Goal: Task Accomplishment & Management: Manage account settings

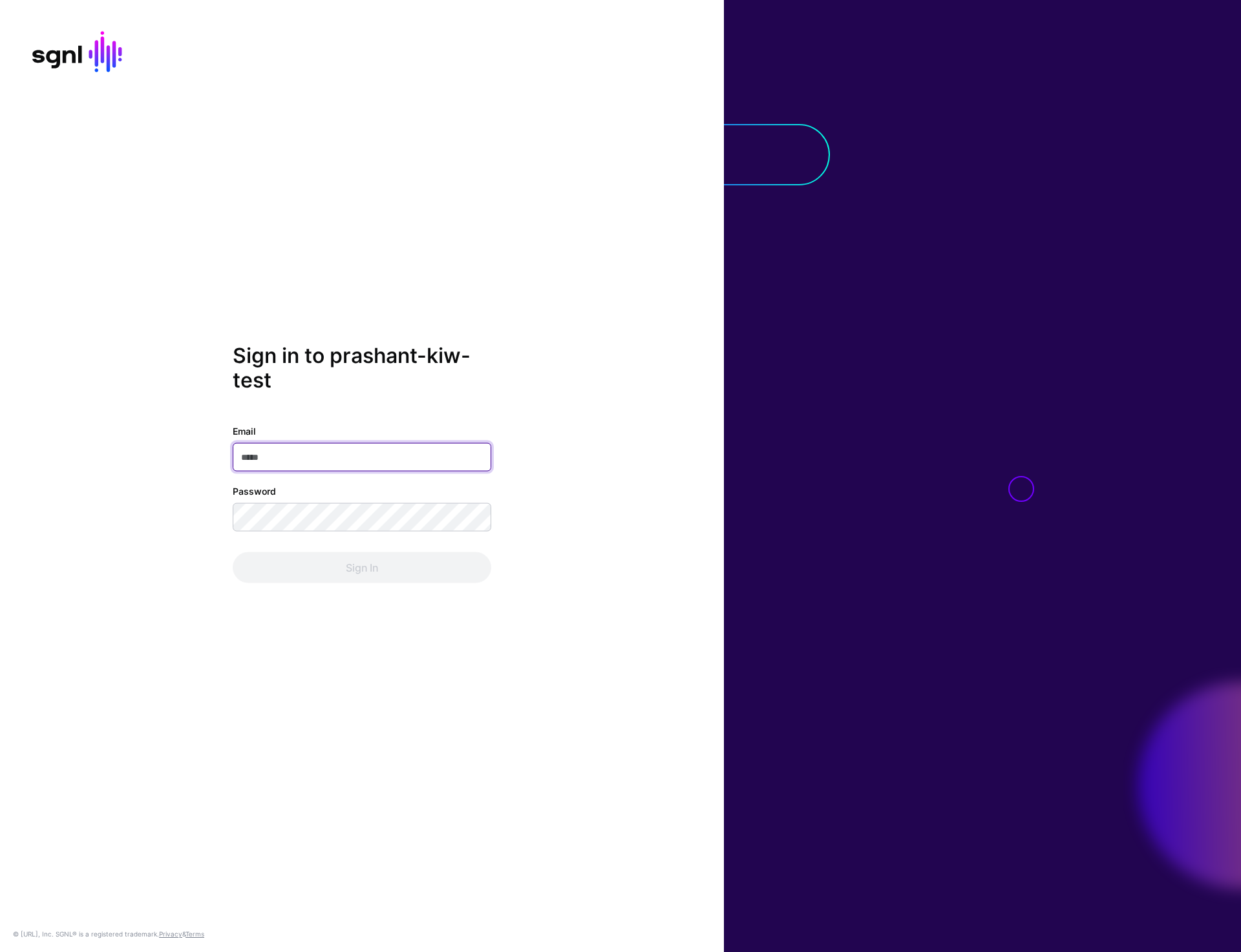
type input "**********"
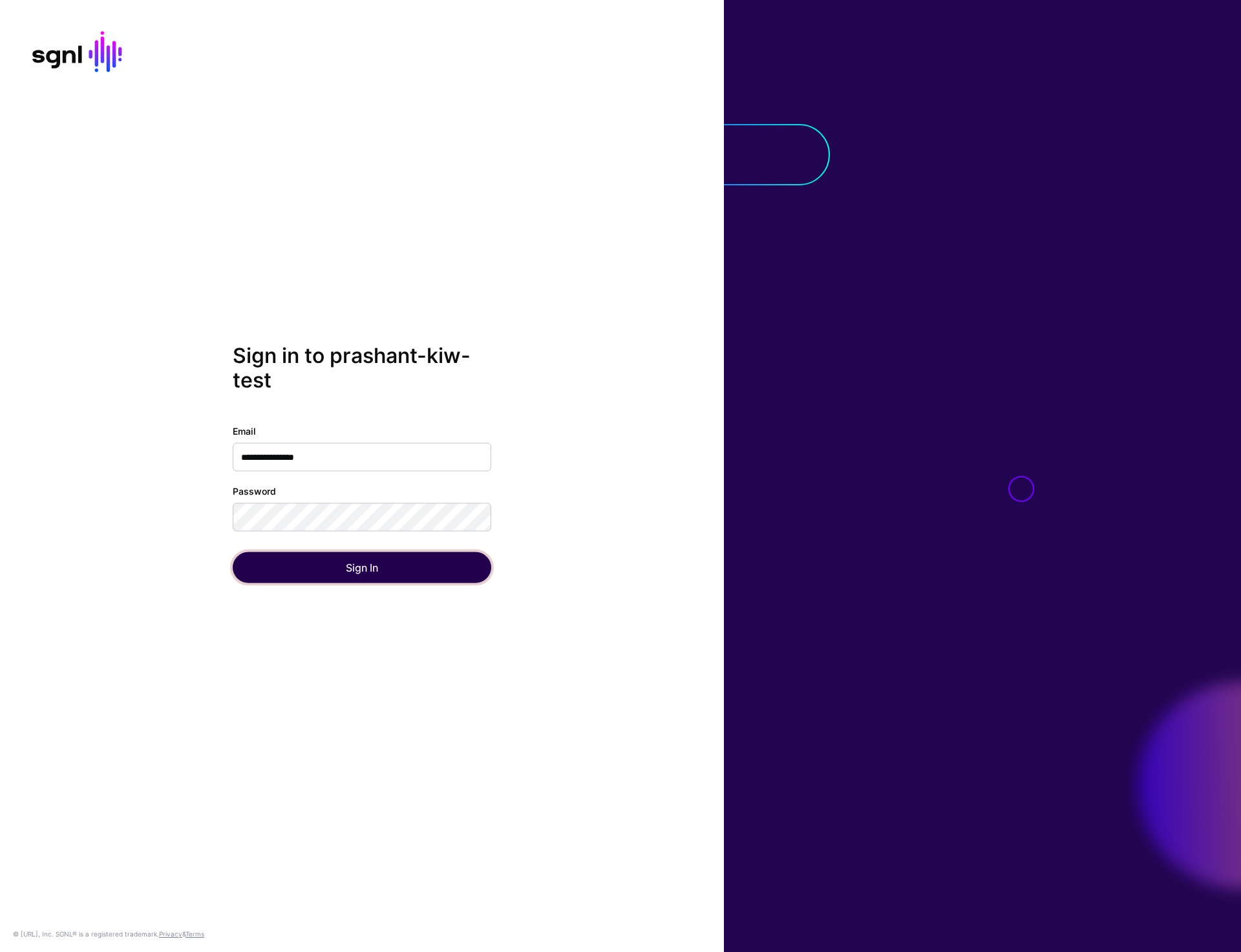
click at [365, 572] on button "Sign In" at bounding box center [361, 567] width 259 height 31
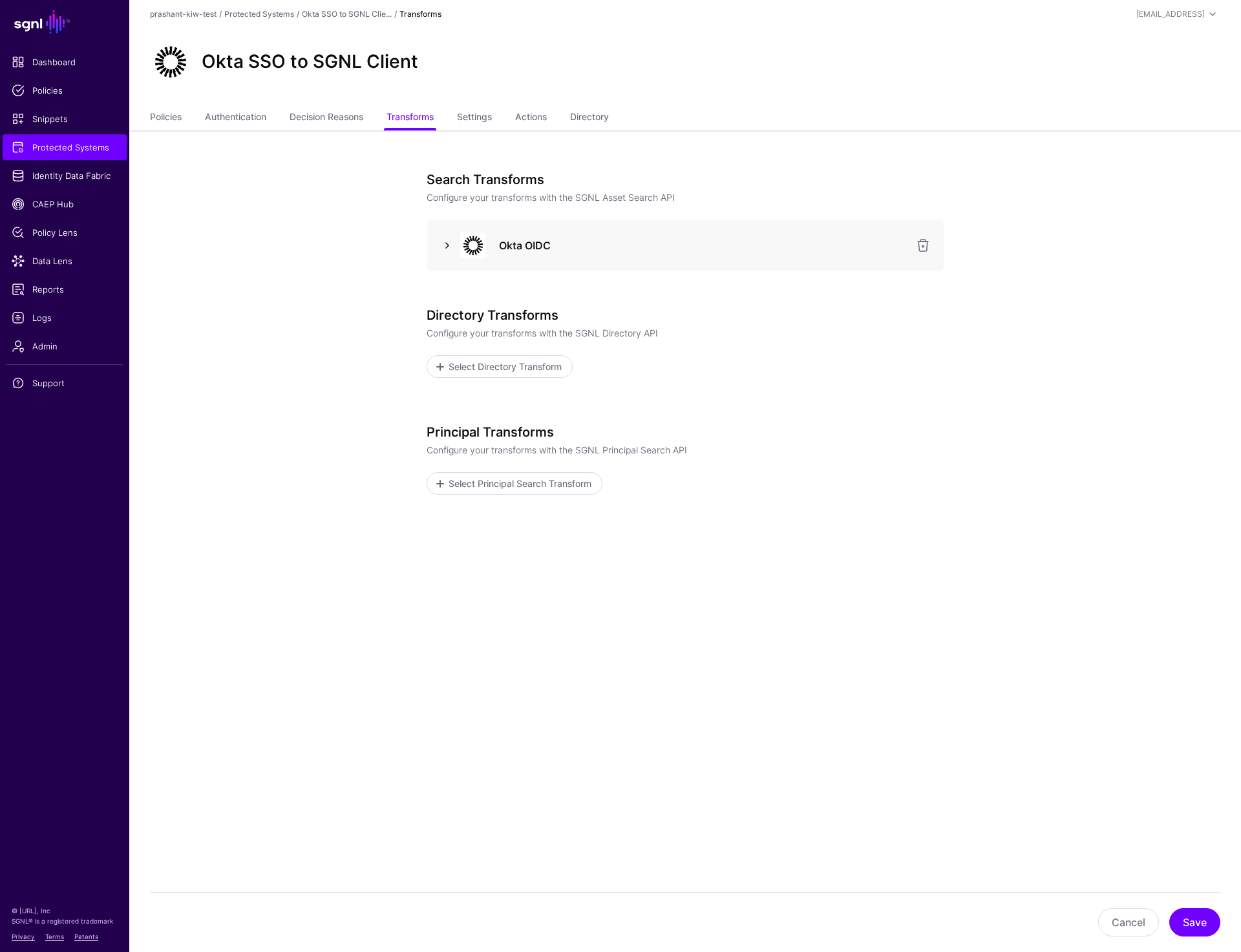
click at [447, 249] on link at bounding box center [448, 246] width 16 height 16
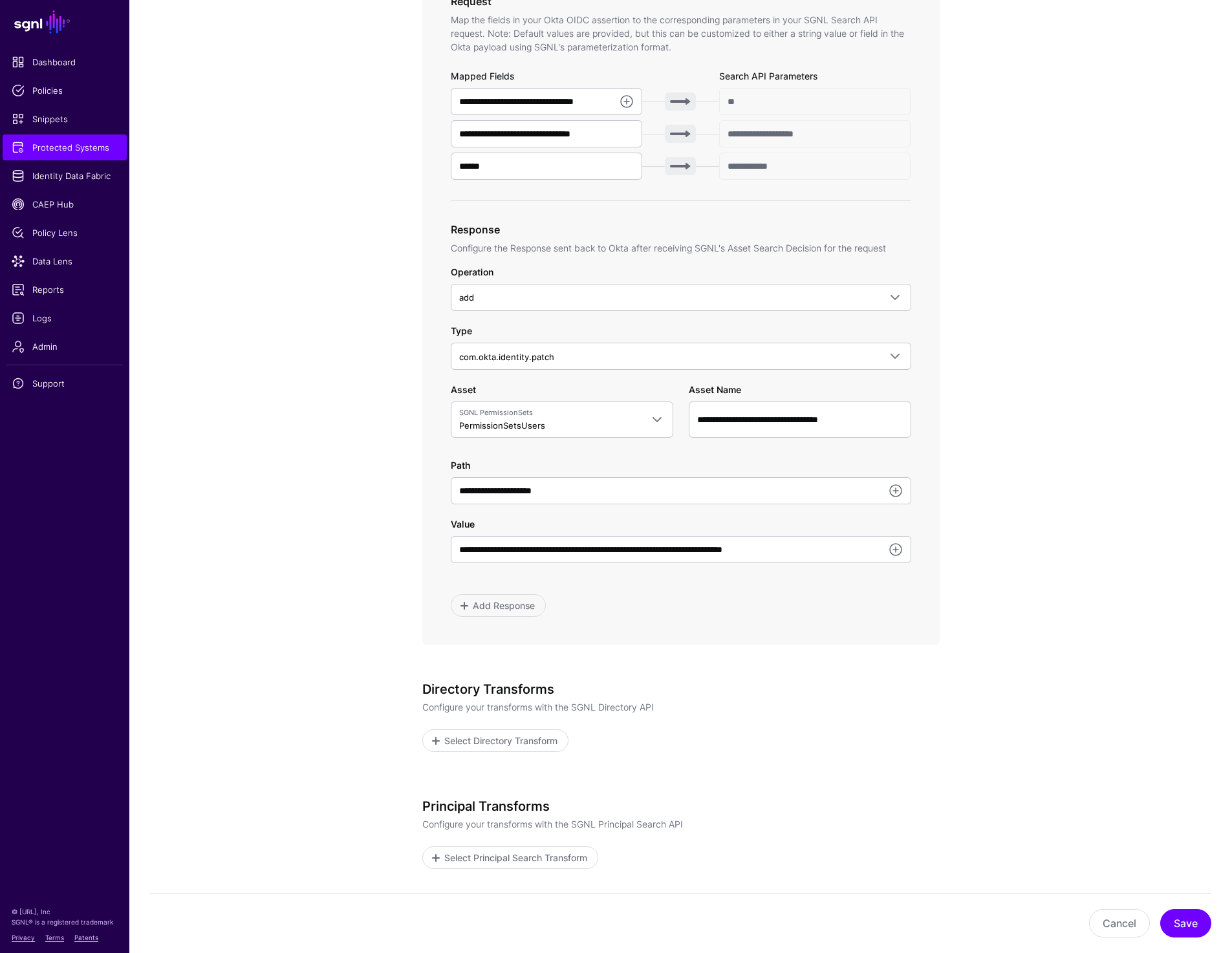
scroll to position [495, 0]
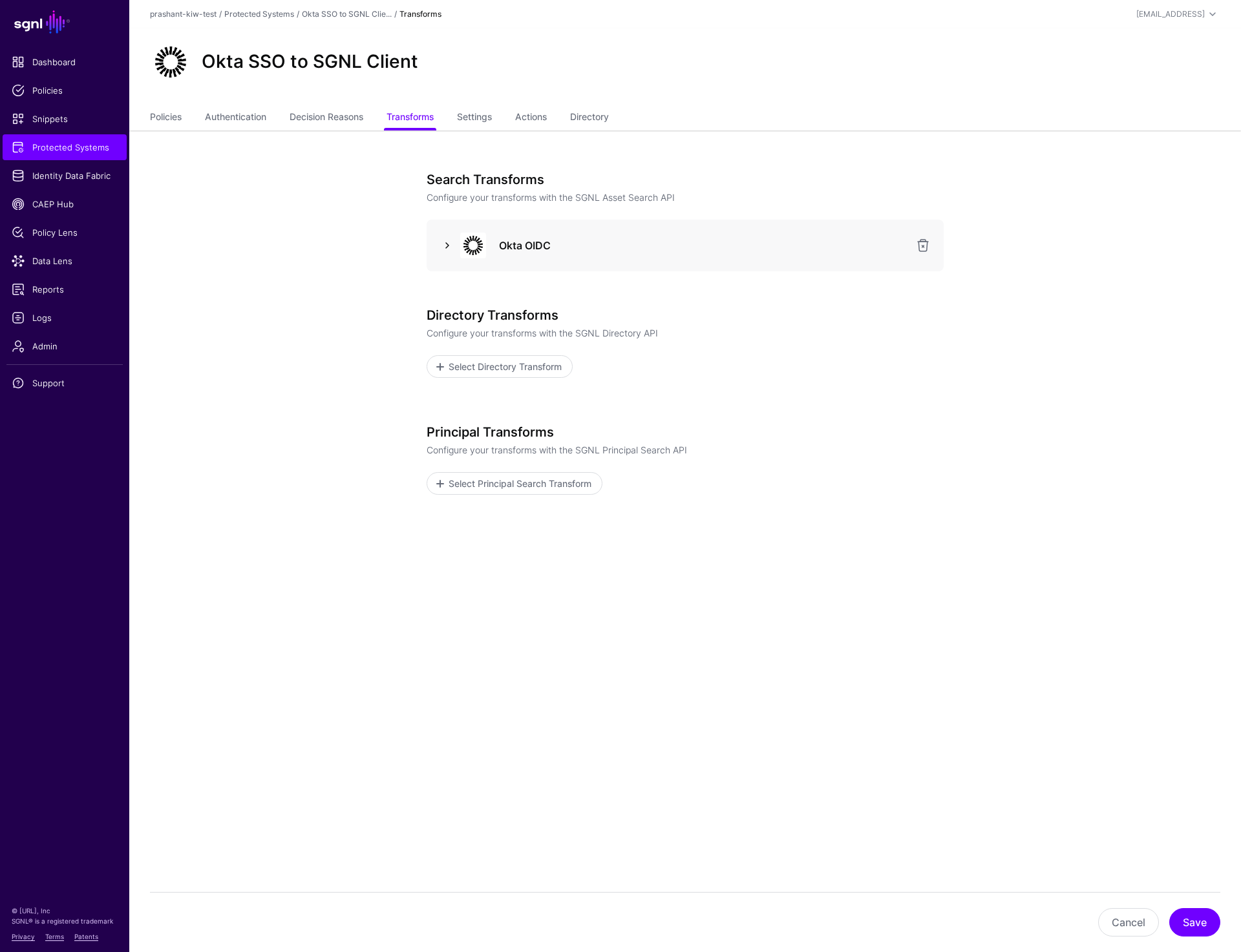
click at [450, 243] on link at bounding box center [448, 246] width 16 height 16
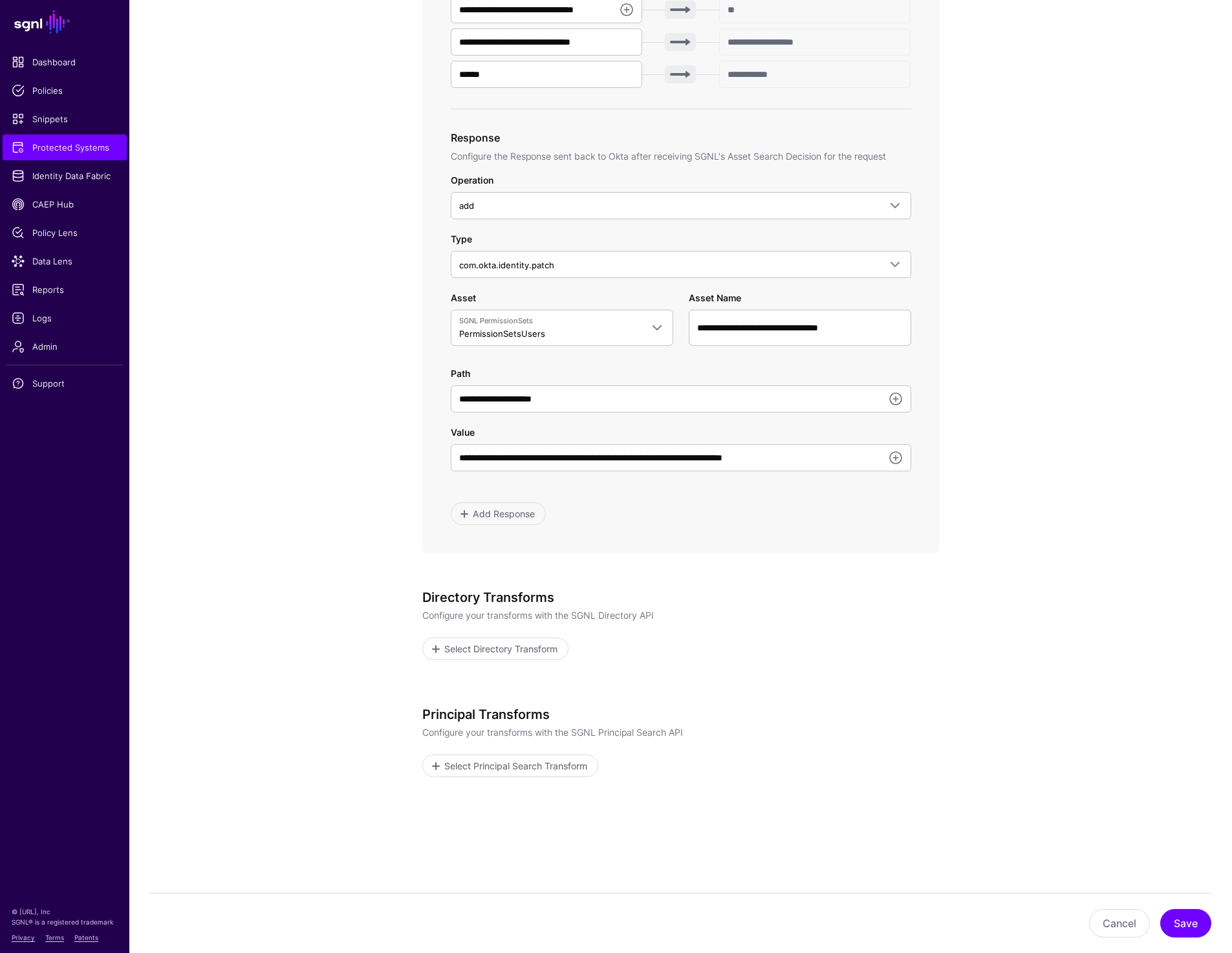
scroll to position [568, 0]
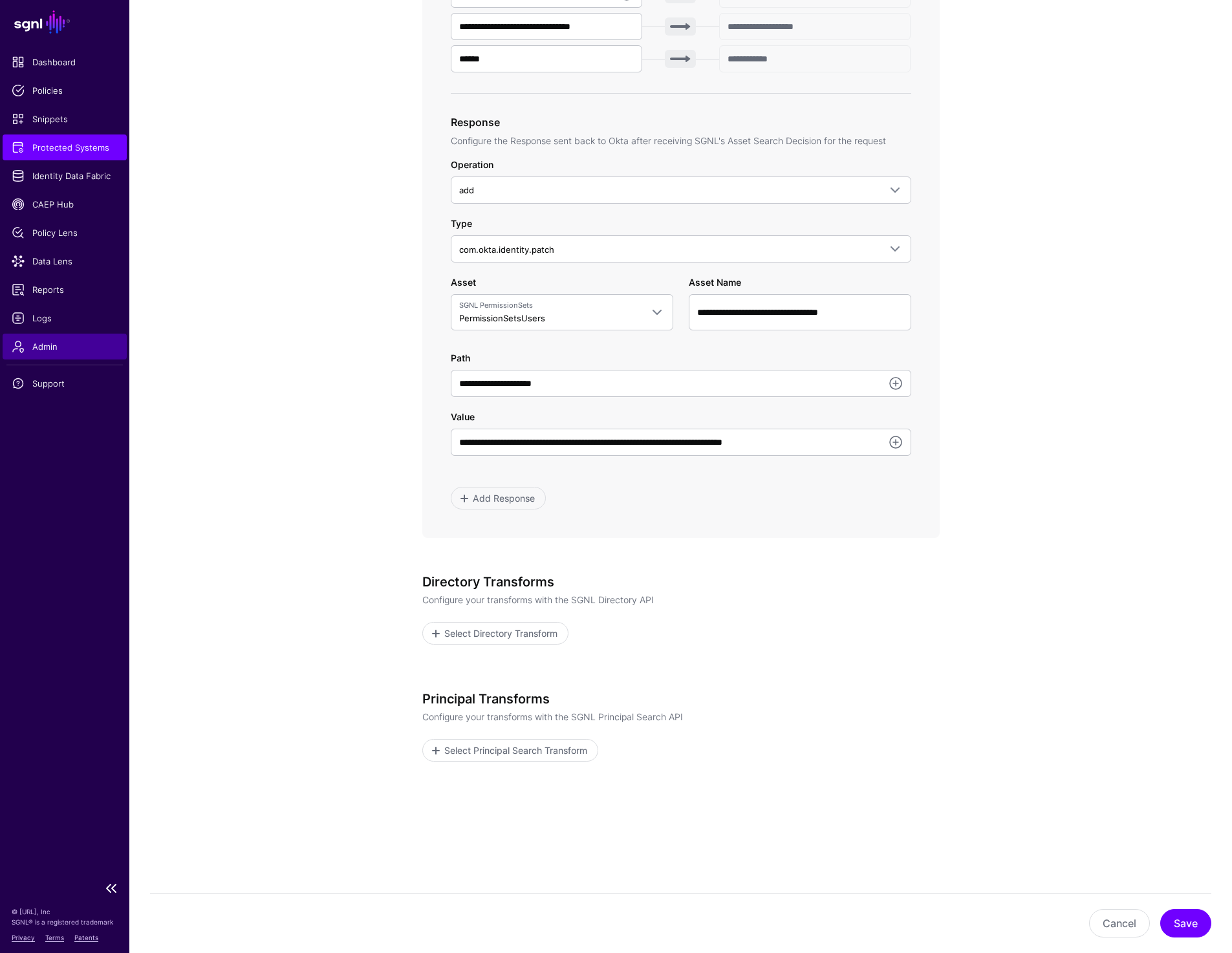
click at [51, 344] on span "Admin" at bounding box center [65, 347] width 106 height 13
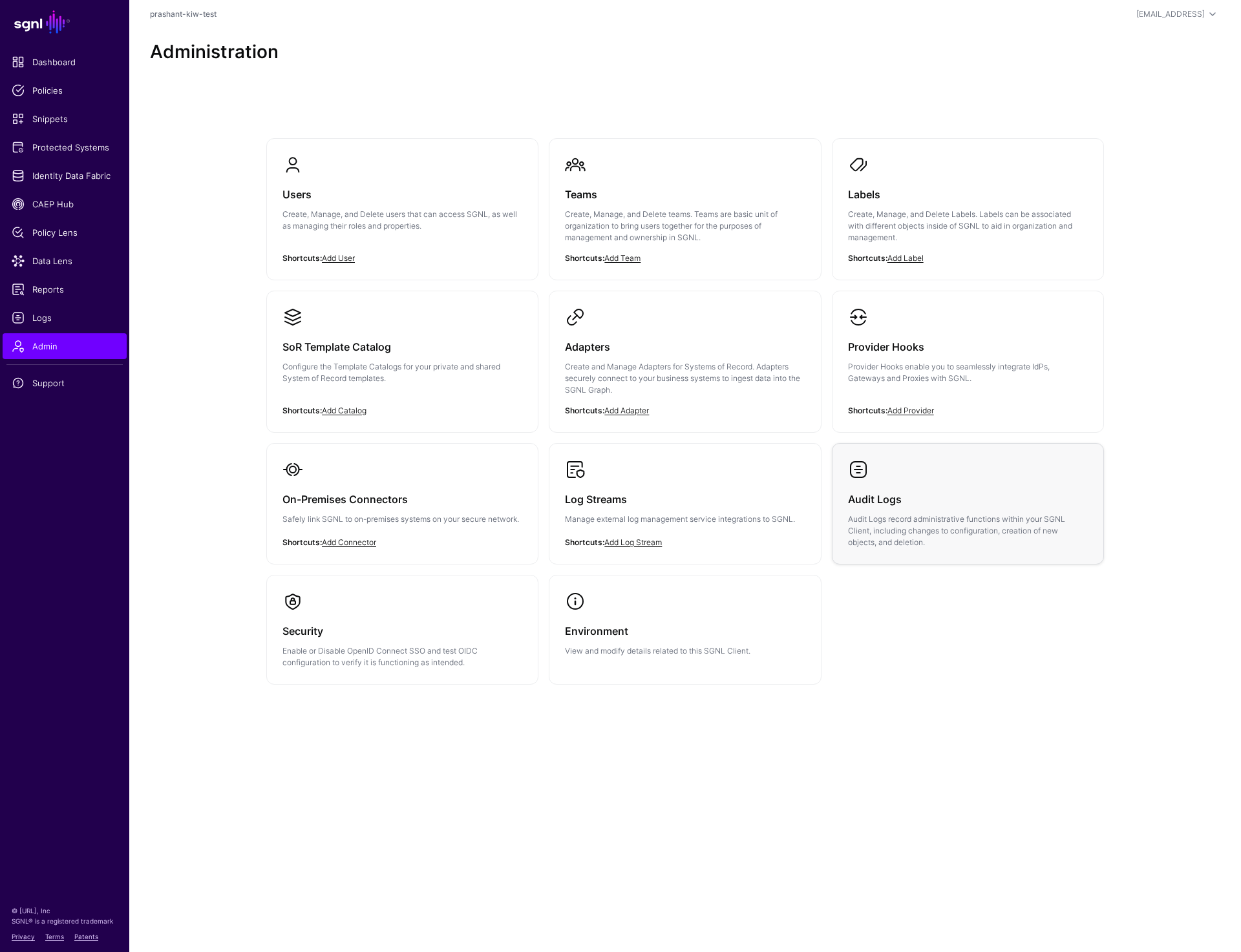
click at [895, 515] on p "Audit Logs record administrative functions within your SGNL Client, including c…" at bounding box center [967, 531] width 240 height 35
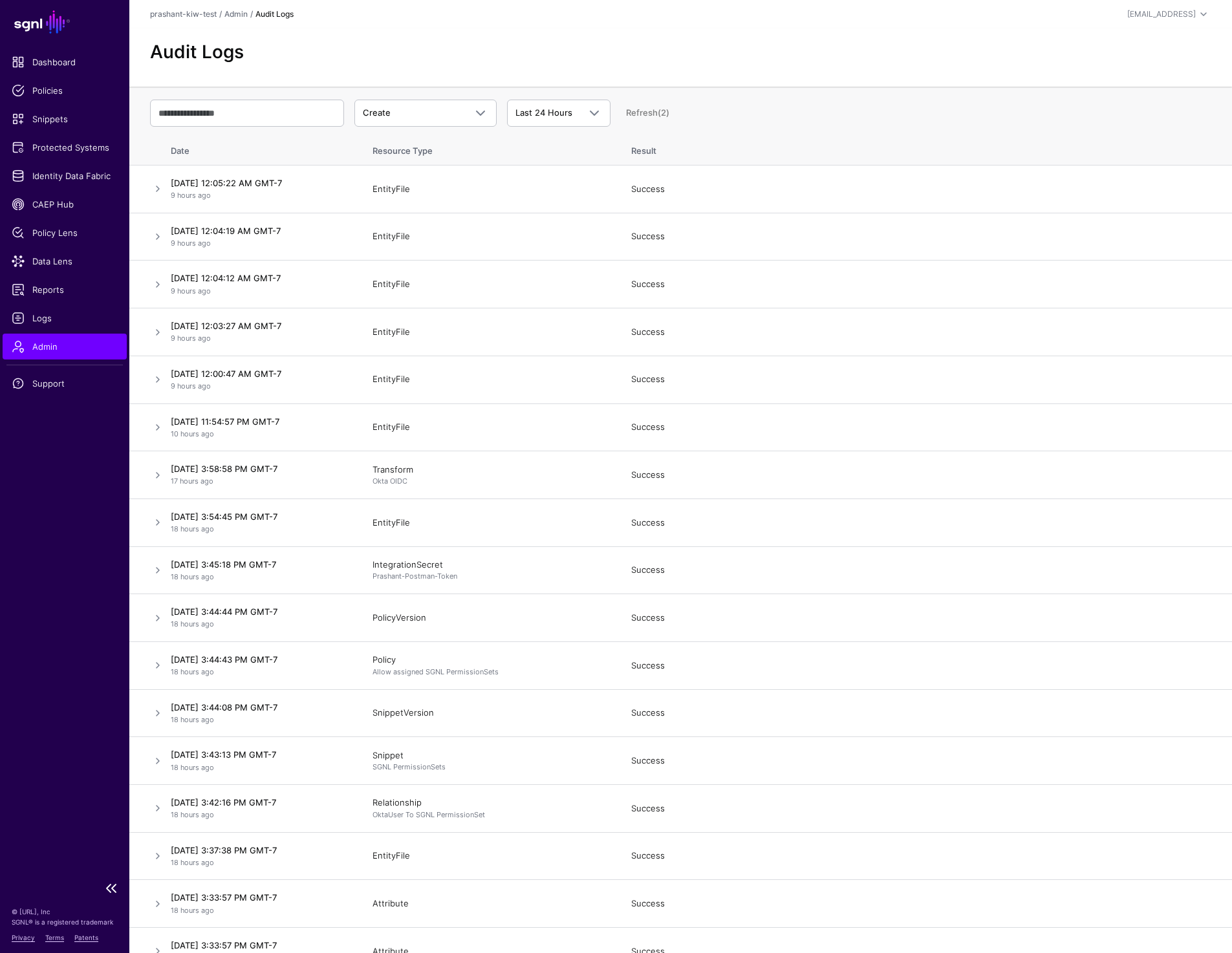
click at [70, 349] on span "Admin" at bounding box center [65, 347] width 106 height 13
click at [383, 109] on span "Create" at bounding box center [376, 112] width 28 height 10
click at [390, 206] on div "Login" at bounding box center [426, 204] width 122 height 13
click at [158, 189] on link at bounding box center [158, 189] width 16 height 16
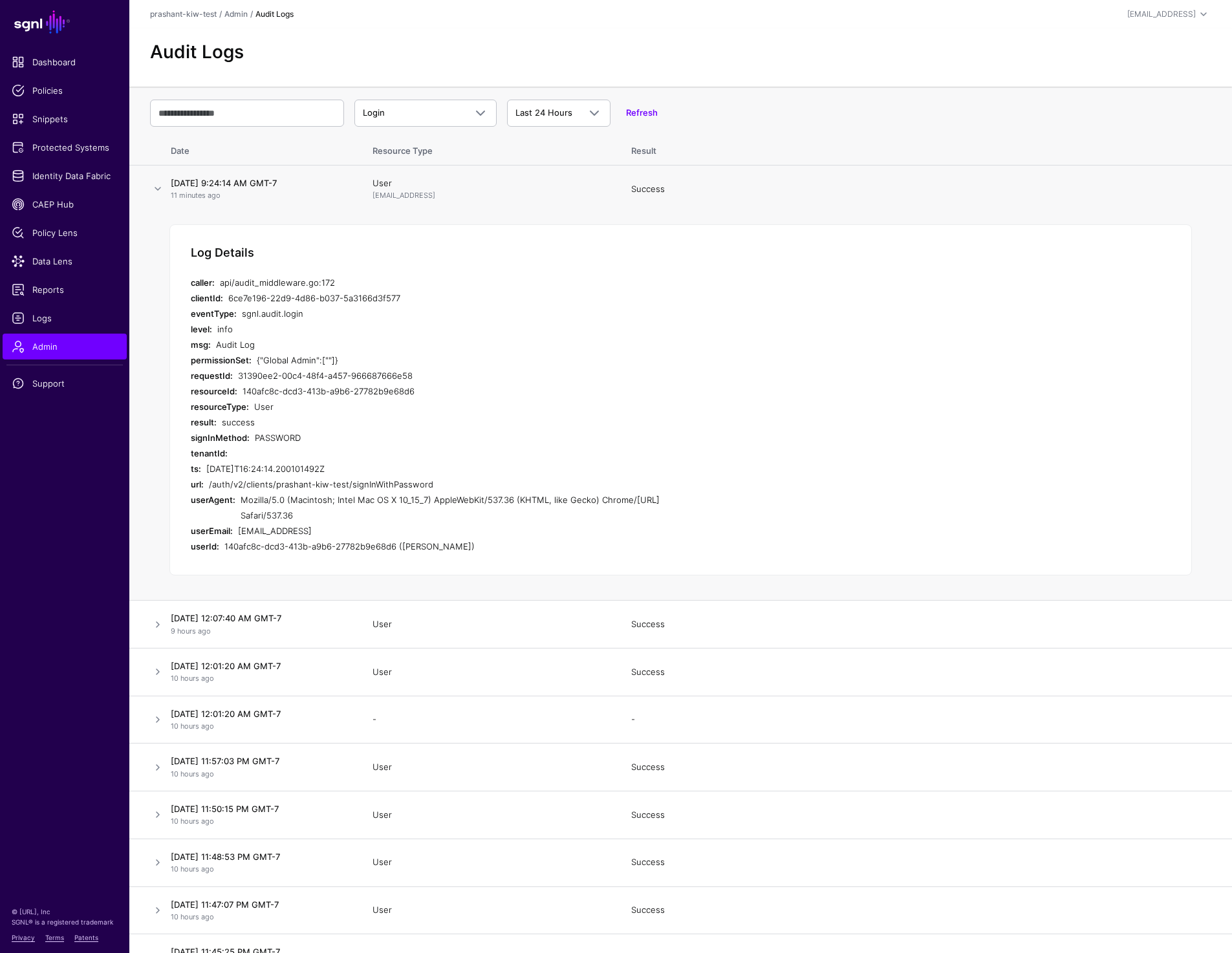
drag, startPoint x: 308, startPoint y: 358, endPoint x: 367, endPoint y: 358, distance: 59.0
click at [367, 358] on div "{"Global Admin":[""]}" at bounding box center [482, 360] width 451 height 16
click at [158, 187] on link at bounding box center [158, 189] width 16 height 16
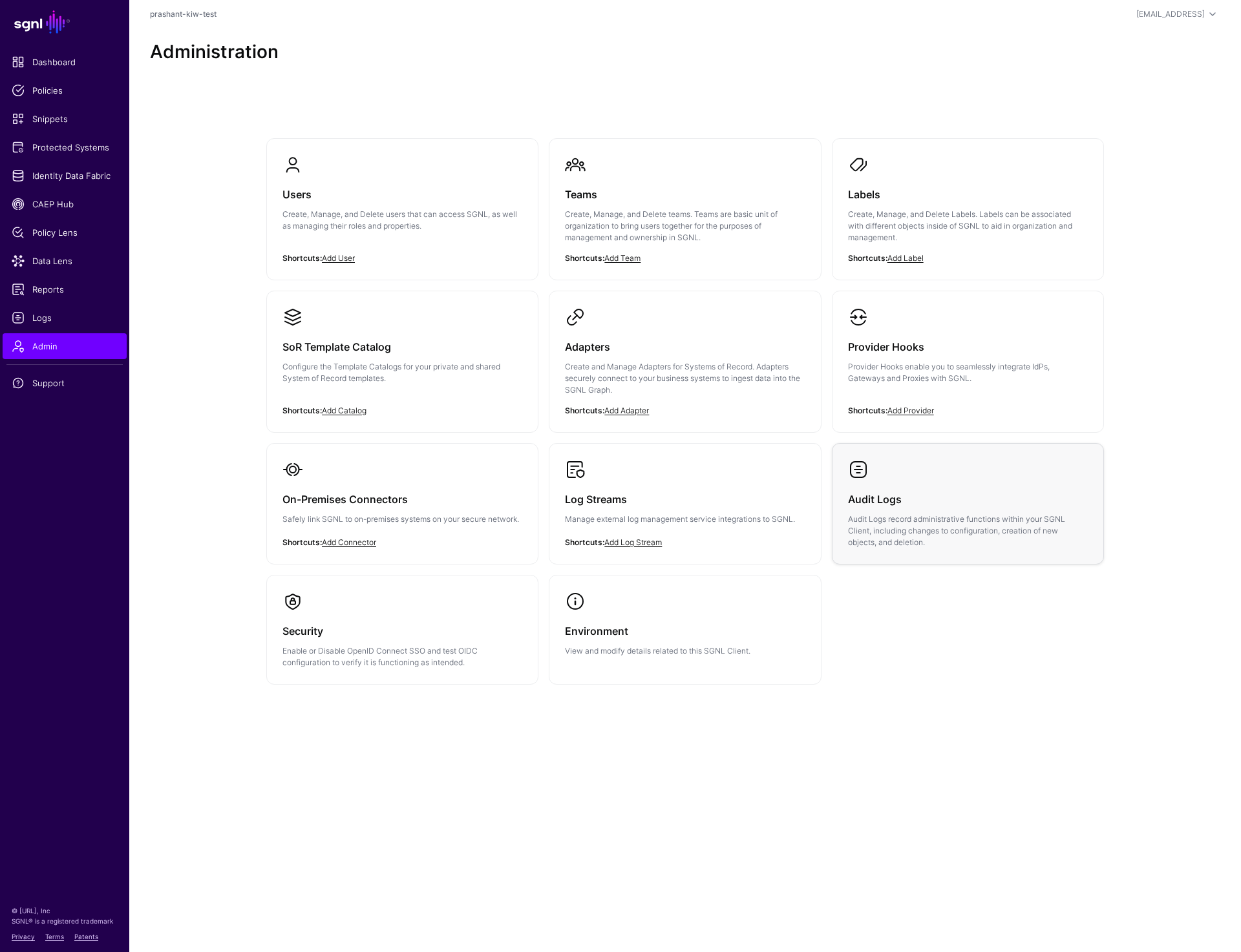
click at [877, 516] on p "Audit Logs record administrative functions within your SGNL Client, including c…" at bounding box center [967, 531] width 240 height 35
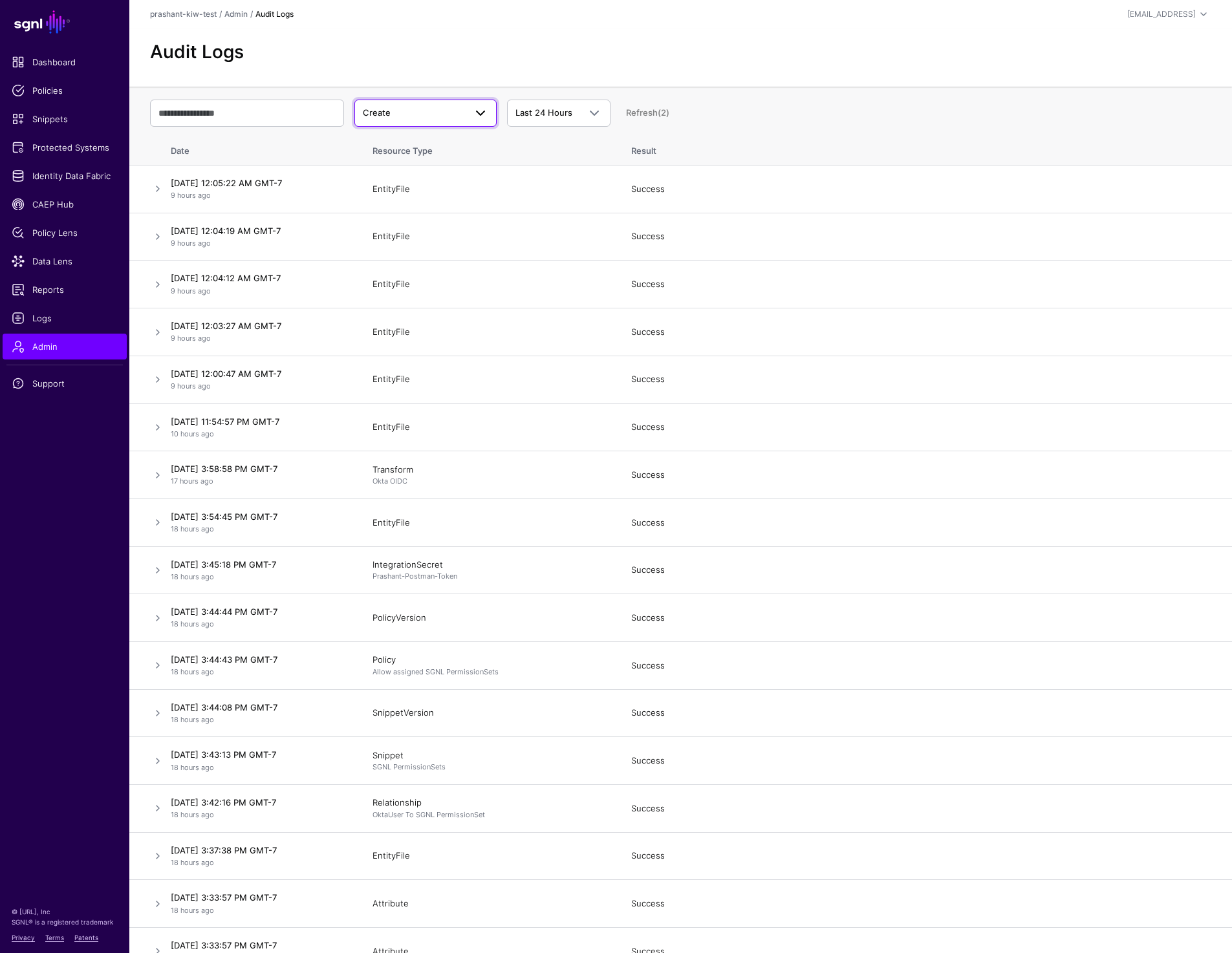
click at [455, 108] on span "Create" at bounding box center [413, 113] width 102 height 13
click at [412, 200] on div "Login" at bounding box center [426, 204] width 122 height 13
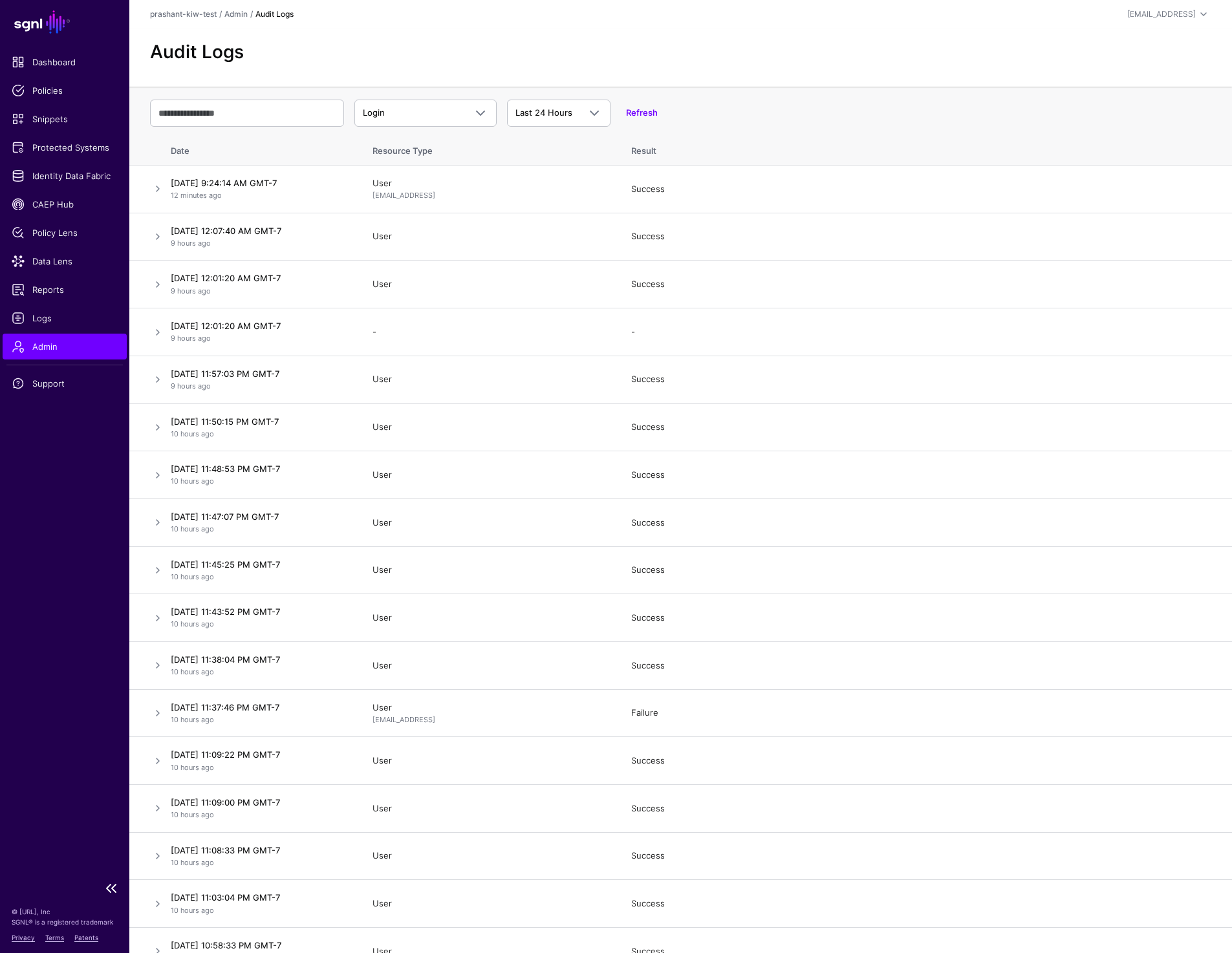
click at [89, 340] on span "Admin" at bounding box center [65, 347] width 106 height 13
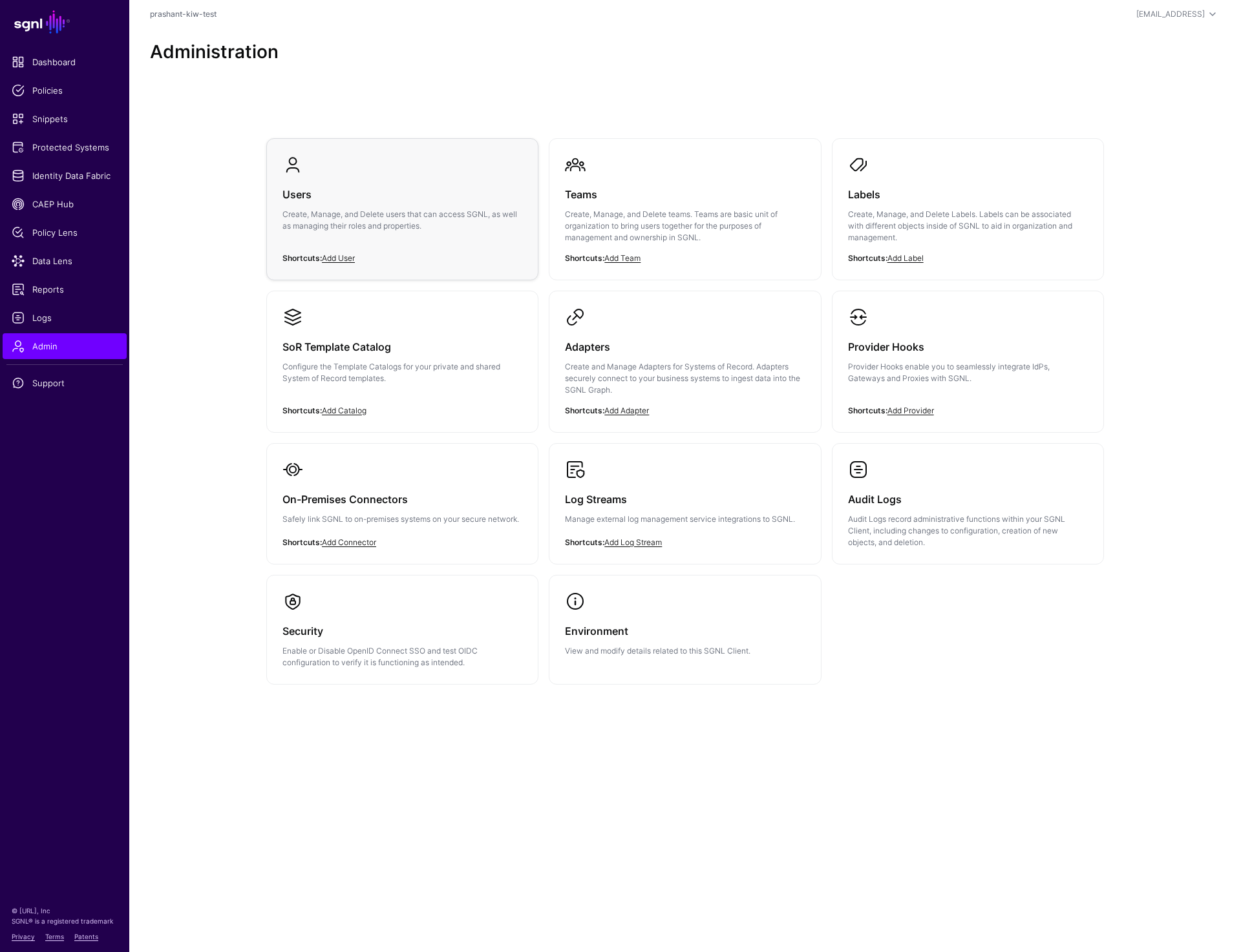
click at [366, 229] on p "Create, Manage, and Delete users that can access SGNL, as well as managing thei…" at bounding box center [402, 220] width 240 height 23
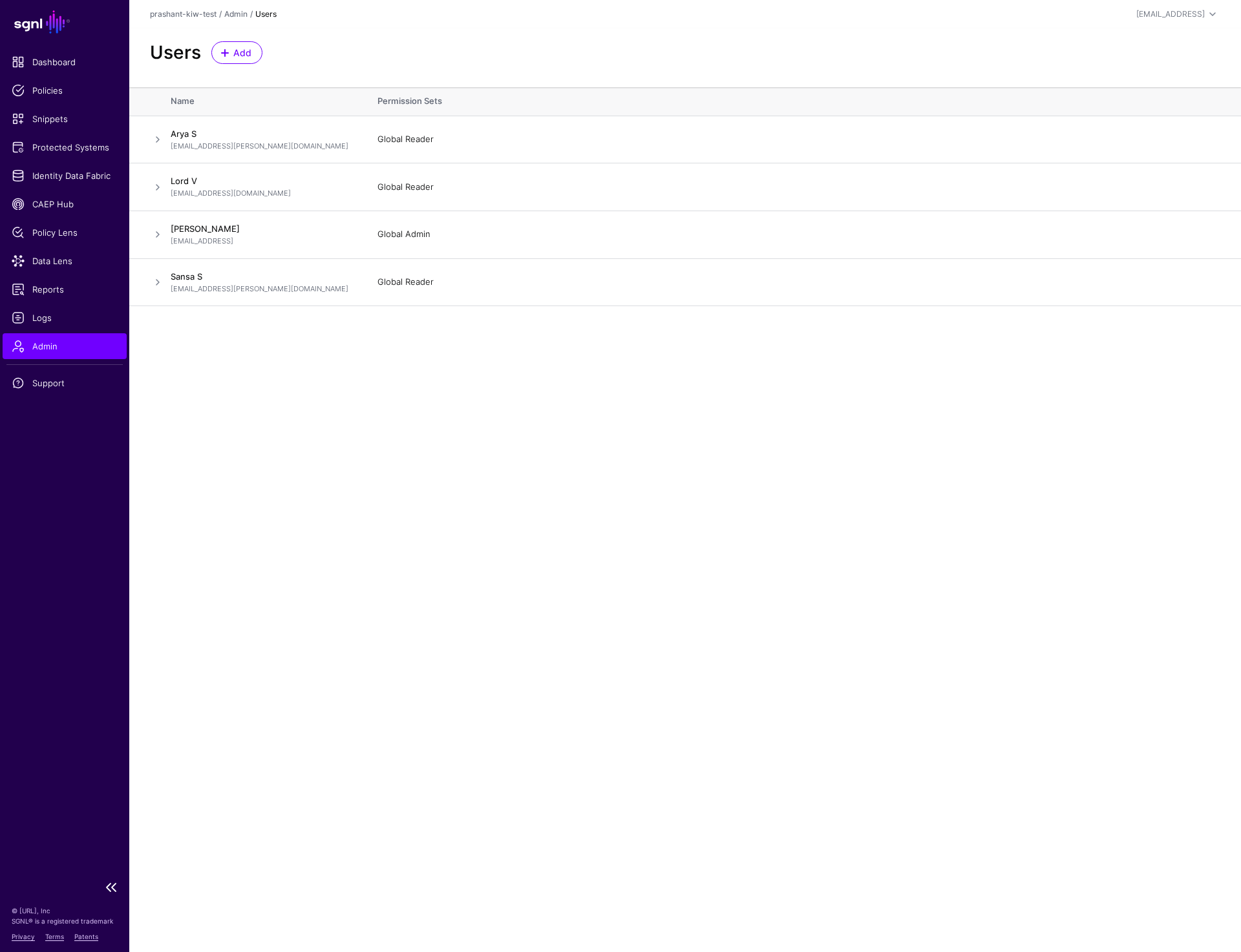
click at [62, 342] on span "Admin" at bounding box center [65, 346] width 106 height 13
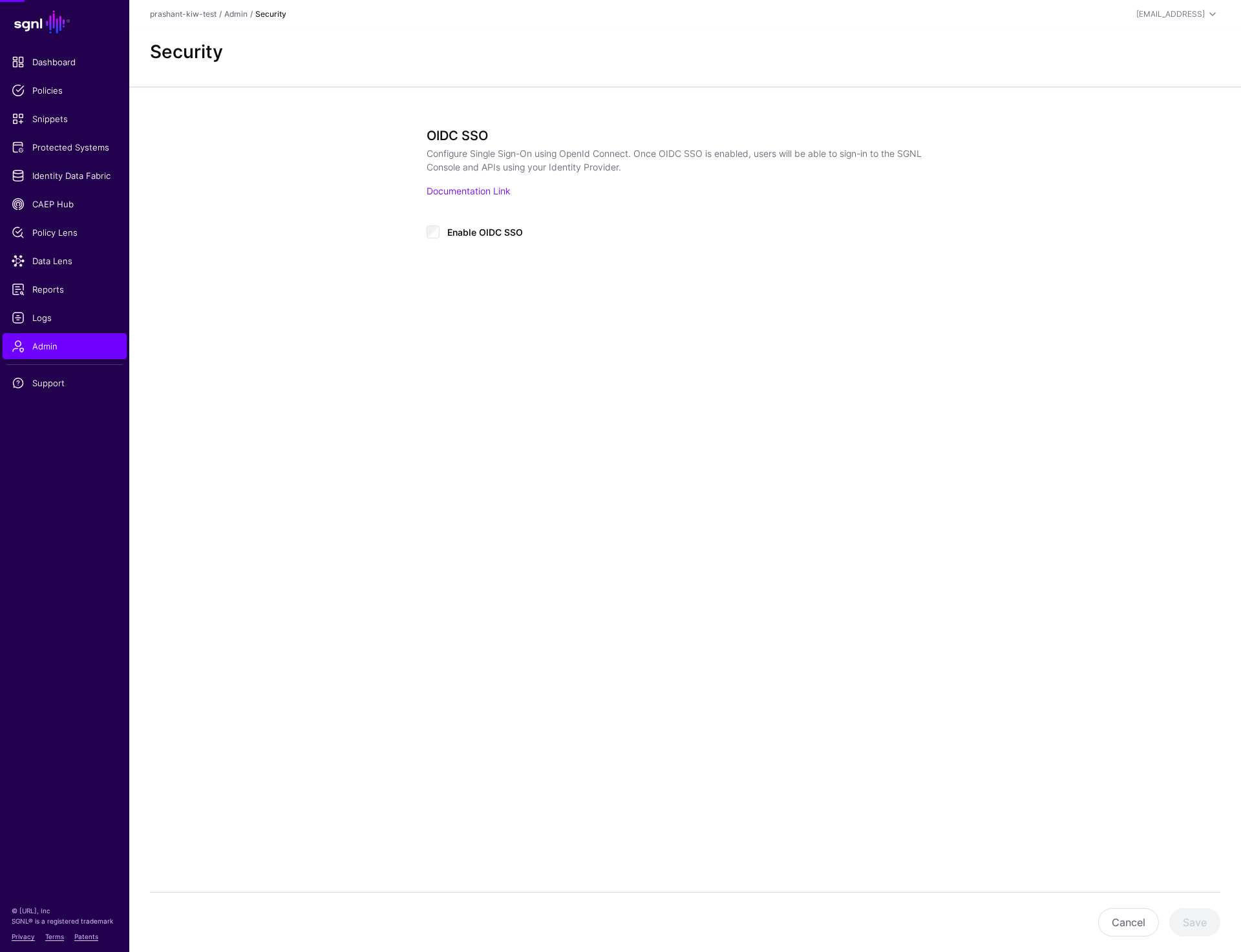
type input "**********"
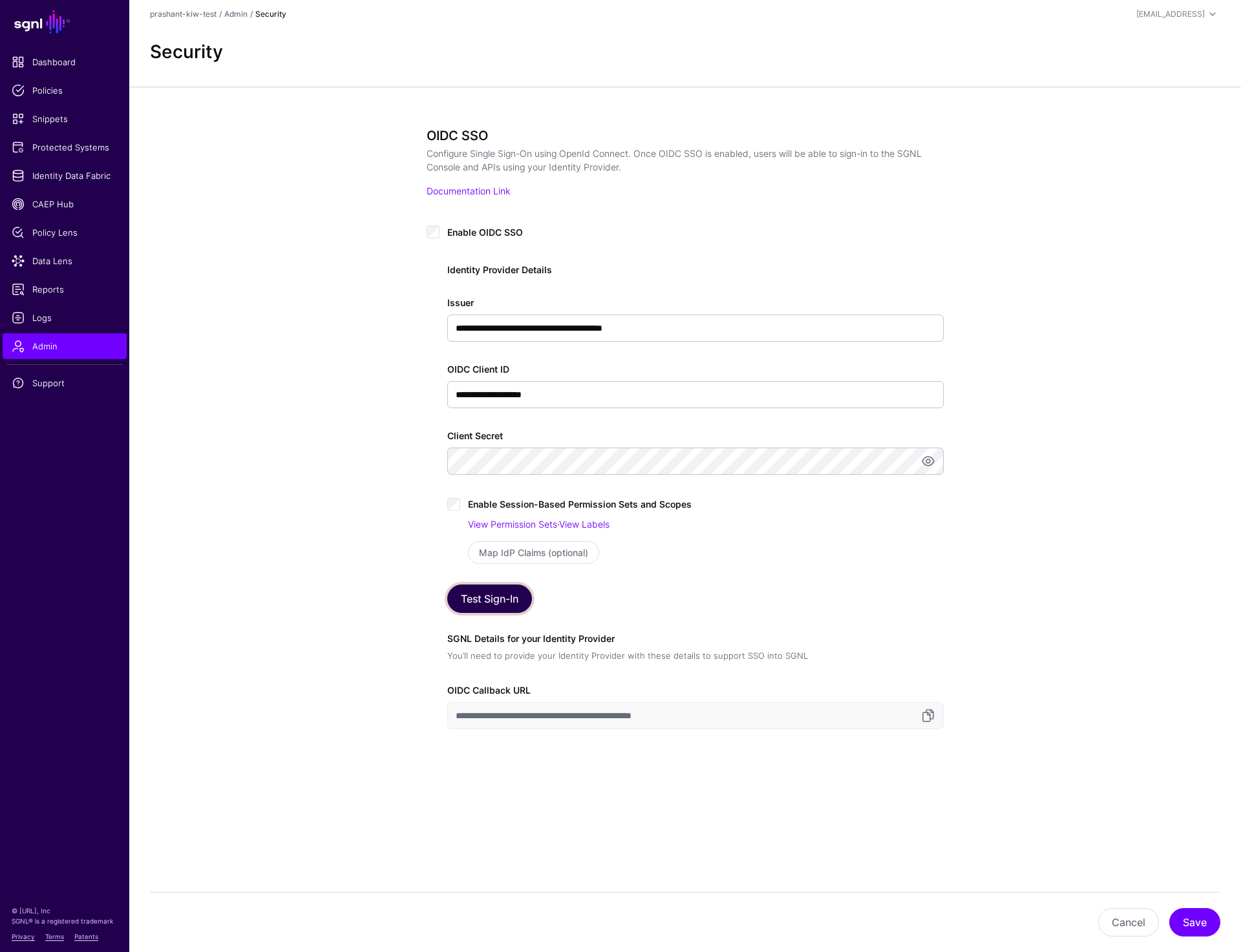
click at [496, 594] on button "Test Sign-In" at bounding box center [489, 599] width 85 height 28
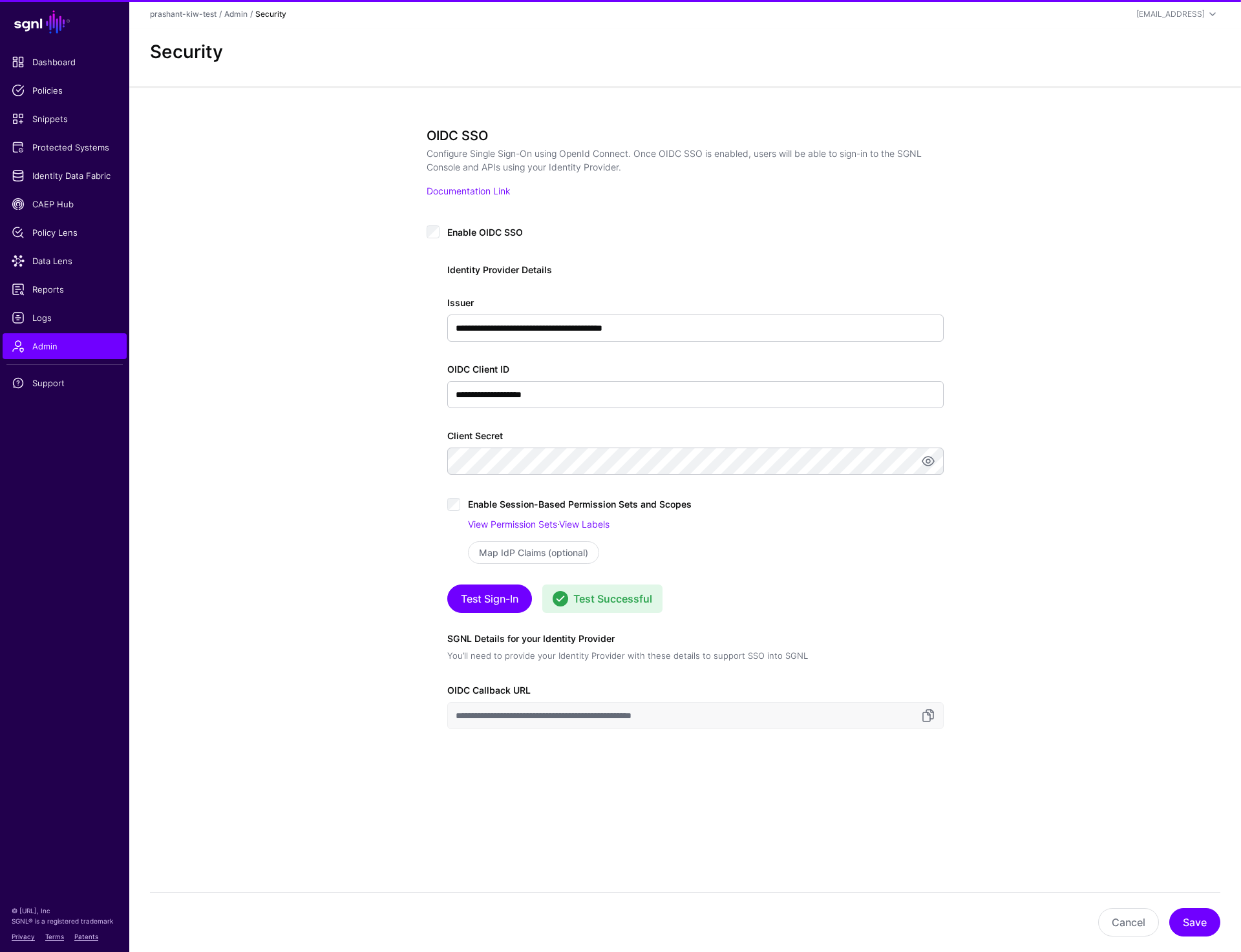
click at [1121, 674] on div "**********" at bounding box center [684, 477] width 1111 height 782
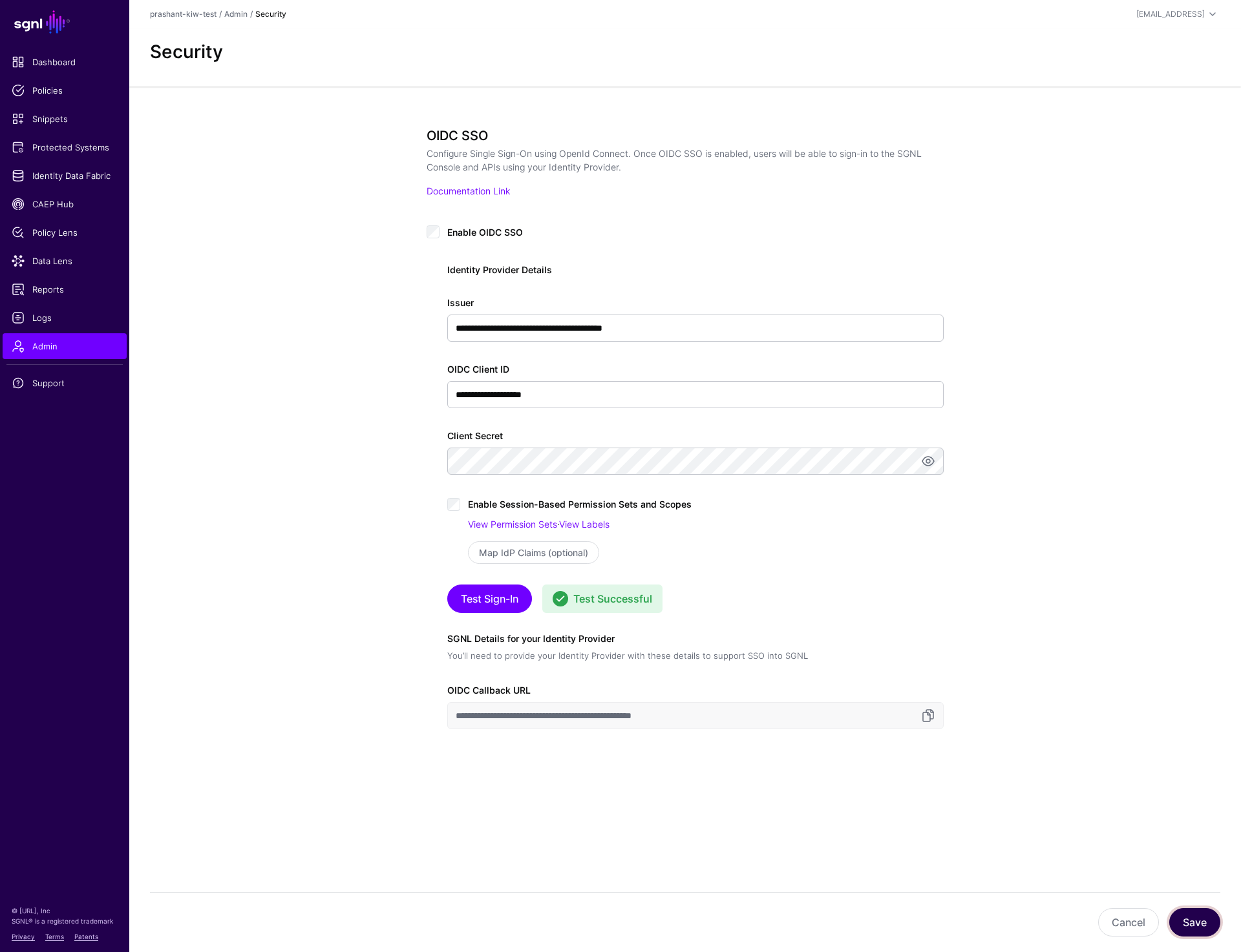
click at [1194, 930] on button "Save" at bounding box center [1194, 923] width 51 height 28
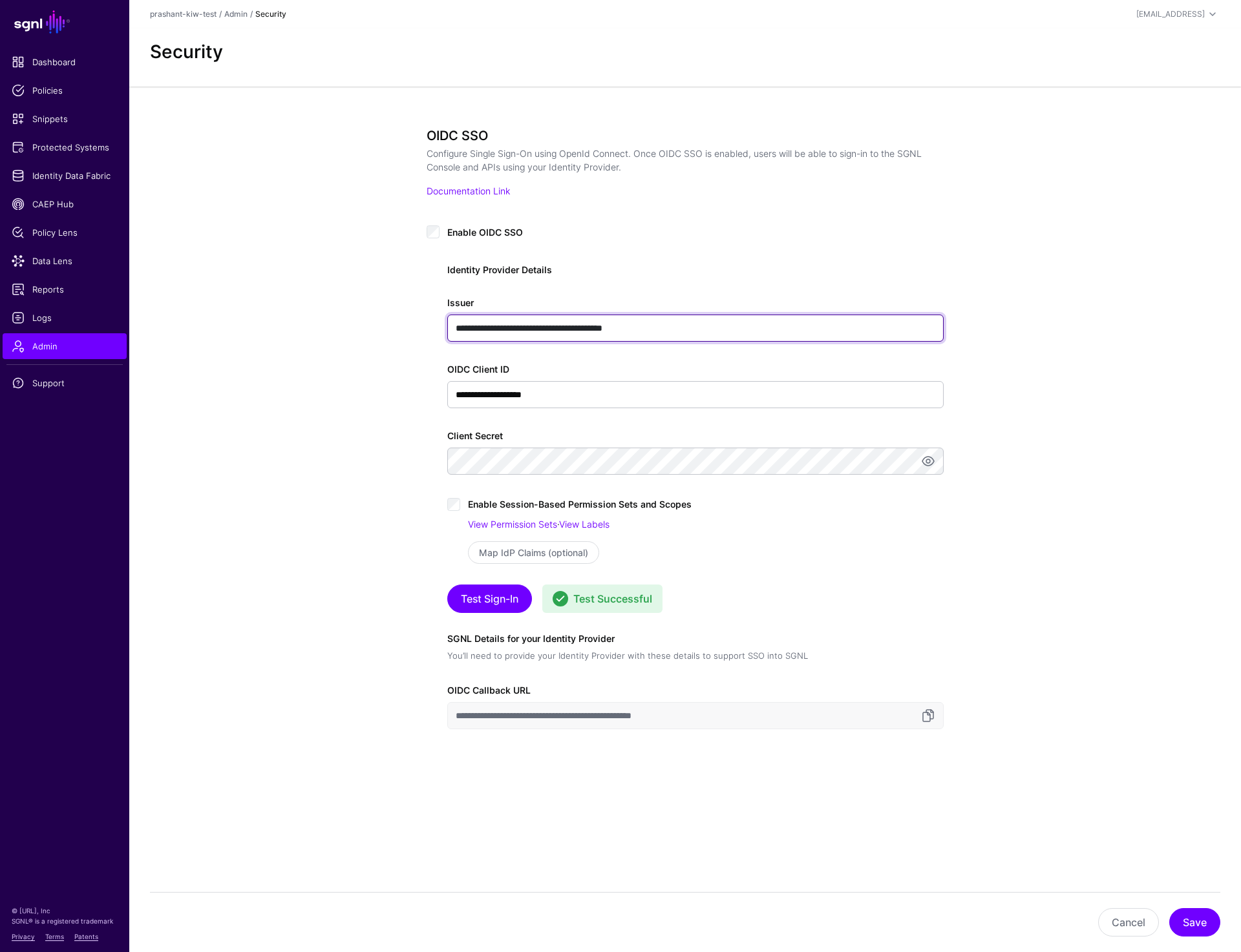
drag, startPoint x: 588, startPoint y: 330, endPoint x: 818, endPoint y: 330, distance: 230.0
click at [818, 330] on input "**********" at bounding box center [694, 328] width 496 height 27
type input "**********"
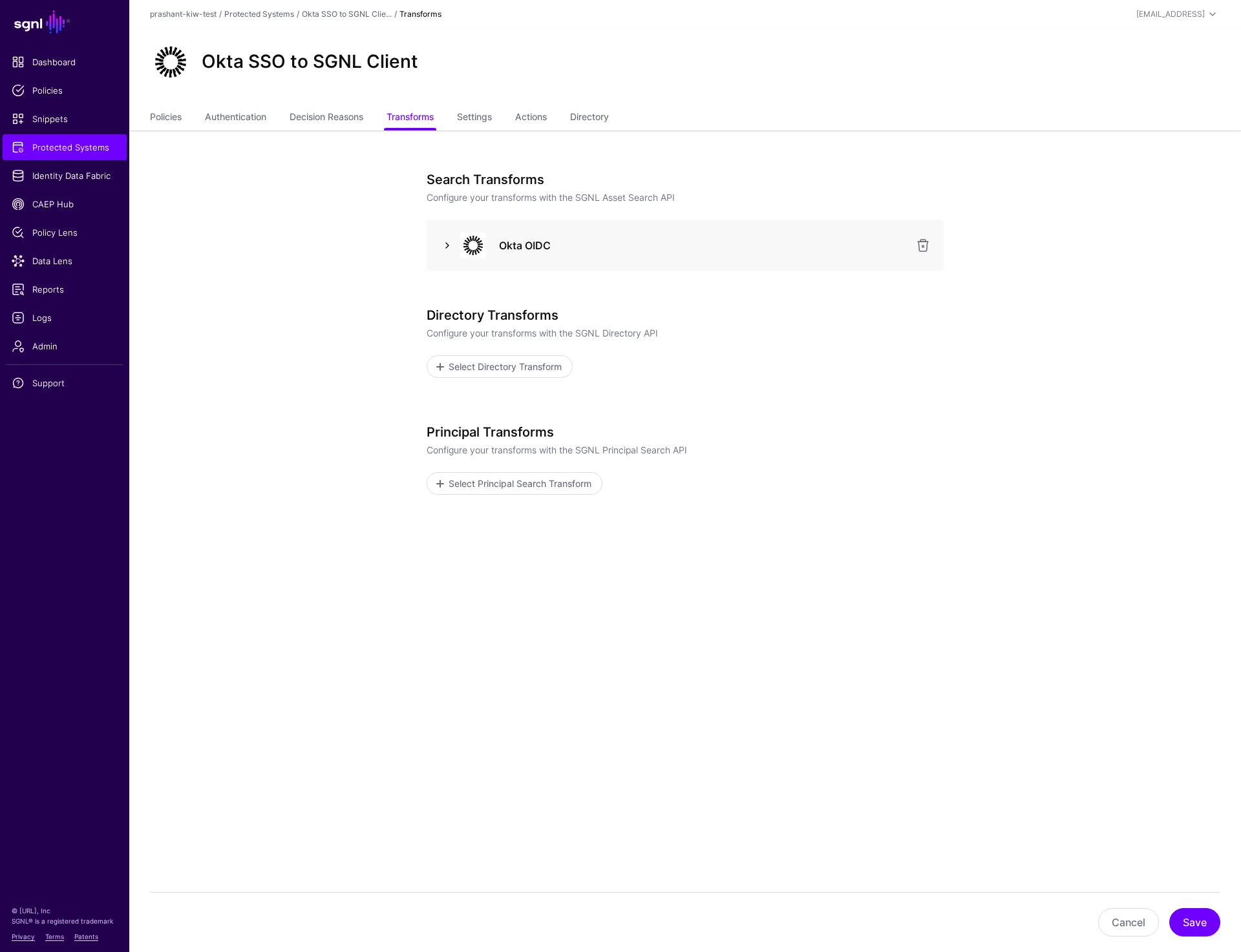
click at [445, 245] on link at bounding box center [448, 246] width 16 height 16
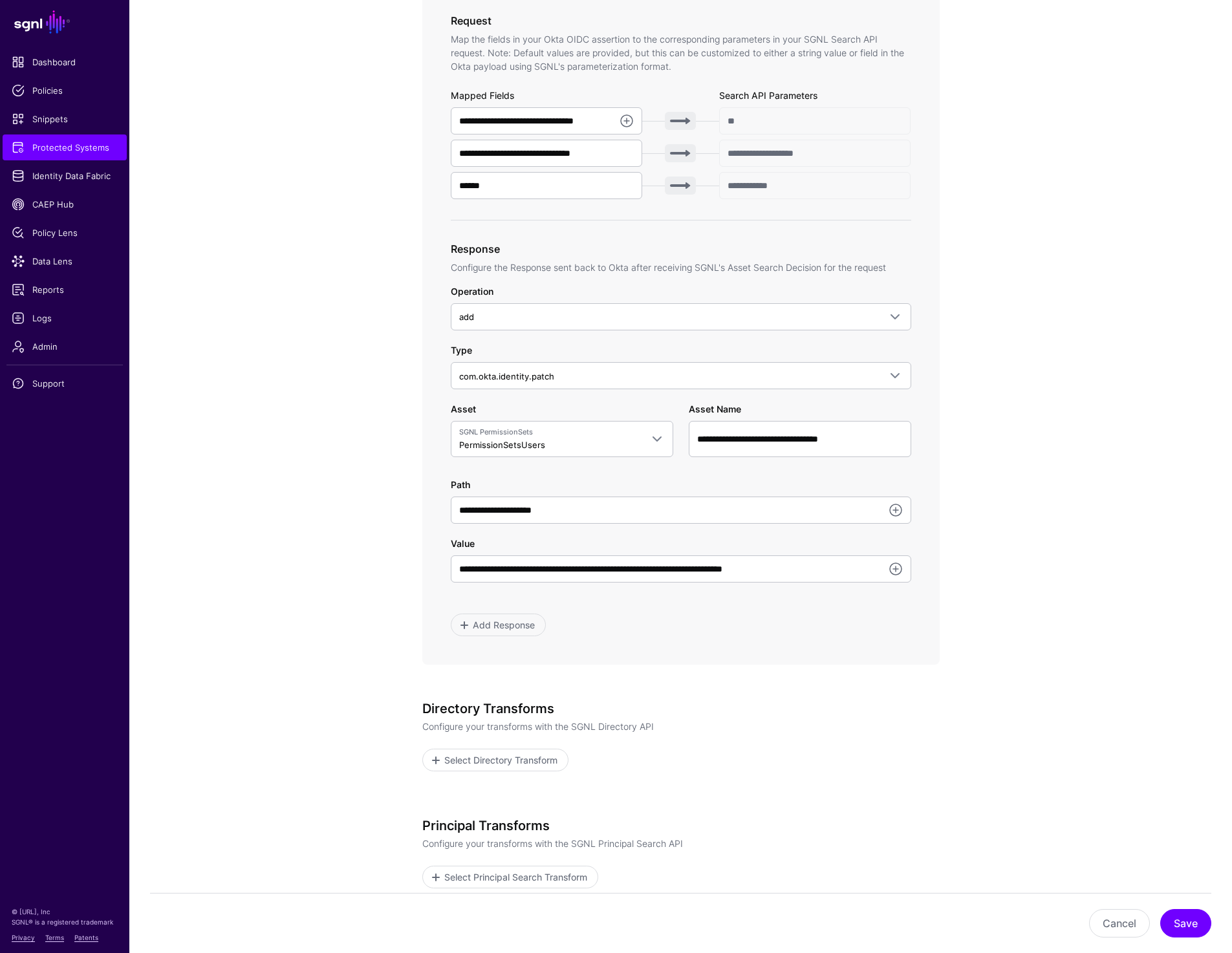
scroll to position [451, 0]
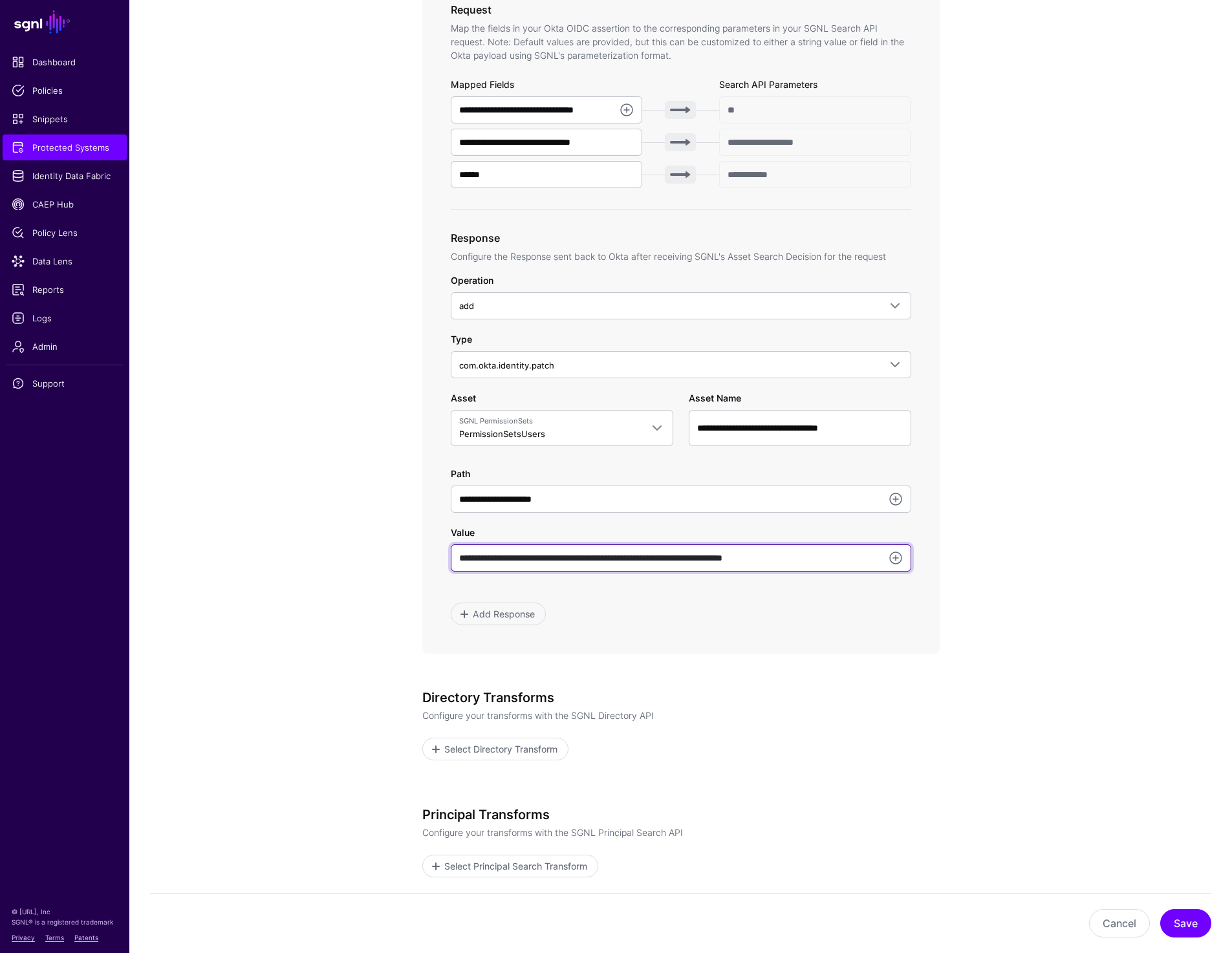
click at [472, 560] on input "**********" at bounding box center [681, 558] width 461 height 27
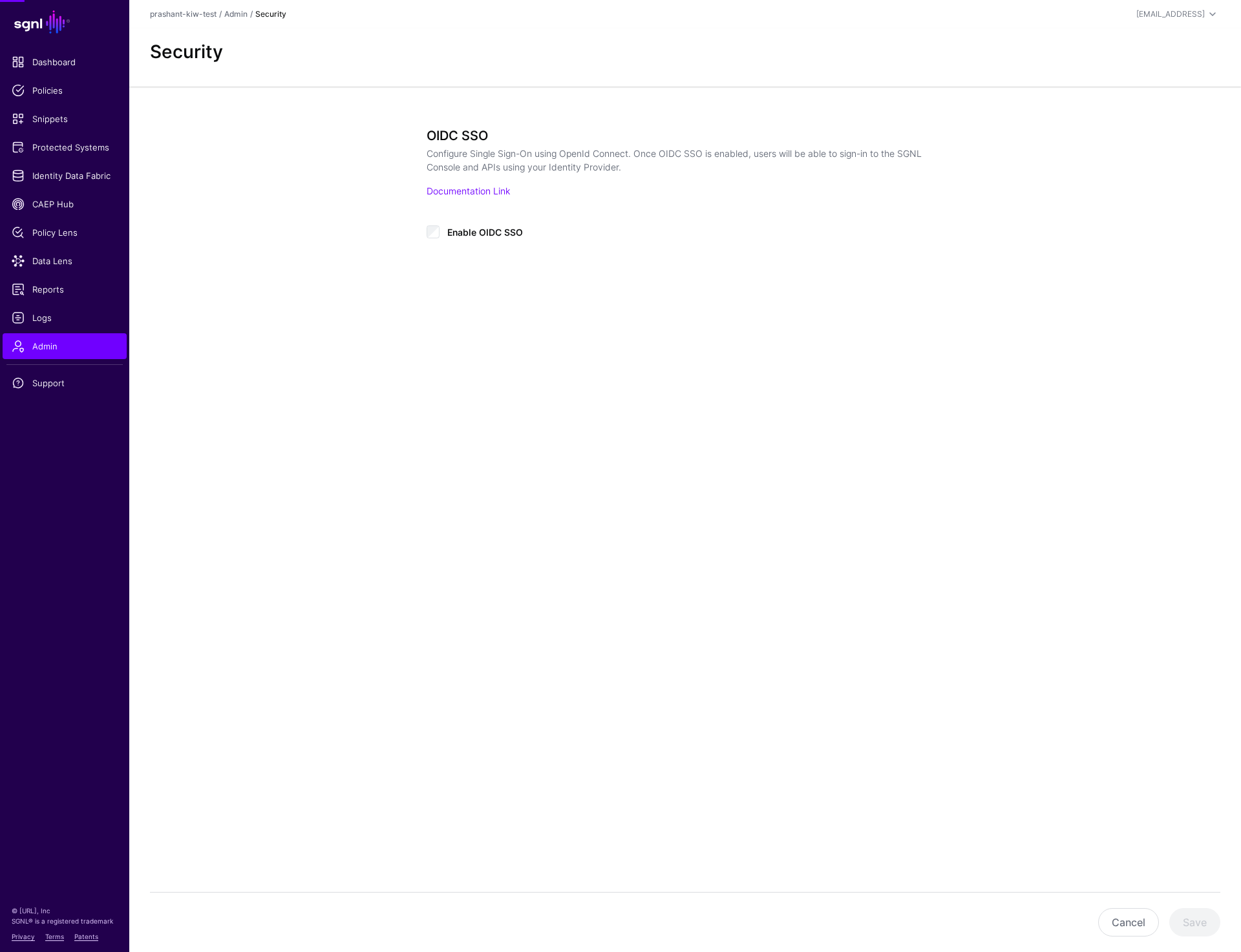
type input "**********"
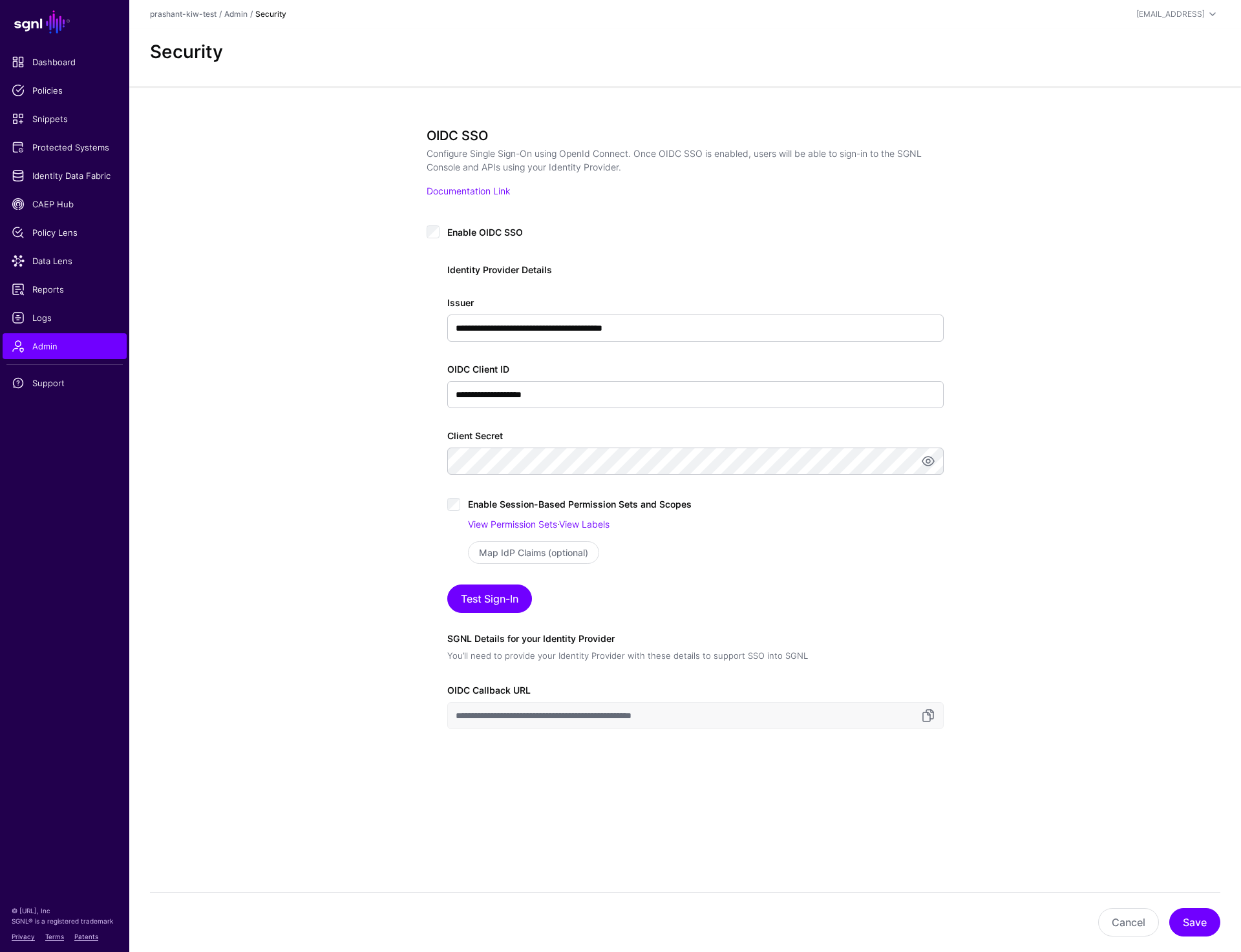
click at [321, 478] on div "**********" at bounding box center [684, 477] width 1111 height 782
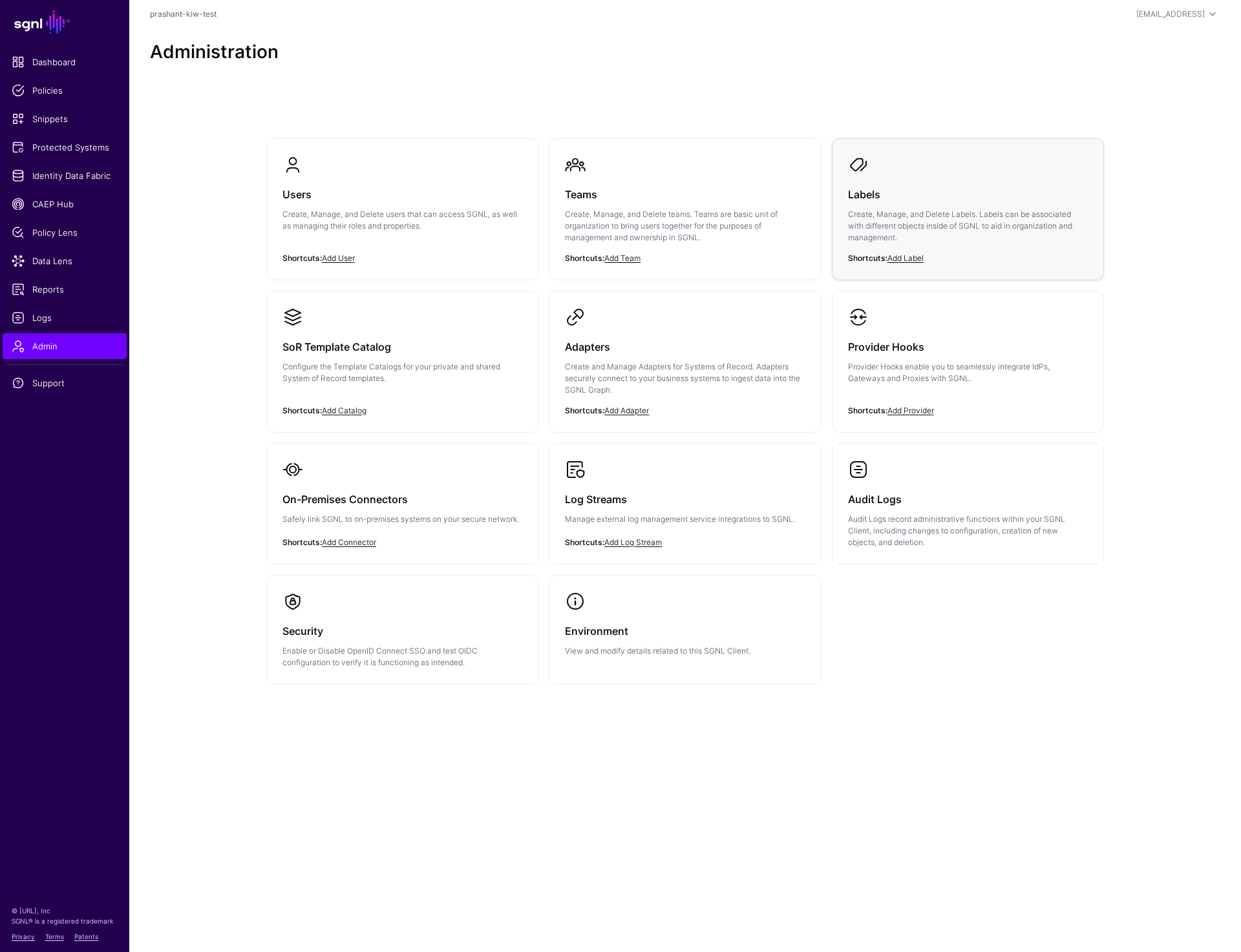
click at [866, 215] on p "Create, Manage, and Delete Labels. Labels can be associated with different obje…" at bounding box center [967, 226] width 240 height 35
click at [386, 591] on link "Security Enable or Disable OpenID Connect SSO and test OIDC configuration to ve…" at bounding box center [402, 629] width 271 height 108
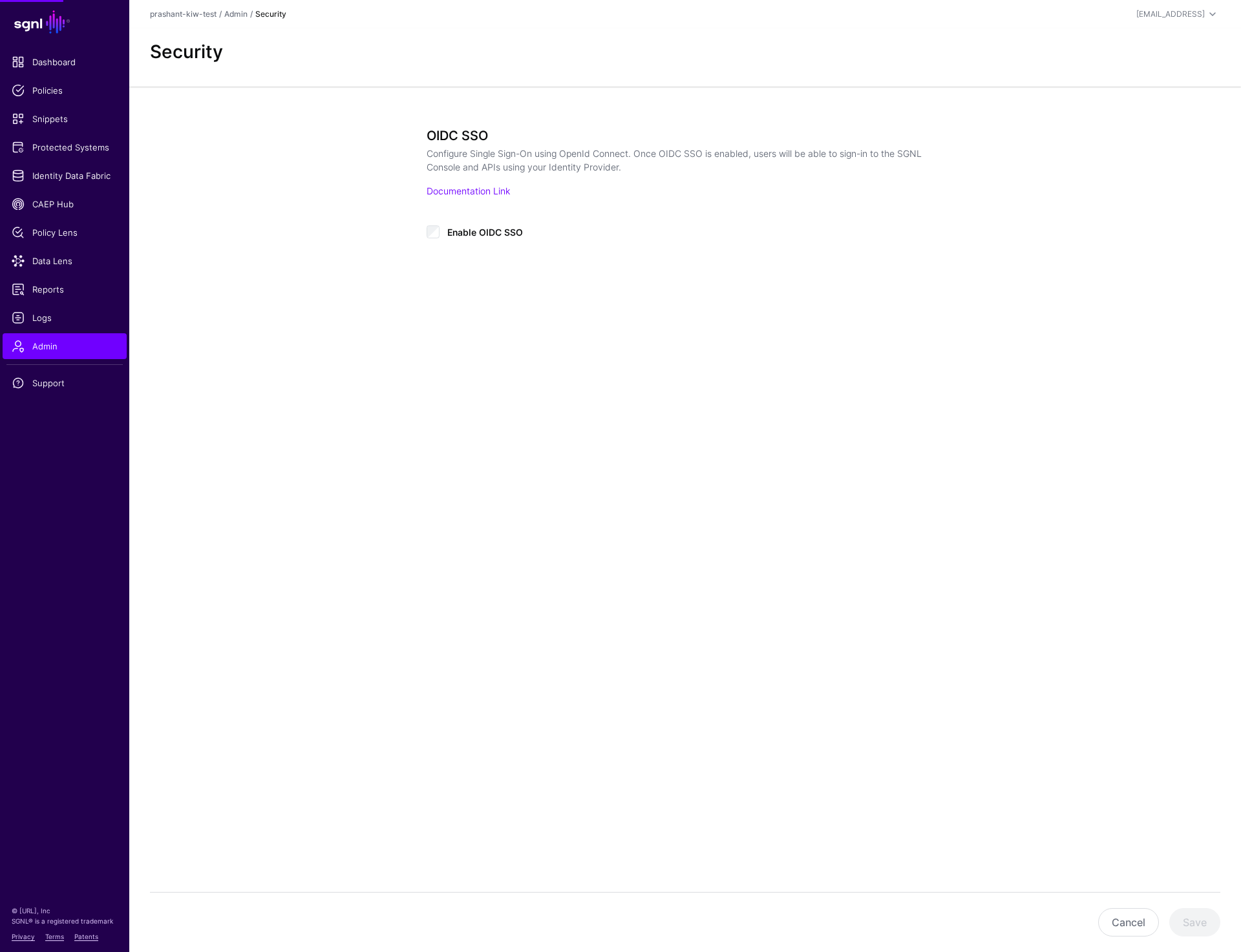
type input "**********"
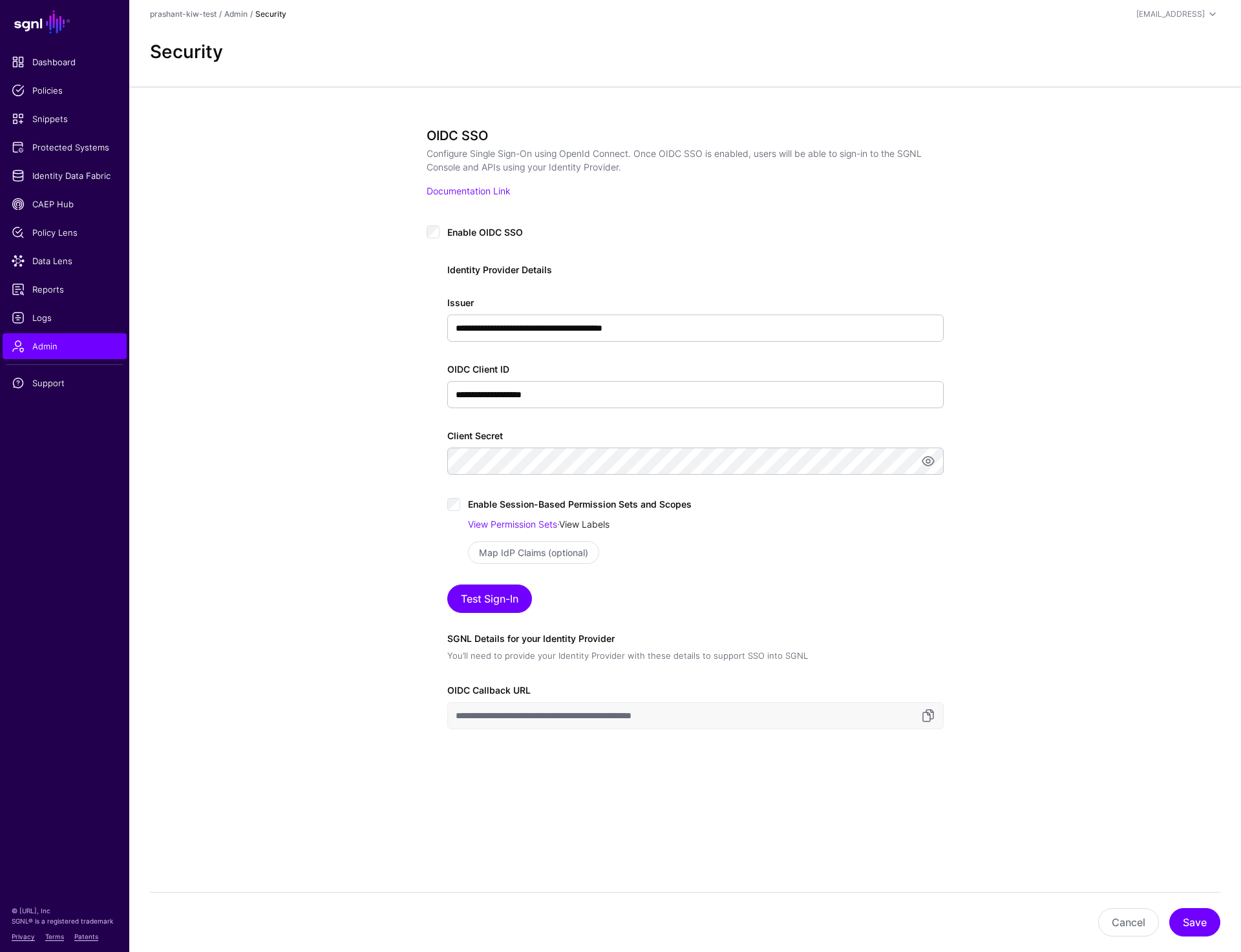
click at [598, 524] on link "View Labels" at bounding box center [585, 524] width 51 height 11
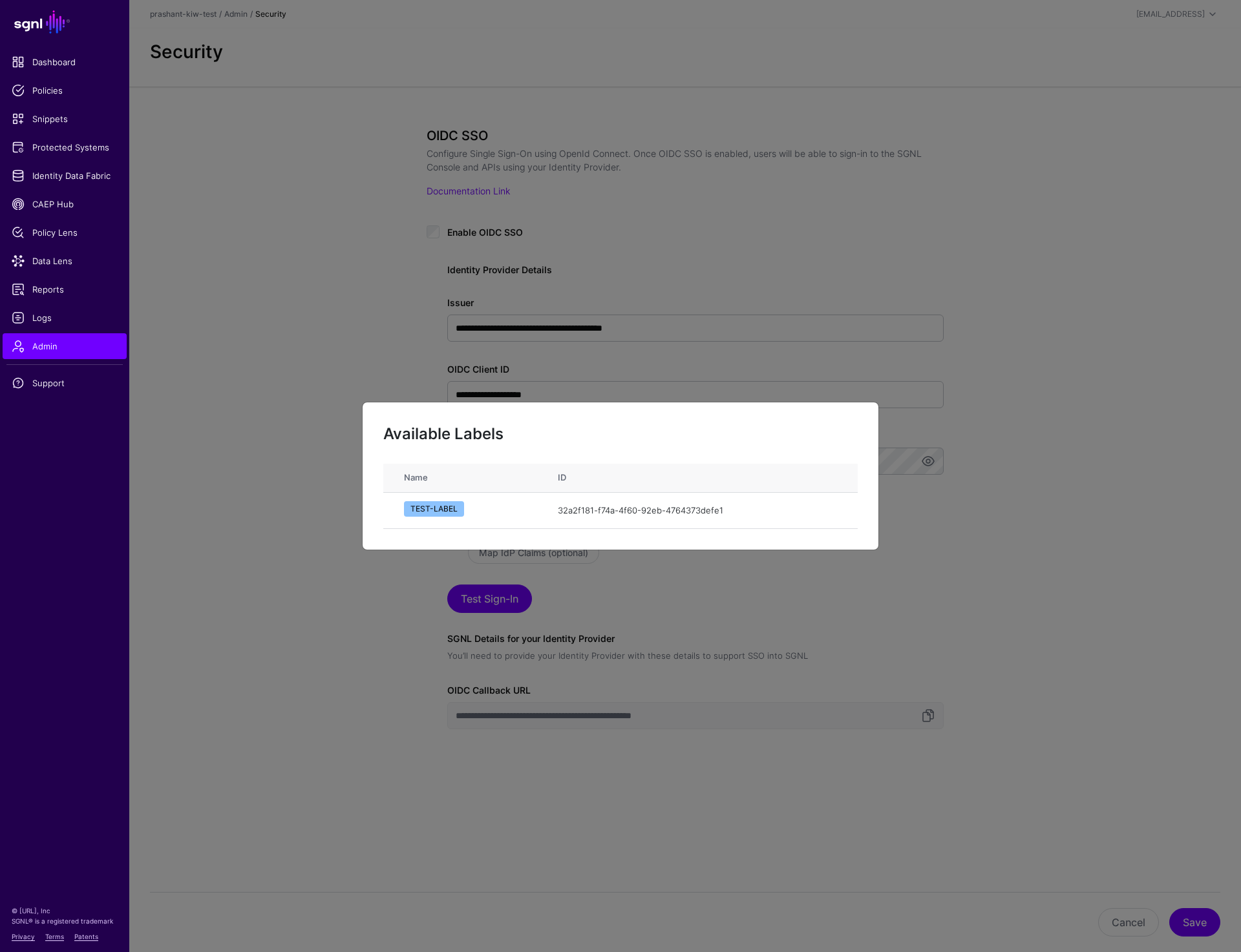
click at [282, 327] on ngb-modal-window "Available Labels Name ID TEST-LABEL 32a2f181-f74a-4f60-92eb-4764373defe1 copy" at bounding box center [620, 476] width 1241 height 952
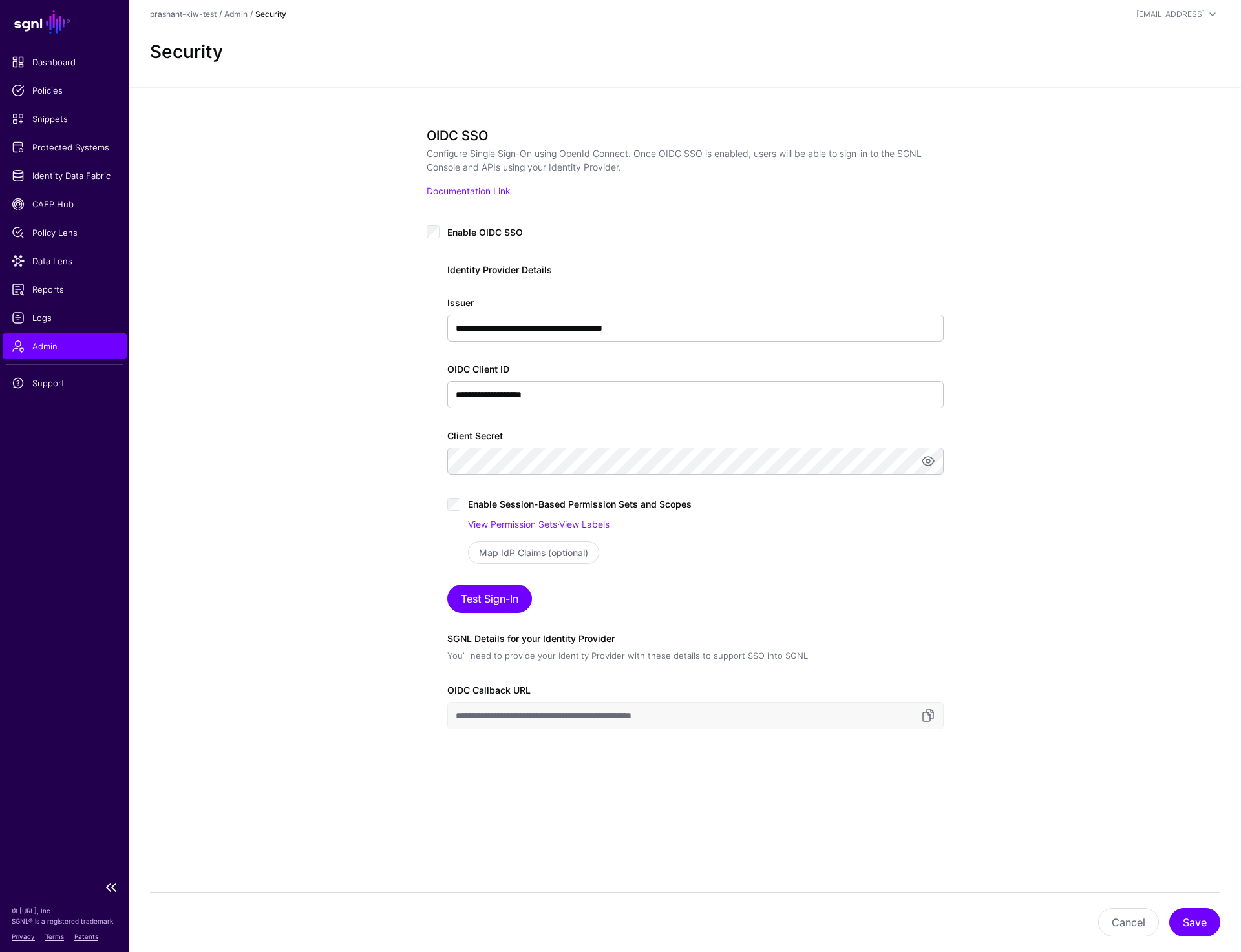
click at [43, 348] on span "Admin" at bounding box center [65, 346] width 106 height 13
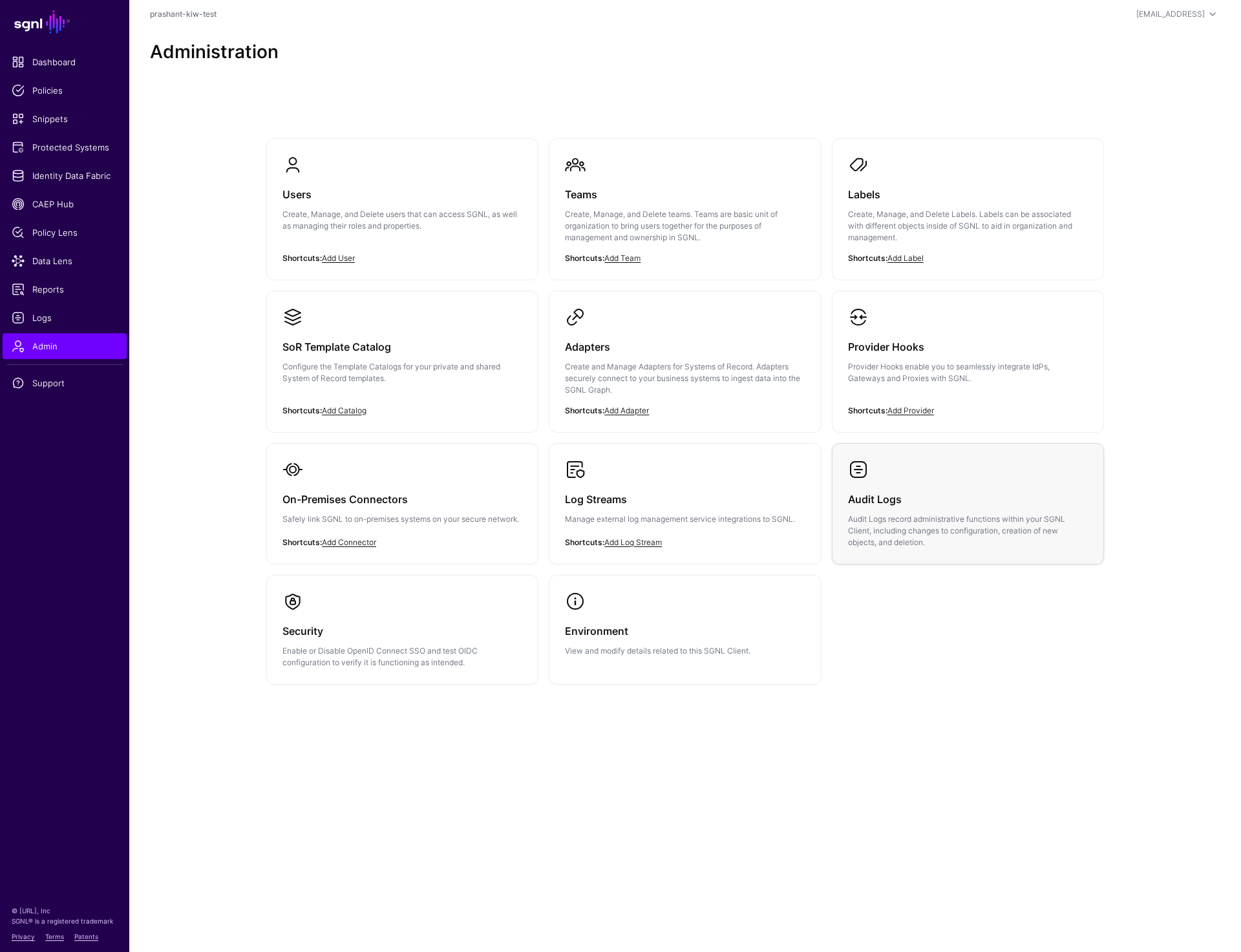
click at [920, 489] on div "Audit Logs Audit Logs record administrative functions within your SGNL Client, …" at bounding box center [967, 514] width 240 height 69
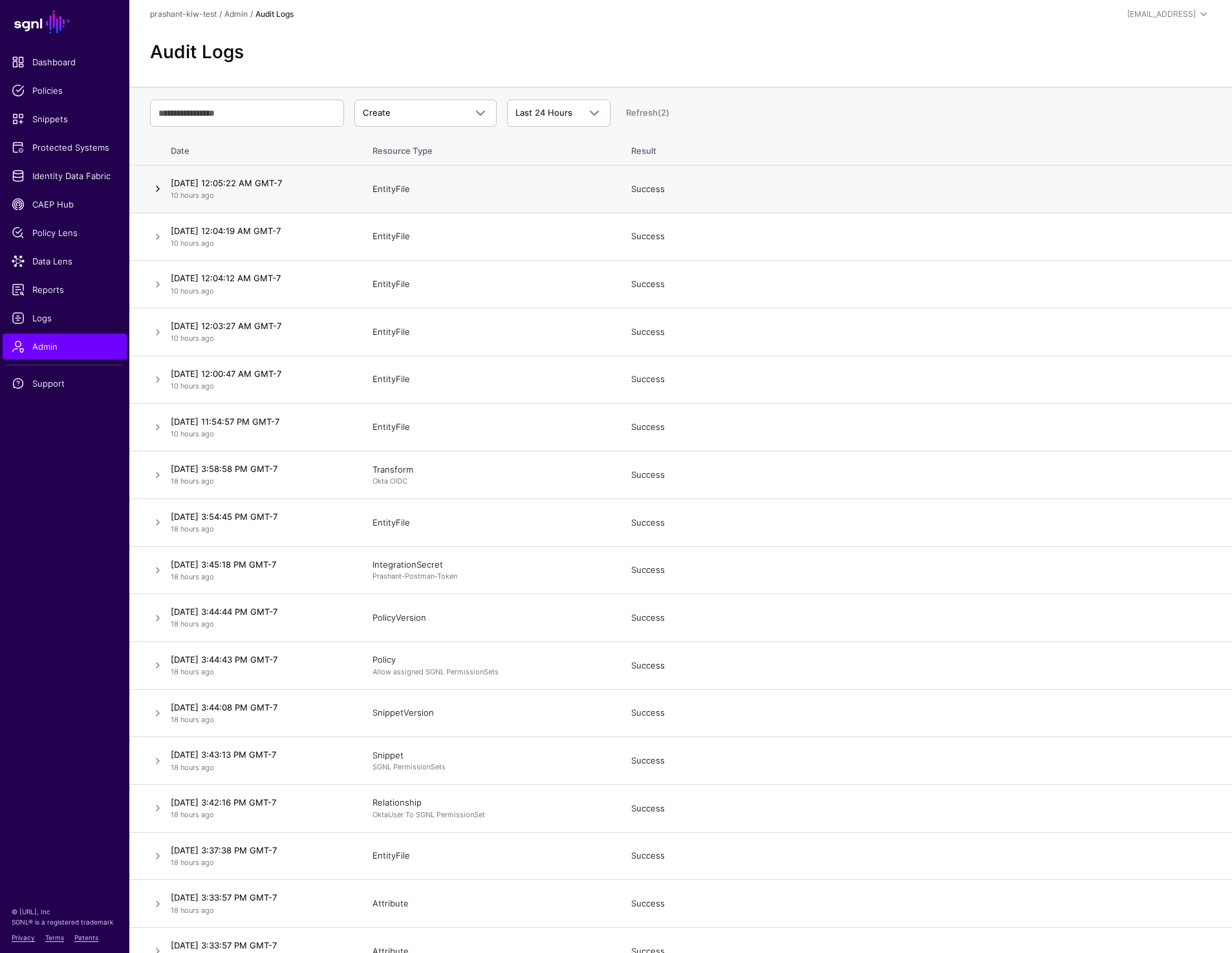
click at [152, 192] on link at bounding box center [158, 189] width 16 height 16
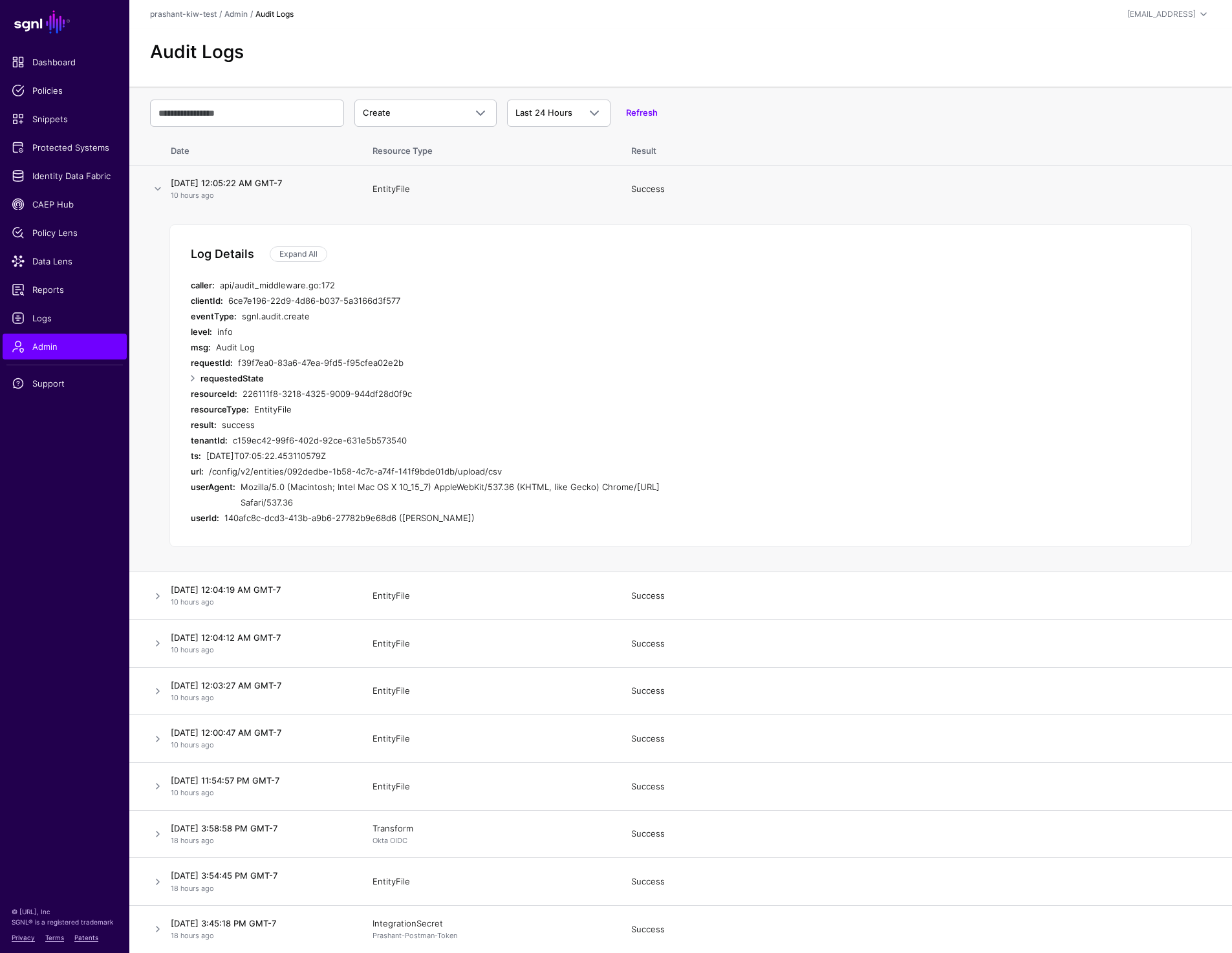
click at [380, 332] on div "info" at bounding box center [463, 332] width 491 height 16
click at [461, 118] on span "Create" at bounding box center [413, 113] width 102 height 13
click at [421, 204] on div "Login" at bounding box center [426, 204] width 122 height 13
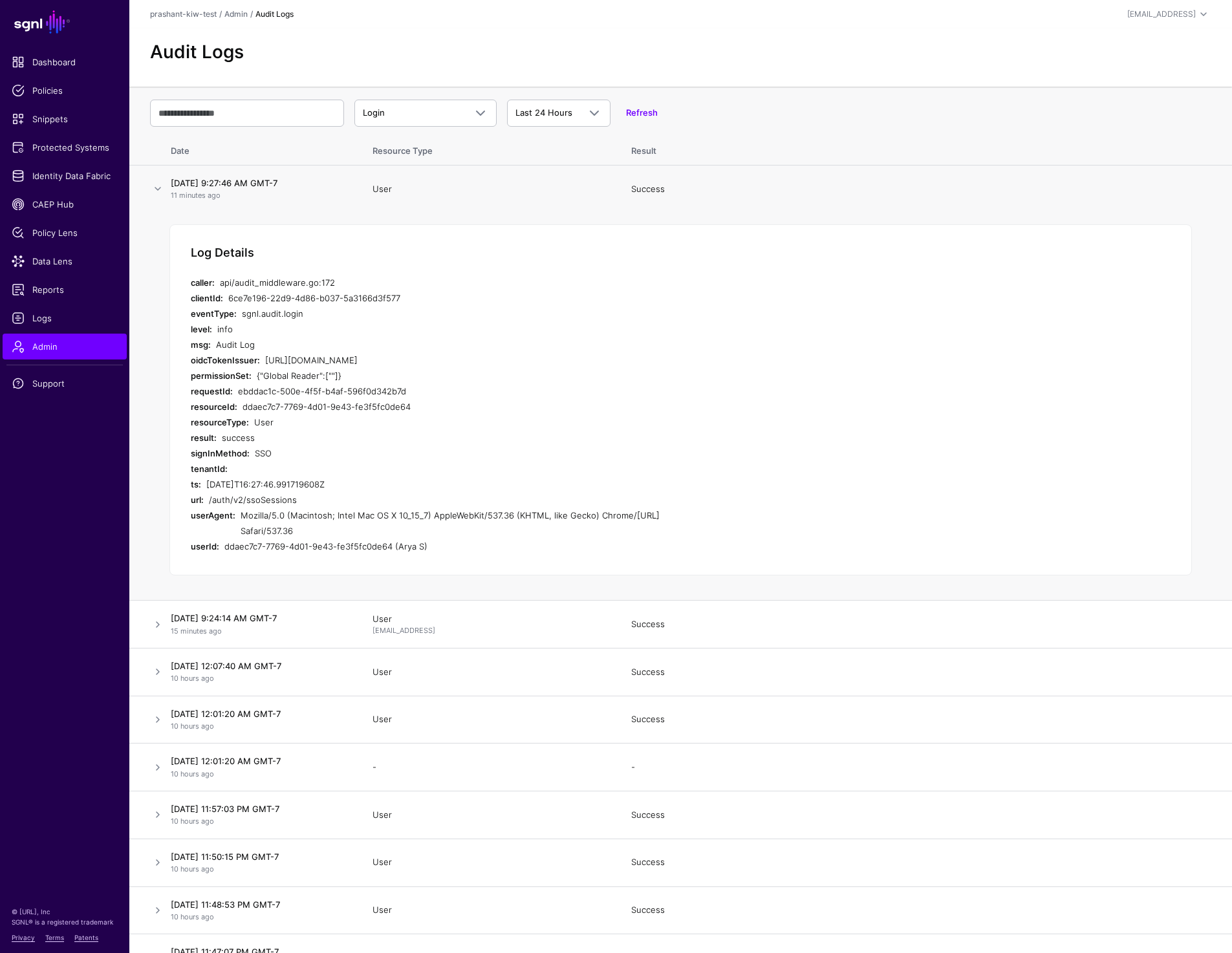
drag, startPoint x: 257, startPoint y: 376, endPoint x: 371, endPoint y: 376, distance: 114.0
click at [371, 376] on div "permissionSet: {"Global Reader":[""]}" at bounding box center [450, 376] width 518 height 16
click at [330, 376] on div "{"Global Reader":[""]}" at bounding box center [482, 376] width 451 height 16
drag, startPoint x: 330, startPoint y: 376, endPoint x: 348, endPoint y: 376, distance: 18.0
click at [348, 376] on div "{"Global Reader":[""]}" at bounding box center [482, 376] width 451 height 16
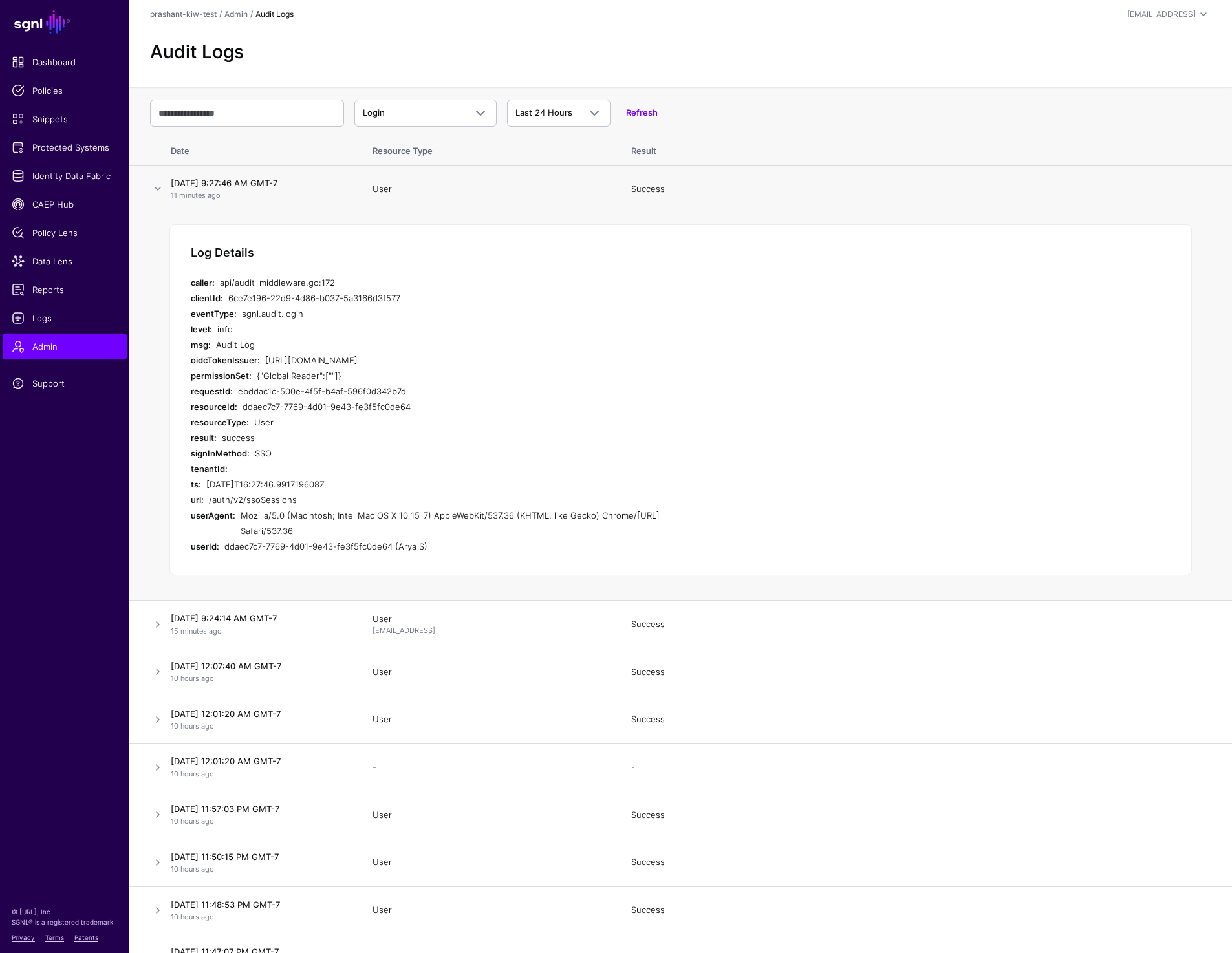
click at [323, 380] on div "{"Global Reader":[""]}" at bounding box center [482, 376] width 451 height 16
drag, startPoint x: 318, startPoint y: 376, endPoint x: 327, endPoint y: 376, distance: 9.0
click at [327, 376] on div "{"Global Reader":[""]}" at bounding box center [482, 376] width 451 height 16
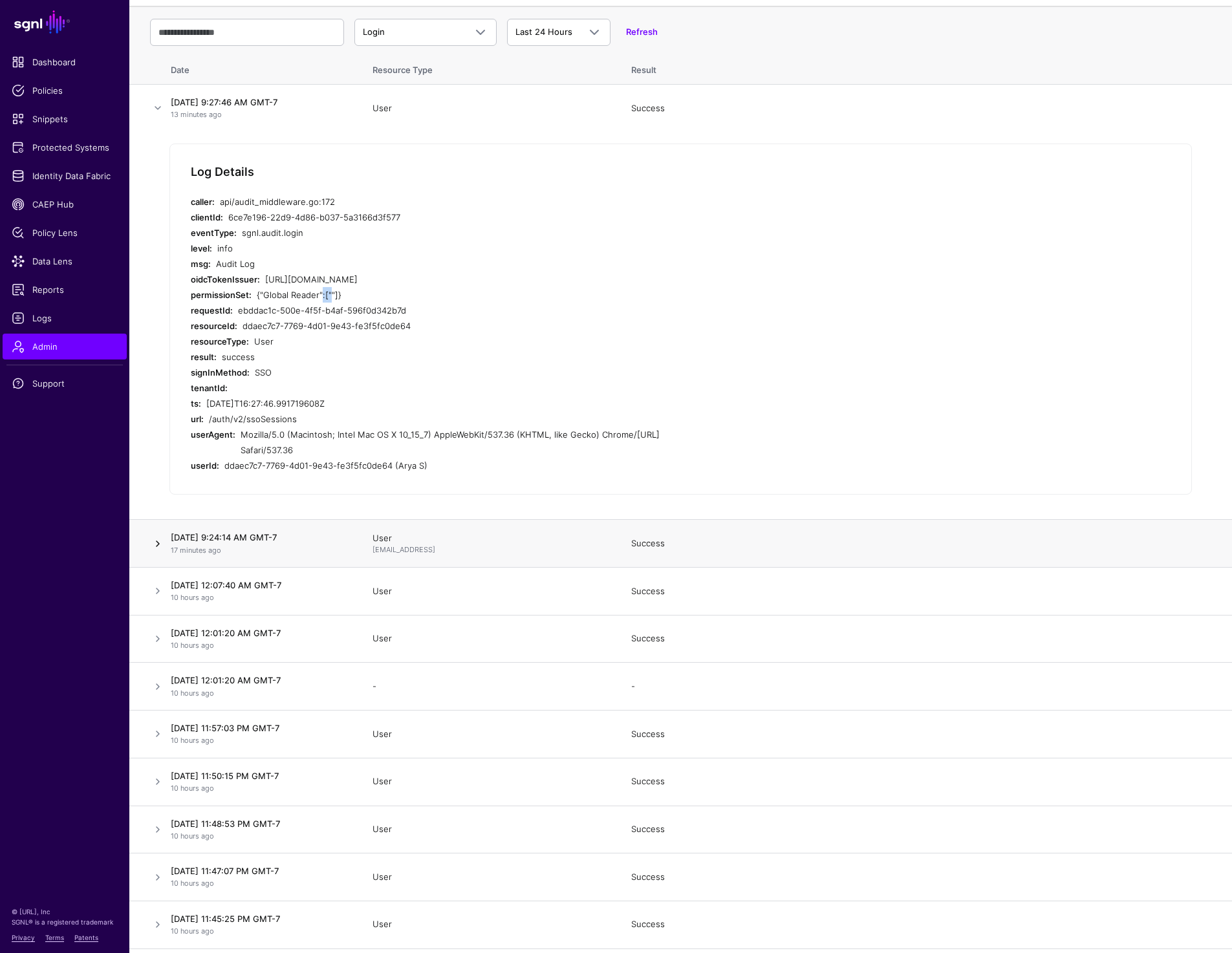
scroll to position [92, 0]
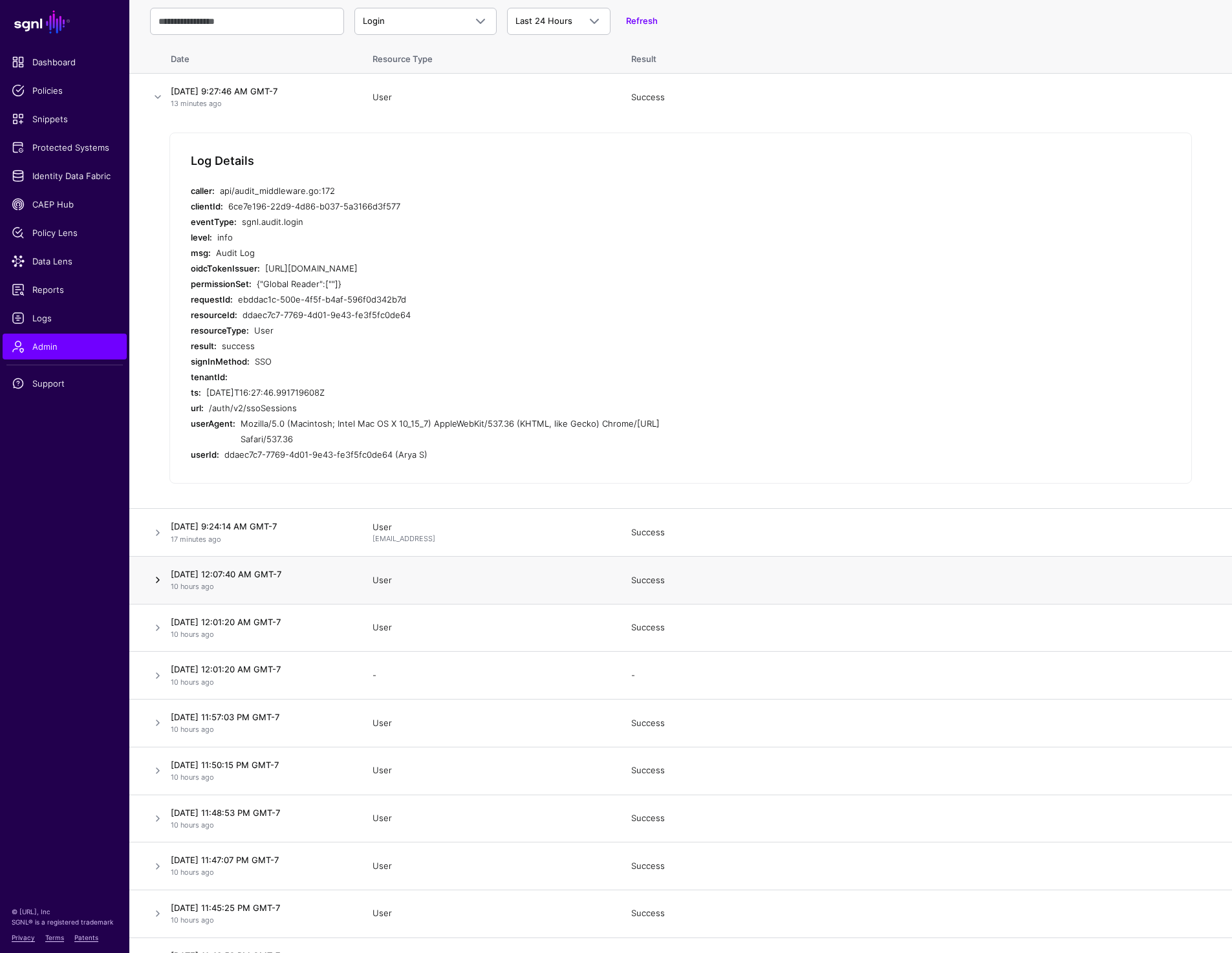
click at [158, 579] on link at bounding box center [158, 580] width 16 height 16
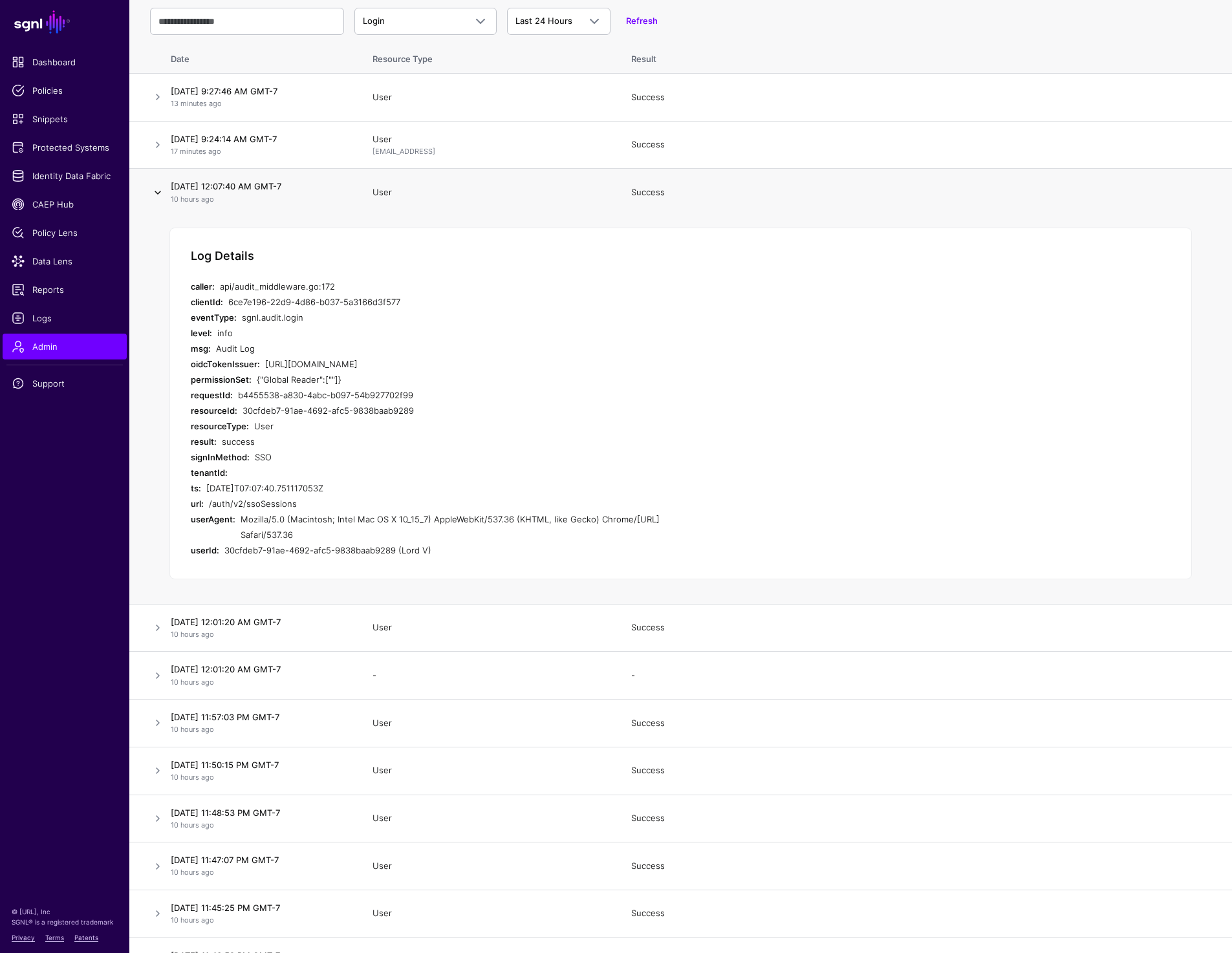
scroll to position [99, 0]
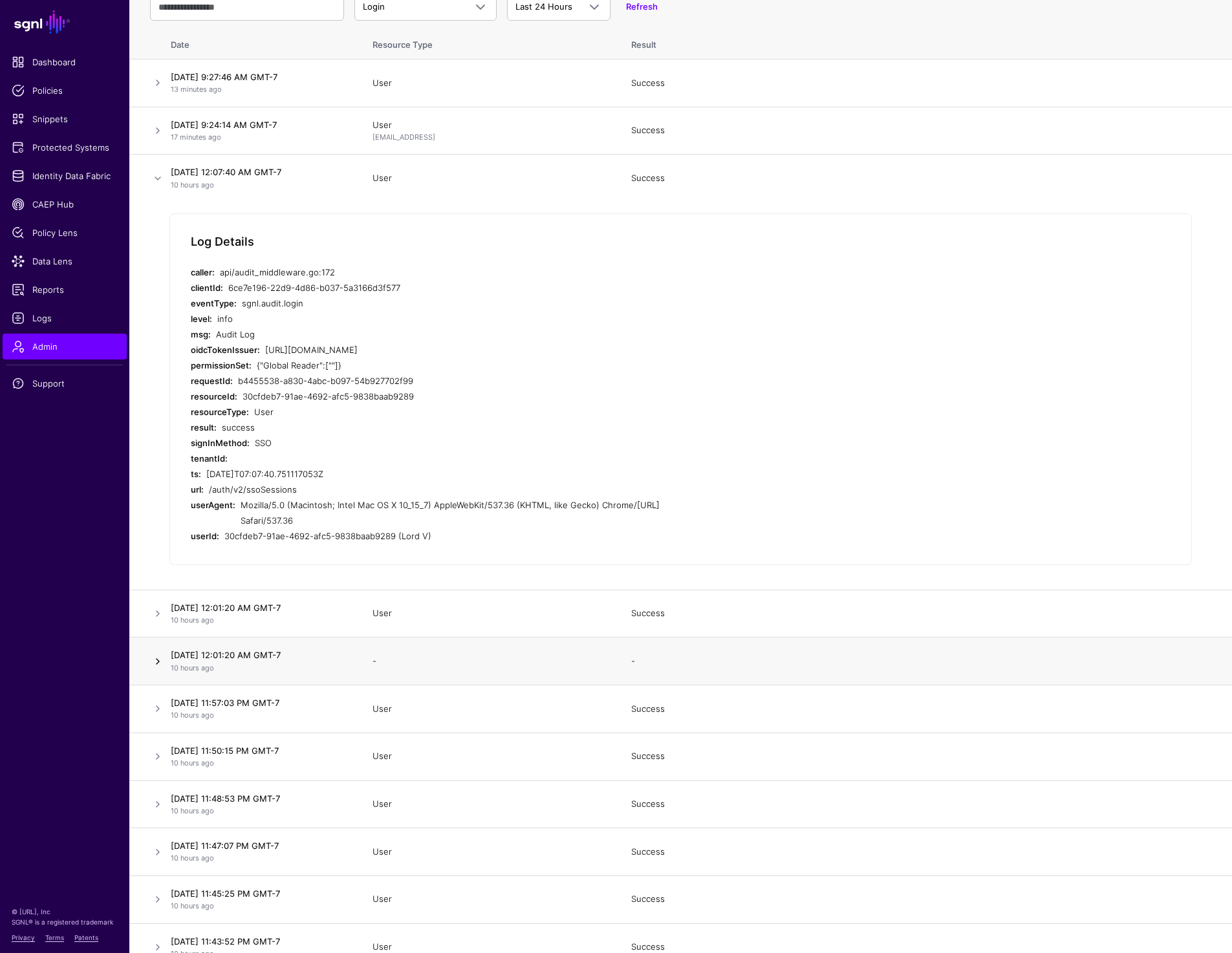
click at [161, 621] on link at bounding box center [158, 614] width 16 height 16
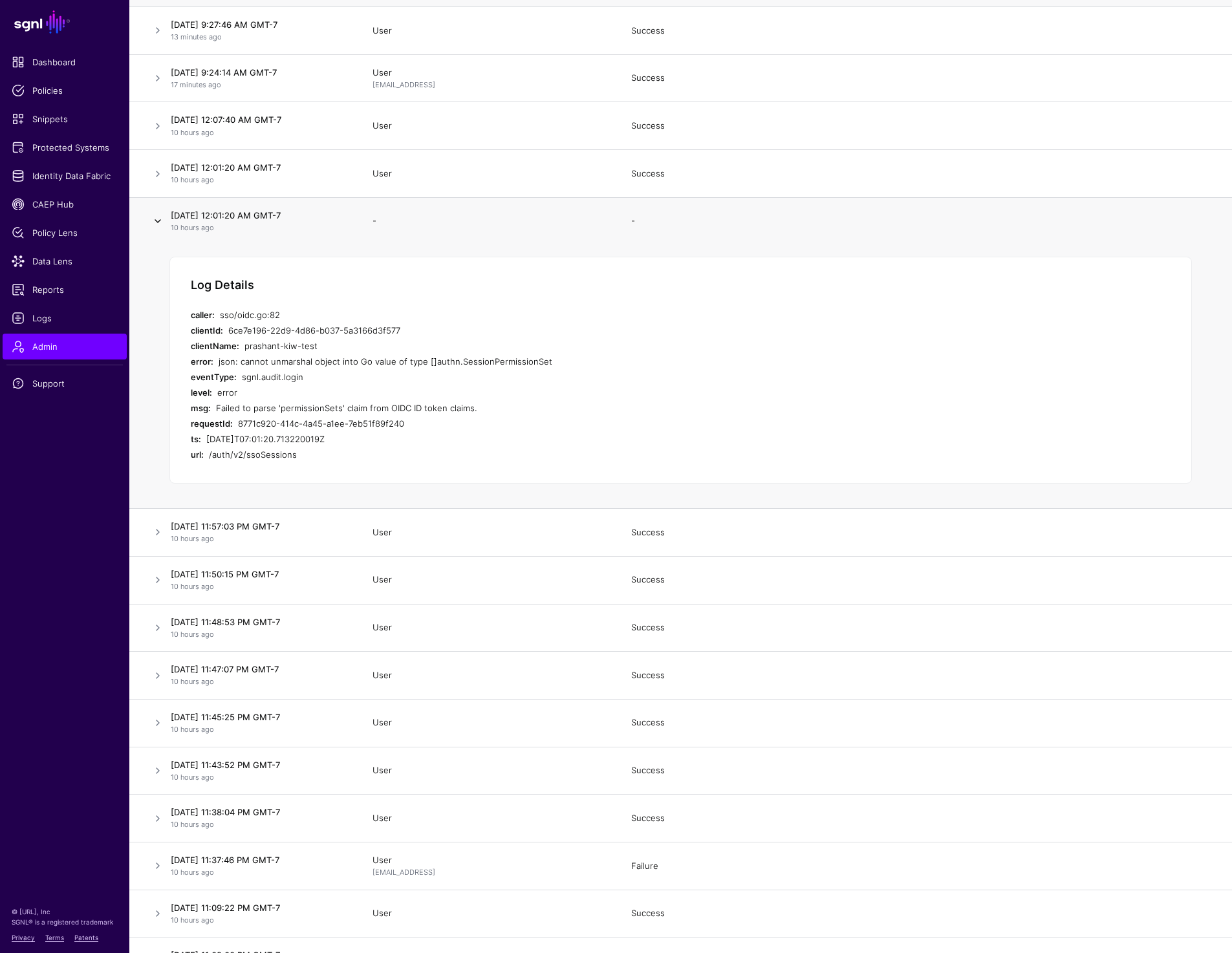
scroll to position [161, 0]
drag, startPoint x: 223, startPoint y: 405, endPoint x: 508, endPoint y: 401, distance: 285.0
click at [508, 401] on div "Failed to parse 'permissionSets' claim from OIDC ID token claims." at bounding box center [462, 406] width 492 height 16
click at [472, 416] on div "8771c920-414c-4a45-a1ee-7eb51f89f240" at bounding box center [473, 422] width 470 height 16
drag, startPoint x: 470, startPoint y: 409, endPoint x: 214, endPoint y: 407, distance: 256.0
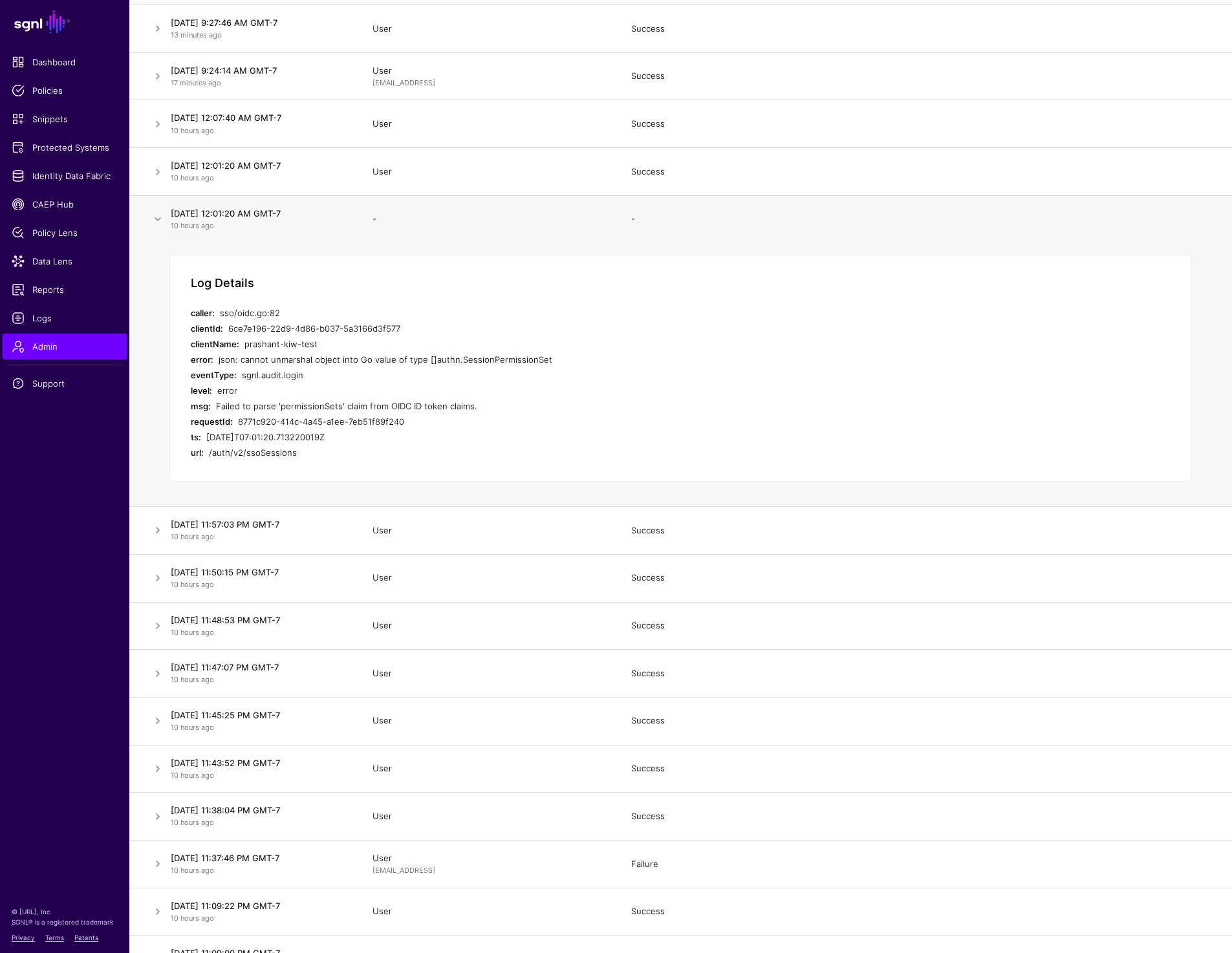
click at [214, 407] on div "msg: Failed to parse 'permissionSets' claim from OIDC ID token claims." at bounding box center [450, 406] width 518 height 16
click at [162, 225] on link at bounding box center [158, 219] width 16 height 16
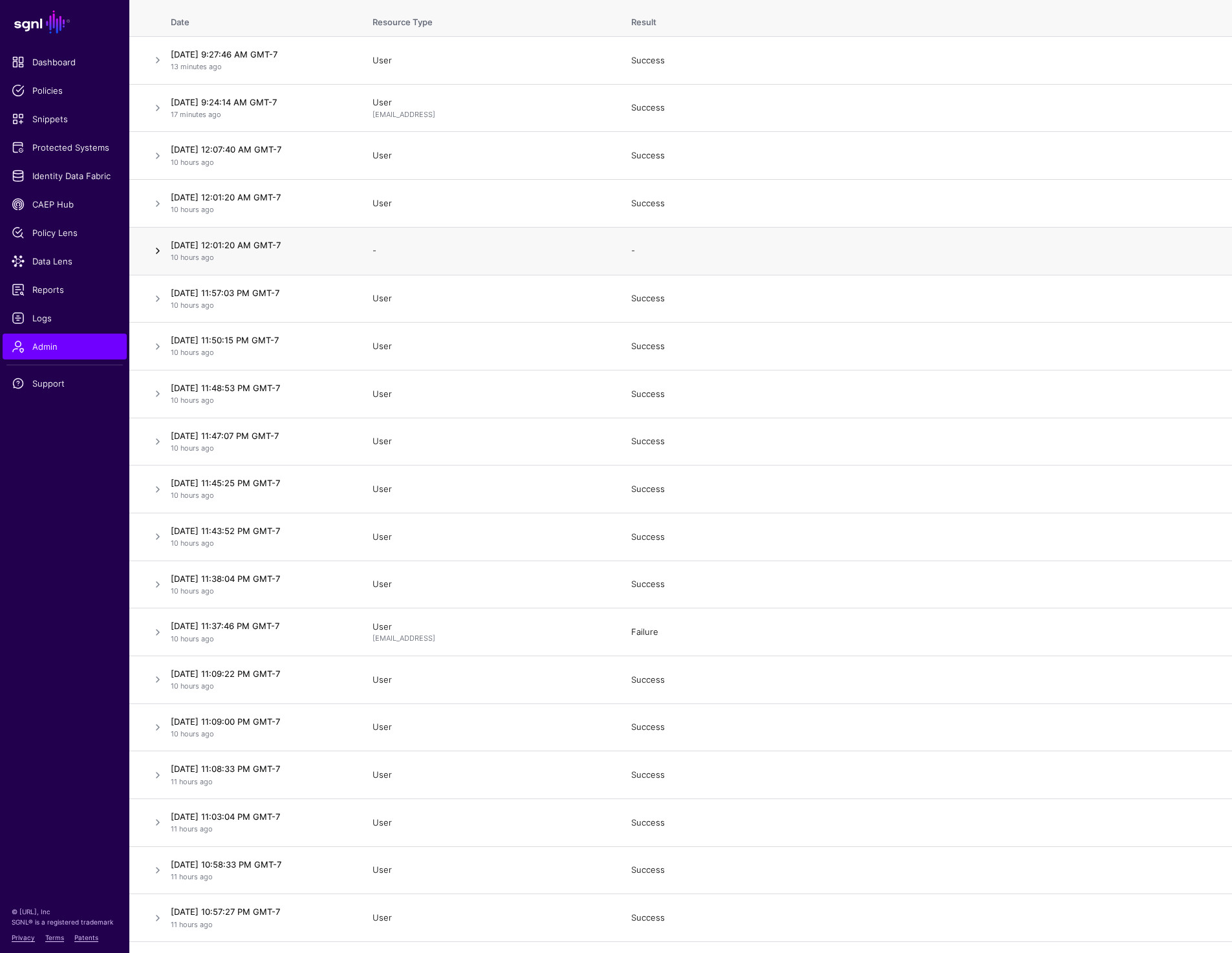
scroll to position [101, 0]
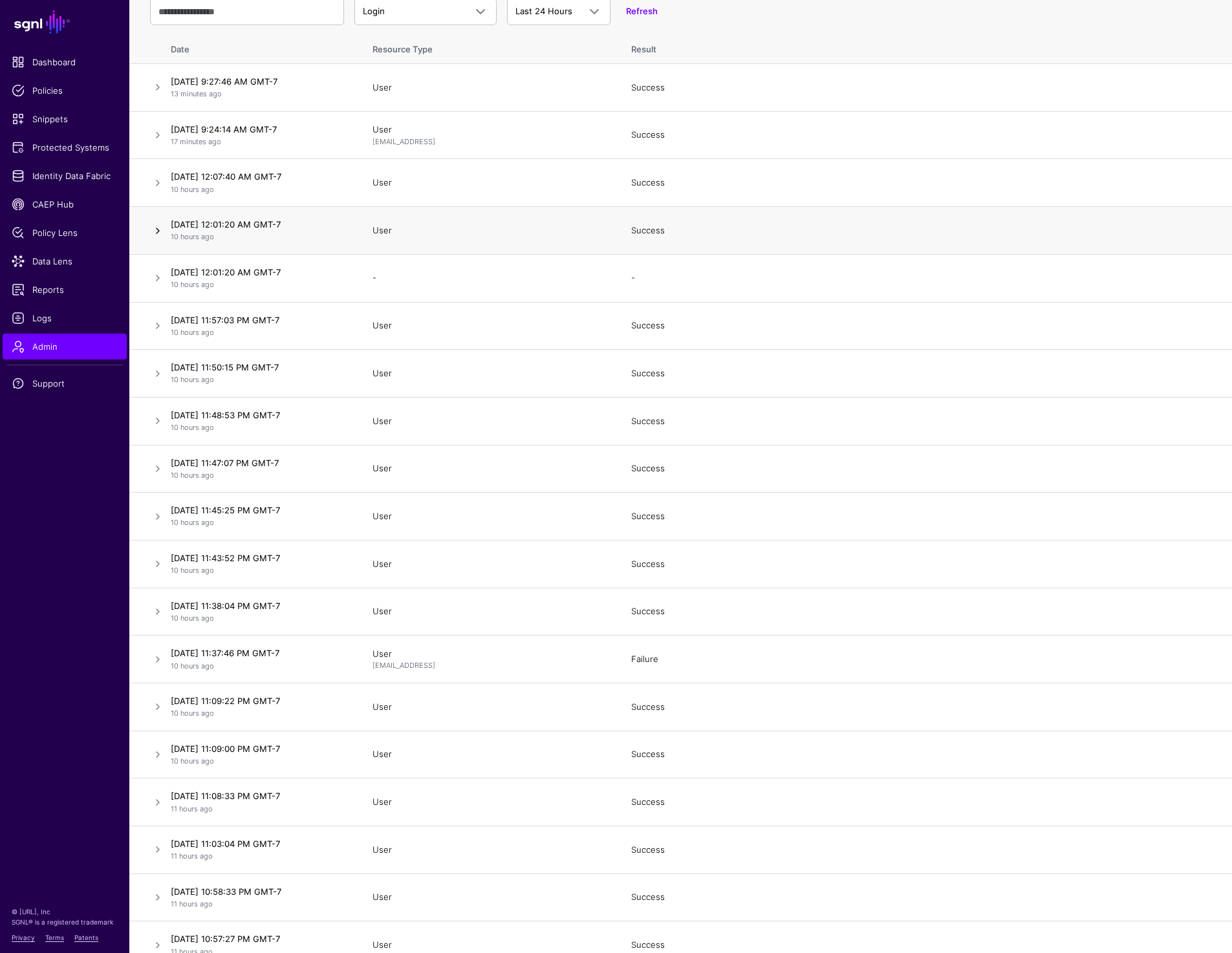
click at [158, 234] on link at bounding box center [158, 231] width 16 height 16
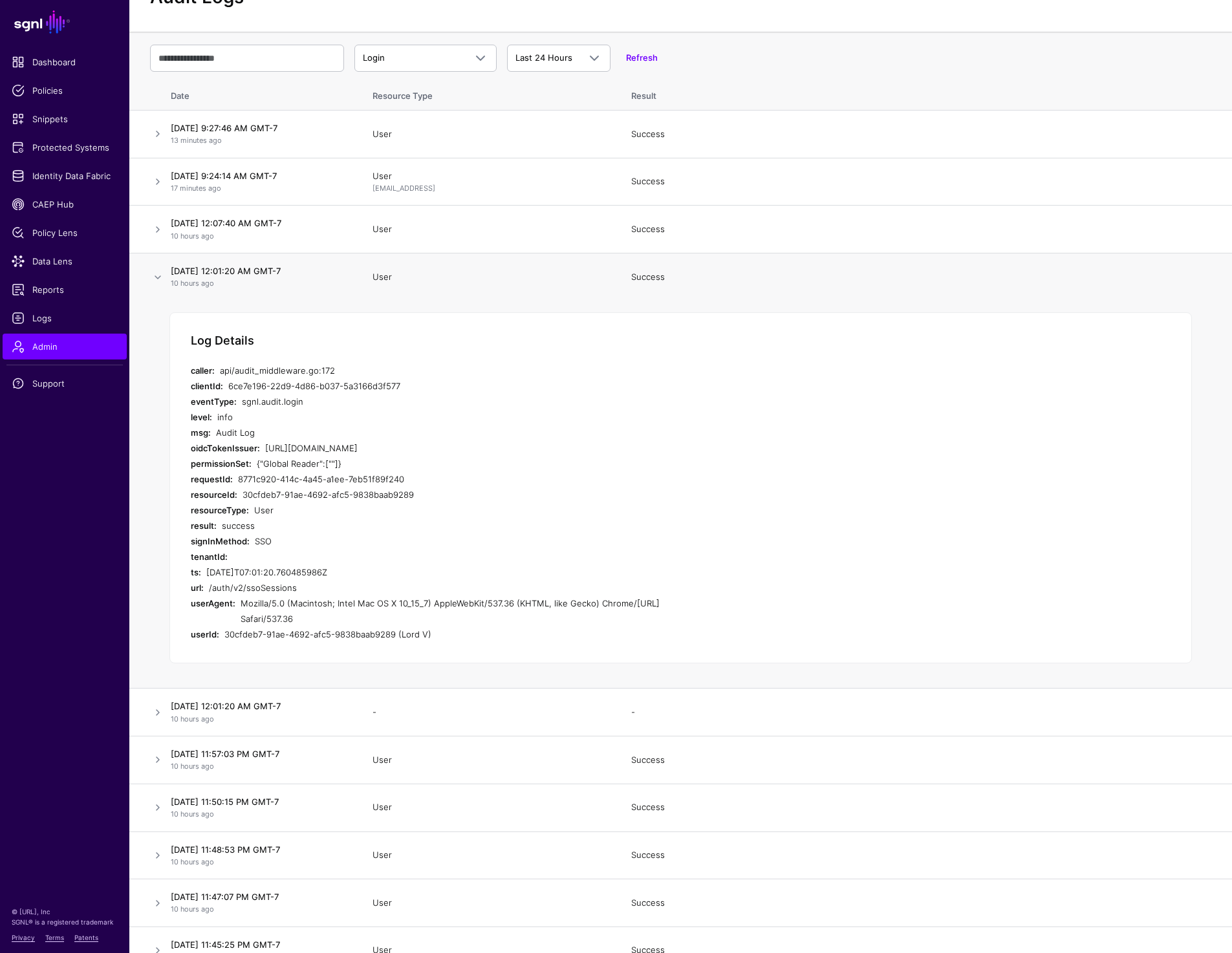
scroll to position [0, 0]
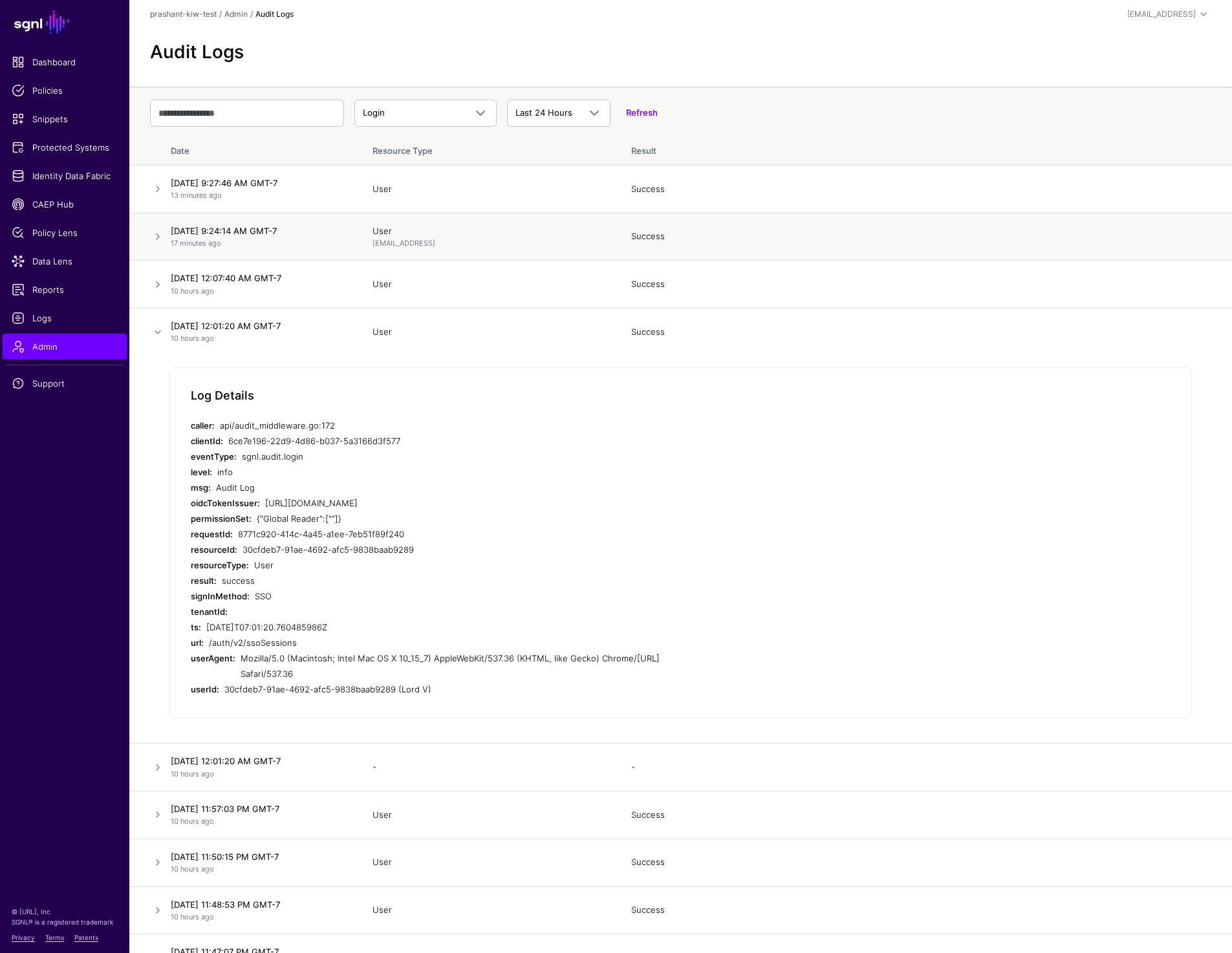
drag, startPoint x: 370, startPoint y: 244, endPoint x: 519, endPoint y: 244, distance: 149.0
click at [519, 244] on td "User prashant@sgnl.ai" at bounding box center [489, 237] width 259 height 47
drag, startPoint x: 371, startPoint y: 344, endPoint x: 438, endPoint y: 344, distance: 67.0
click at [438, 344] on td "User" at bounding box center [489, 332] width 259 height 47
click at [154, 238] on link at bounding box center [158, 237] width 16 height 16
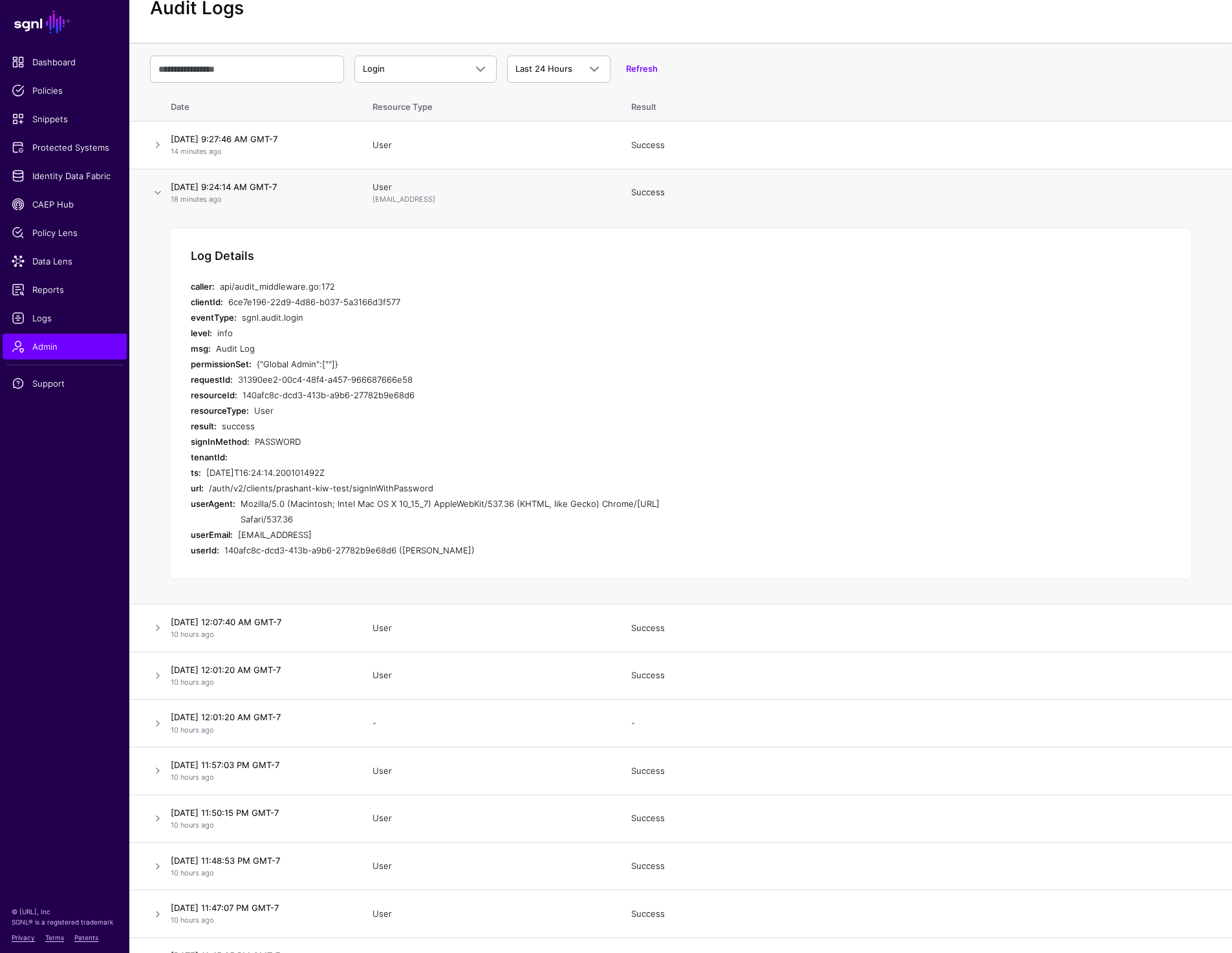
scroll to position [45, 0]
drag, startPoint x: 234, startPoint y: 532, endPoint x: 378, endPoint y: 532, distance: 144.0
click at [378, 532] on div "userEmail: prashant@sgnl.ai" at bounding box center [450, 533] width 518 height 16
click at [157, 626] on link at bounding box center [158, 627] width 16 height 16
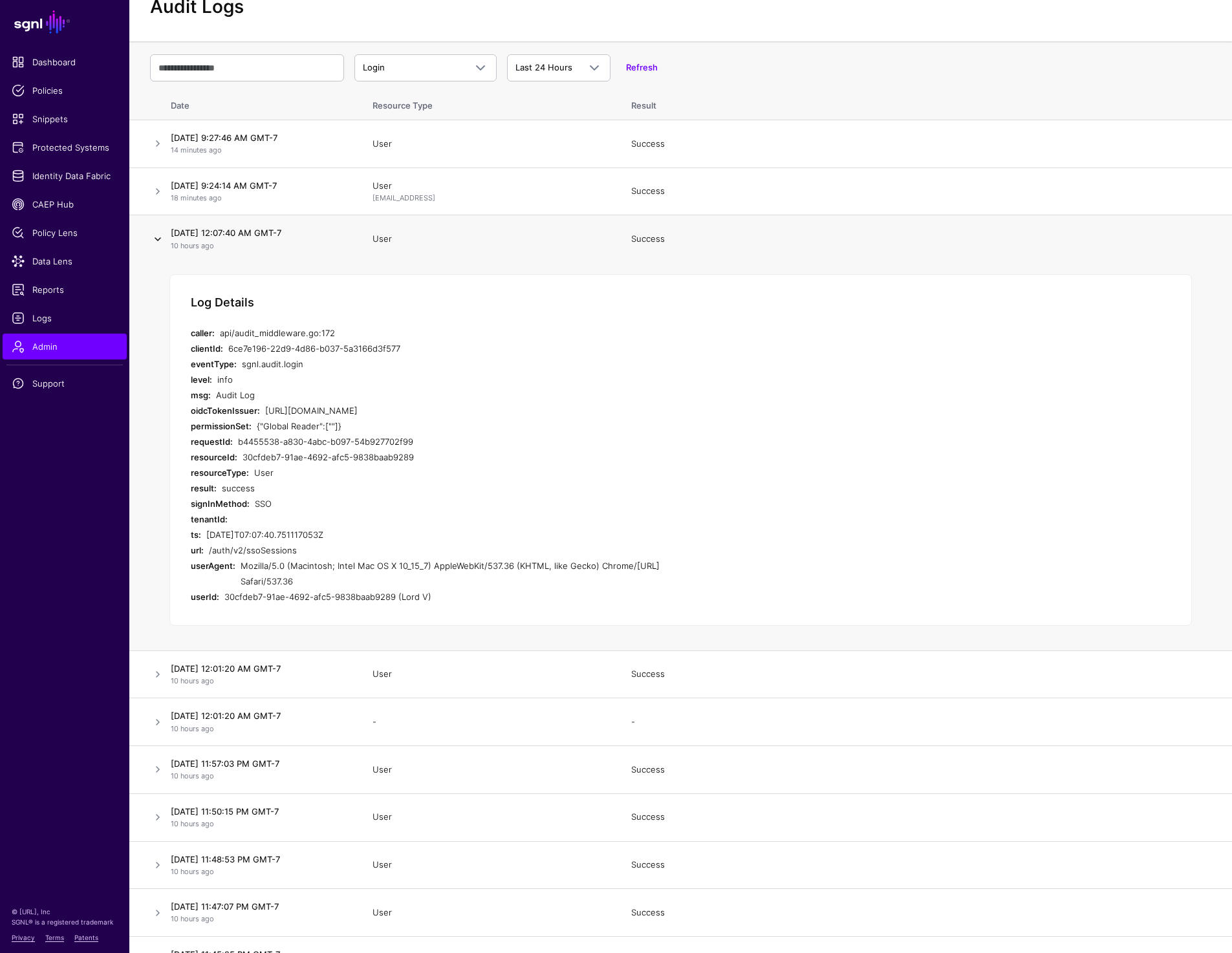
click at [154, 237] on link at bounding box center [158, 239] width 16 height 16
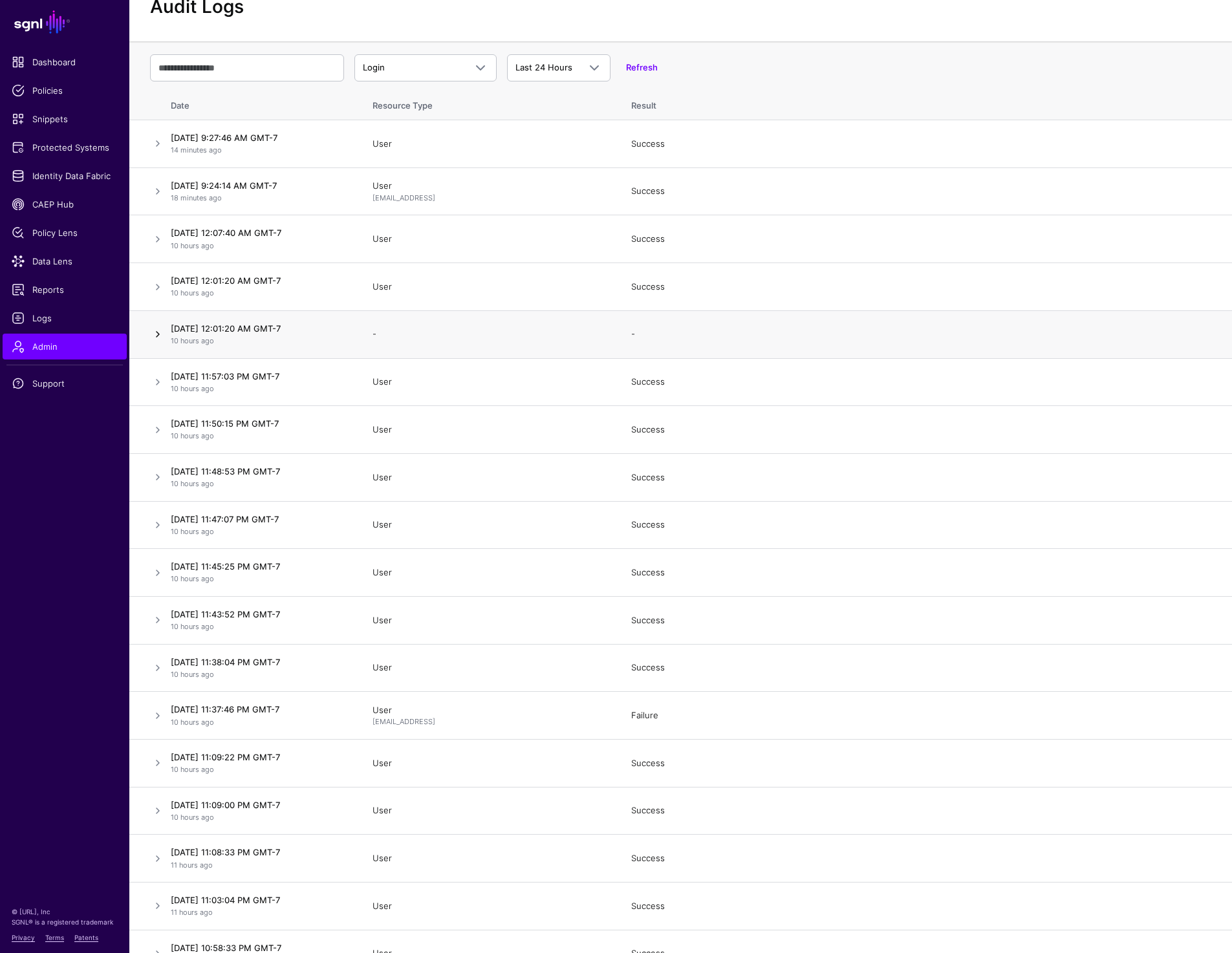
click at [156, 295] on link at bounding box center [158, 287] width 16 height 16
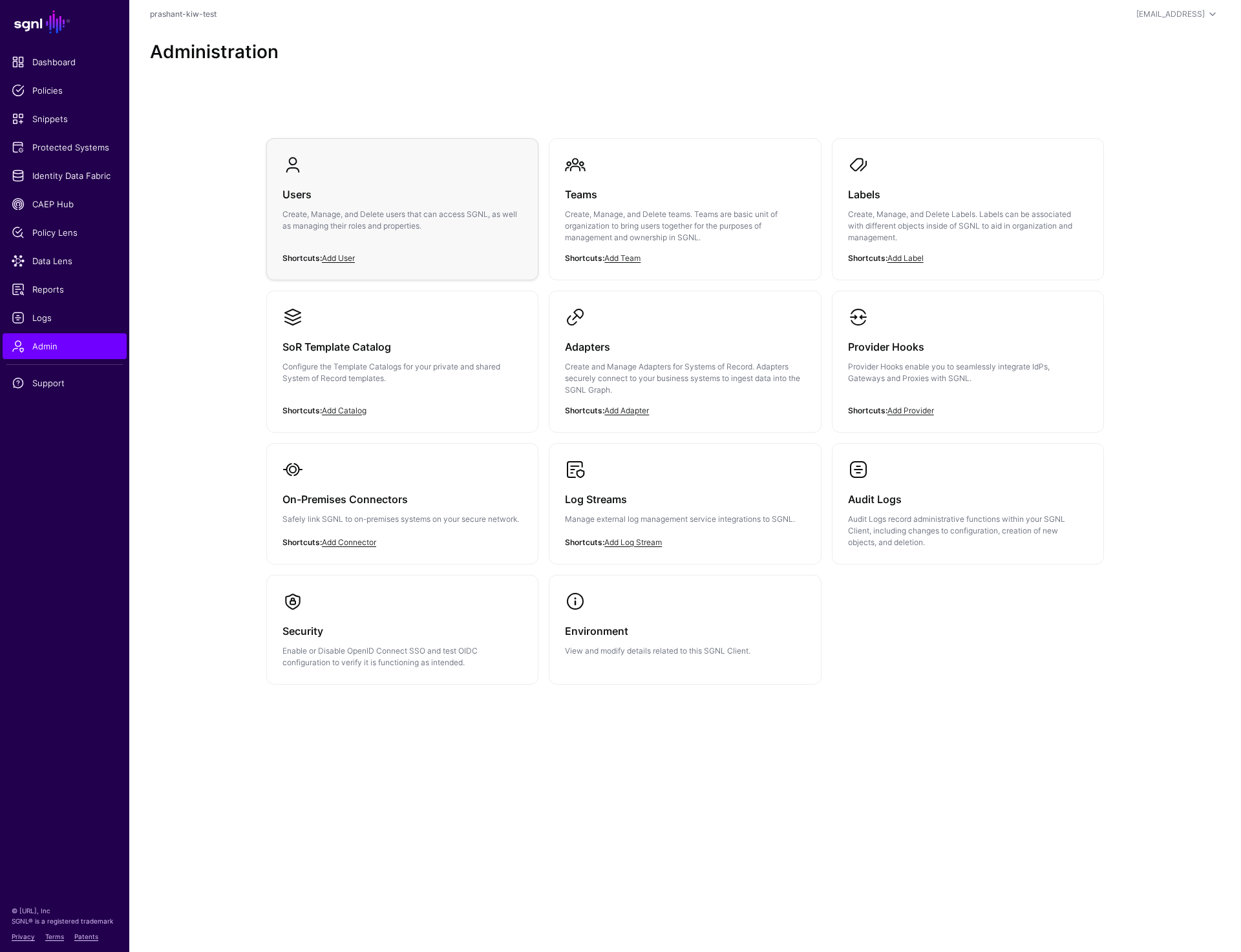
click at [415, 212] on p "Create, Manage, and Delete users that can access SGNL, as well as managing thei…" at bounding box center [402, 220] width 240 height 23
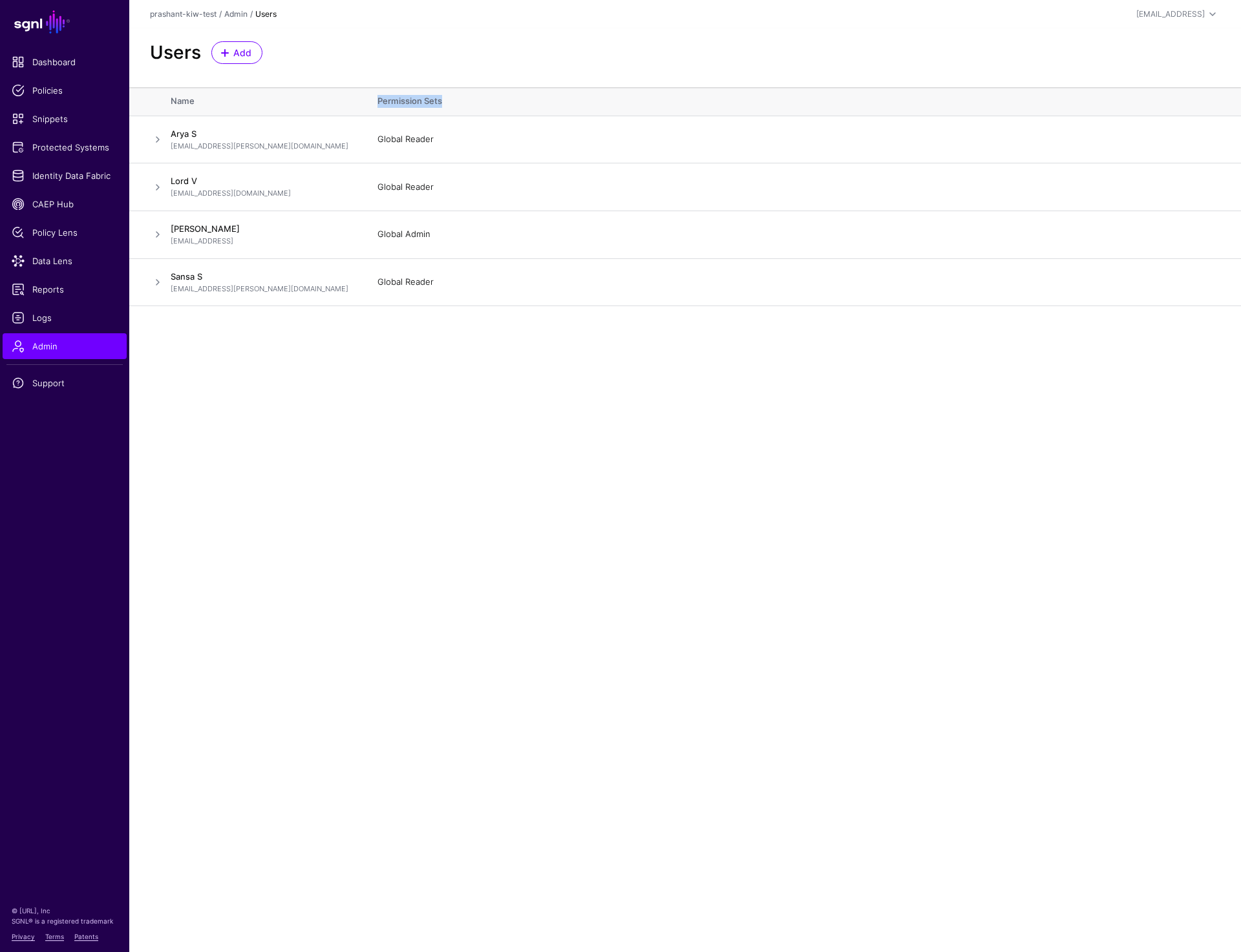
drag, startPoint x: 378, startPoint y: 104, endPoint x: 487, endPoint y: 104, distance: 109.0
click at [487, 104] on th "Permission Sets" at bounding box center [803, 101] width 876 height 28
click at [524, 96] on th "Permission Sets" at bounding box center [803, 101] width 876 height 28
click at [64, 340] on span "Admin" at bounding box center [65, 346] width 106 height 13
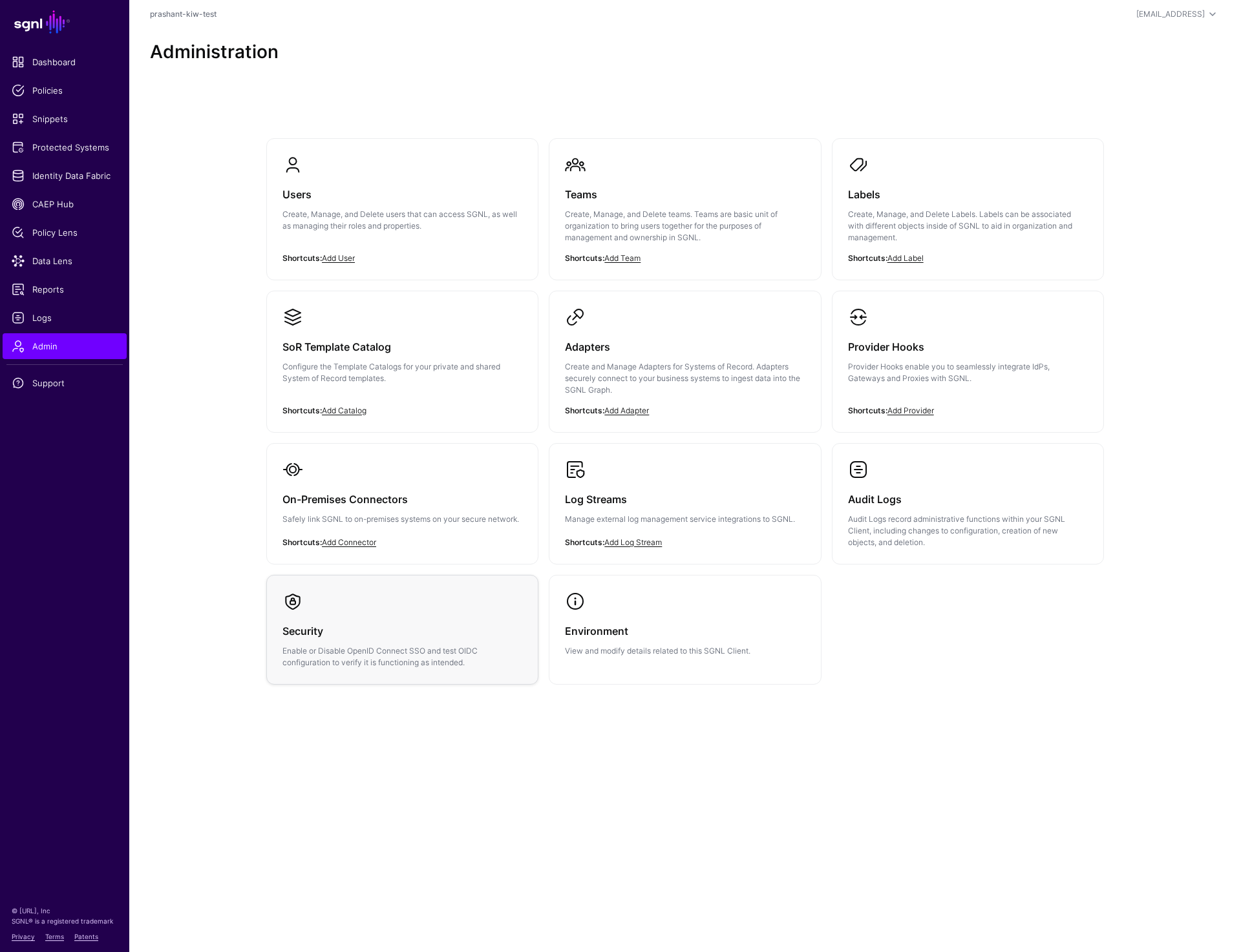
click at [397, 622] on h3 "Security" at bounding box center [402, 631] width 240 height 18
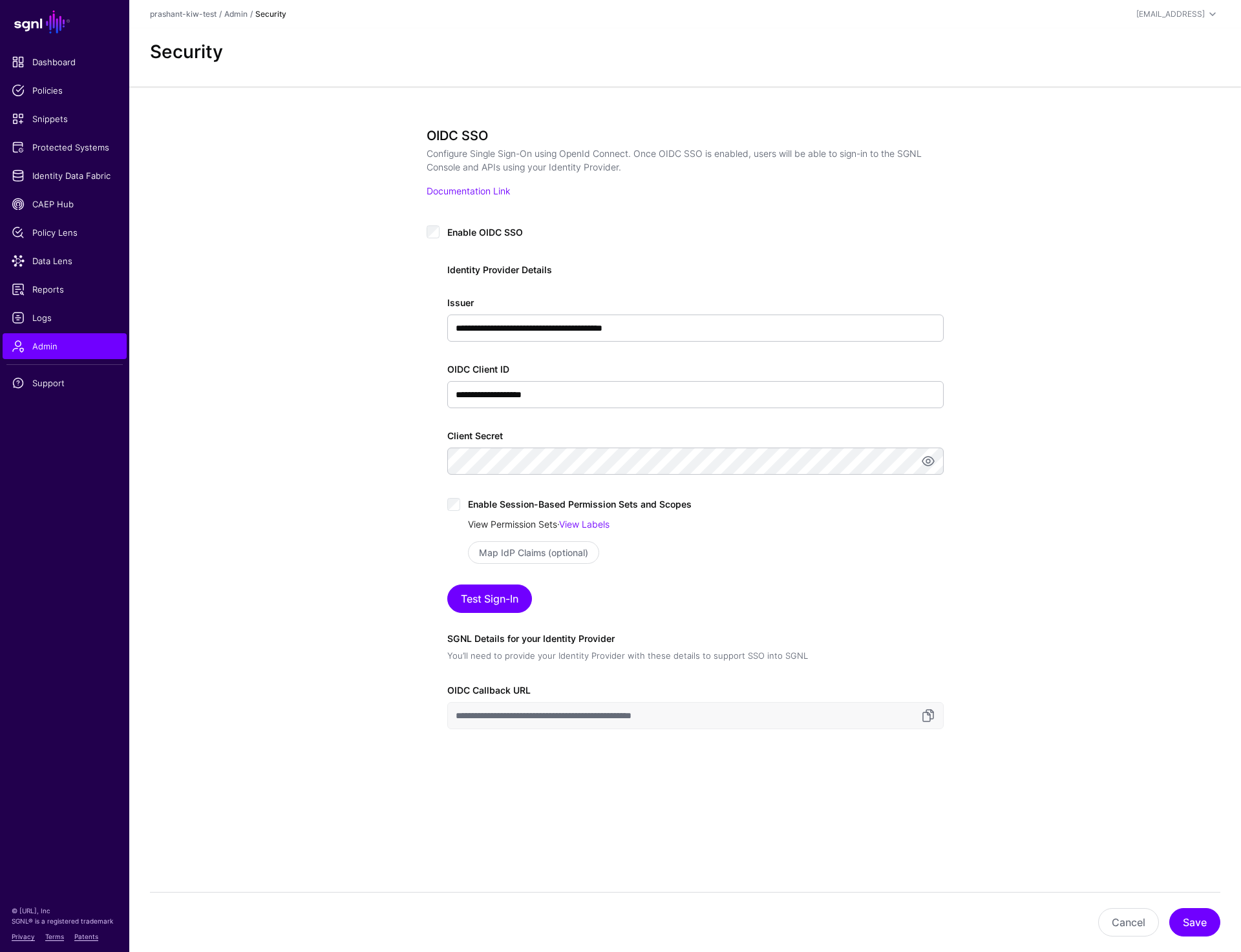
click at [495, 525] on link "View Permission Sets" at bounding box center [513, 524] width 89 height 11
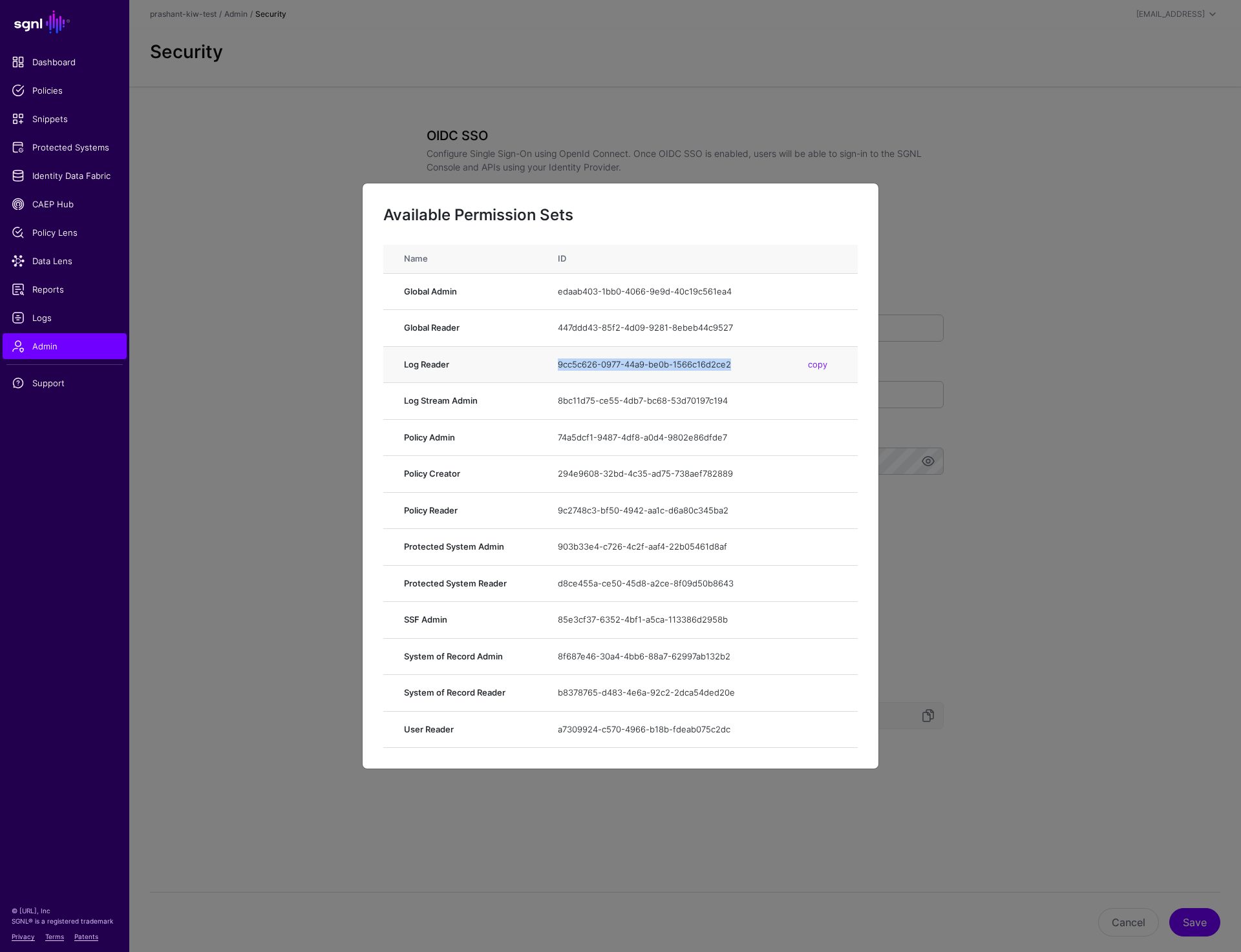
drag, startPoint x: 559, startPoint y: 367, endPoint x: 745, endPoint y: 368, distance: 186.0
click at [745, 368] on span "9cc5c626-0977-44a9-be0b-1566c16d2ce2" at bounding box center [697, 365] width 279 height 13
click at [1054, 123] on ngb-modal-window "Available Permission Sets Name ID Global Admin edaab403-1bb0-4066-9e9d-40c19c56…" at bounding box center [620, 476] width 1241 height 952
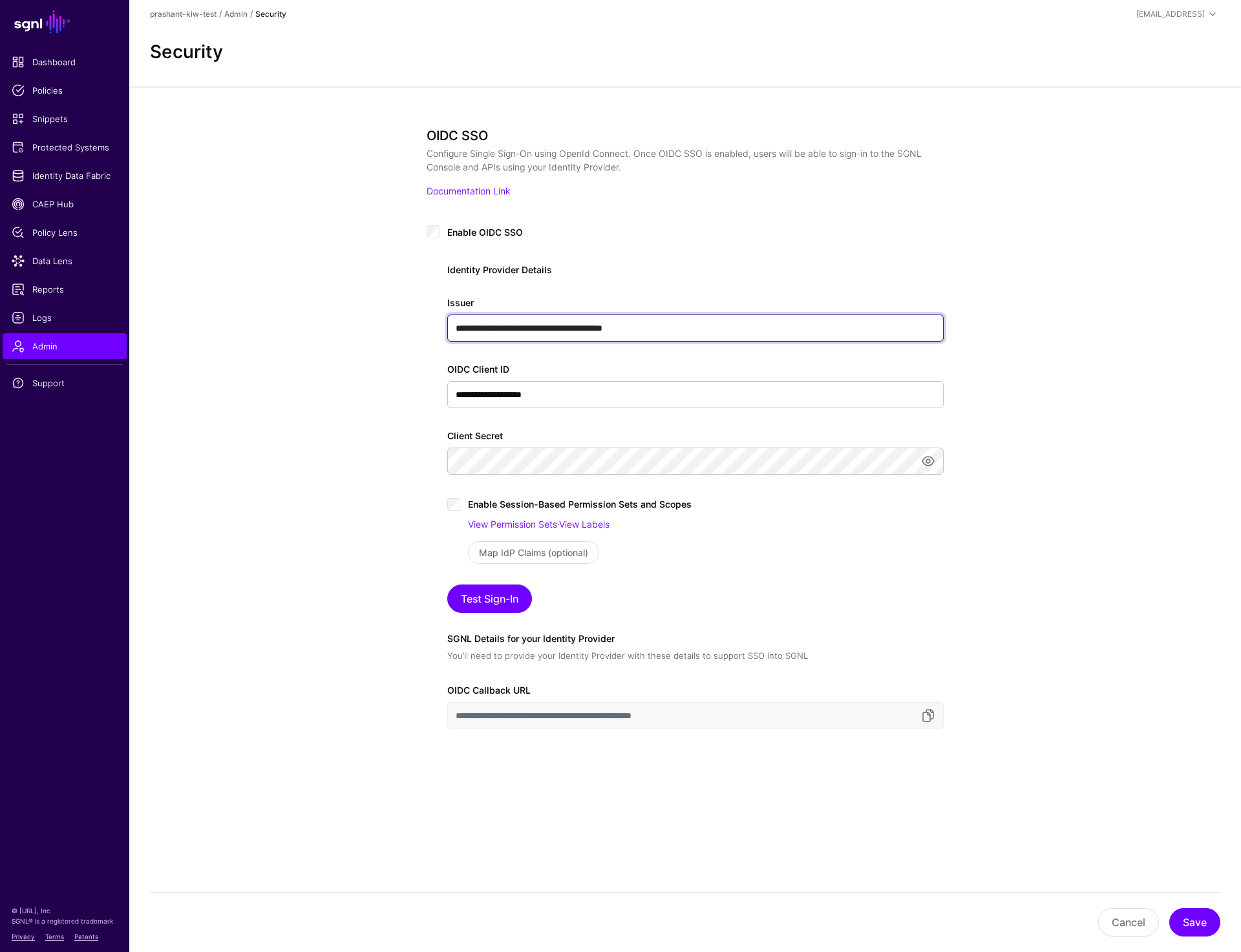
drag, startPoint x: 589, startPoint y: 330, endPoint x: 857, endPoint y: 330, distance: 268.0
click at [861, 327] on input "**********" at bounding box center [694, 328] width 496 height 27
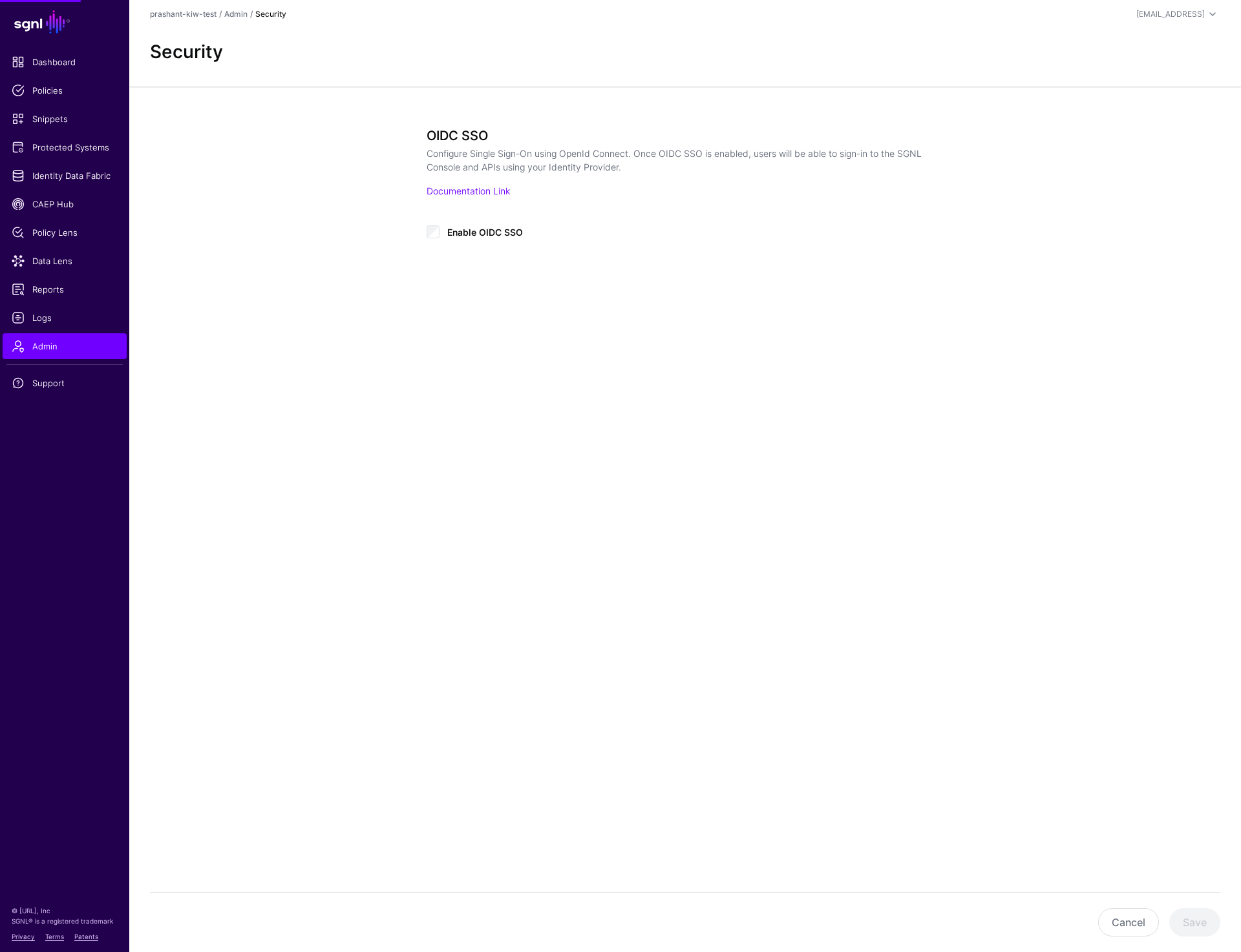
type input "**********"
click at [1190, 922] on button "Save" at bounding box center [1194, 923] width 51 height 28
click at [467, 473] on main "**********" at bounding box center [620, 476] width 1241 height 952
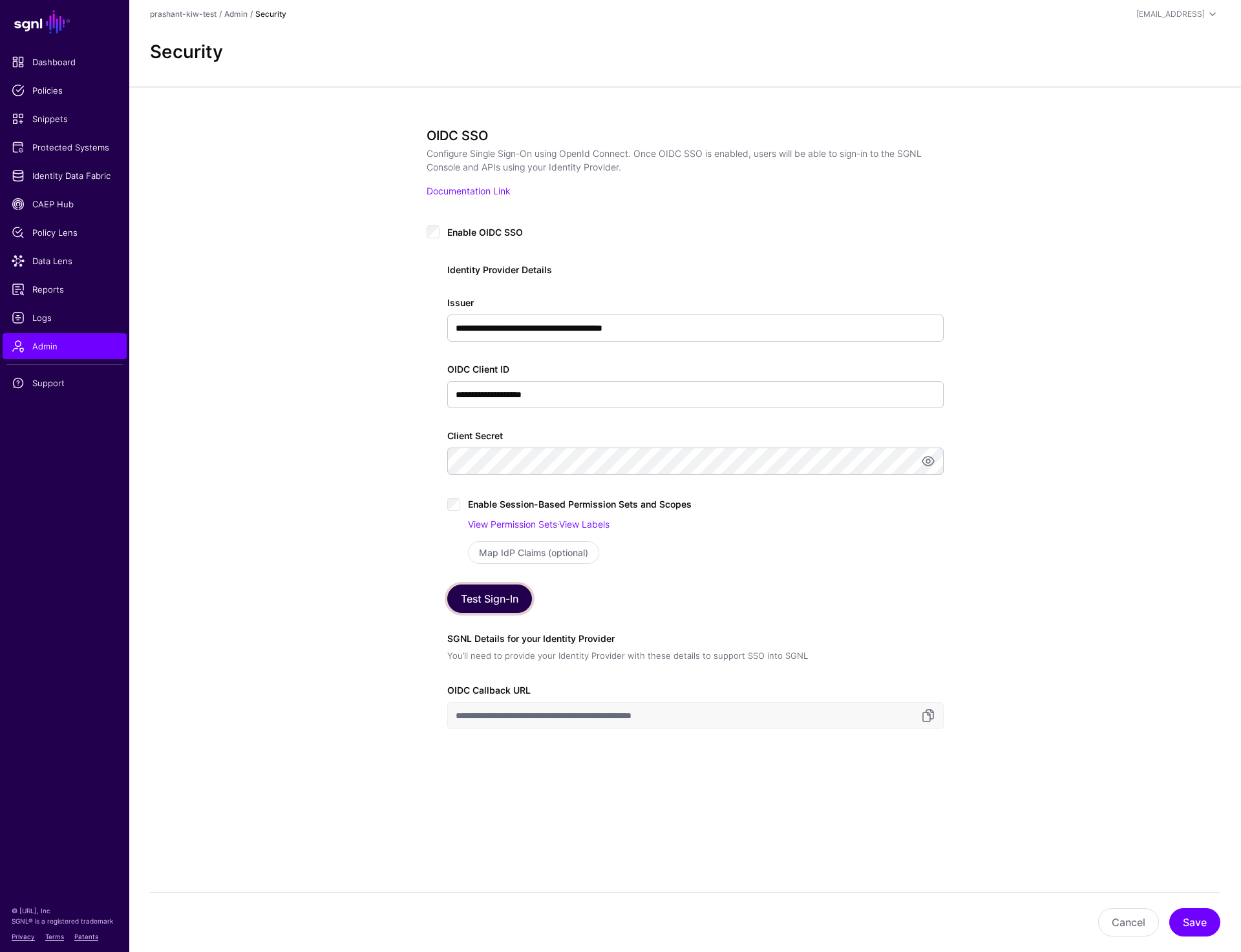
click at [497, 602] on button "Test Sign-In" at bounding box center [489, 599] width 85 height 28
click at [1190, 924] on button "Save" at bounding box center [1194, 923] width 51 height 28
click at [603, 524] on link "View Labels" at bounding box center [585, 524] width 51 height 11
click at [43, 96] on span "Policies" at bounding box center [65, 90] width 106 height 13
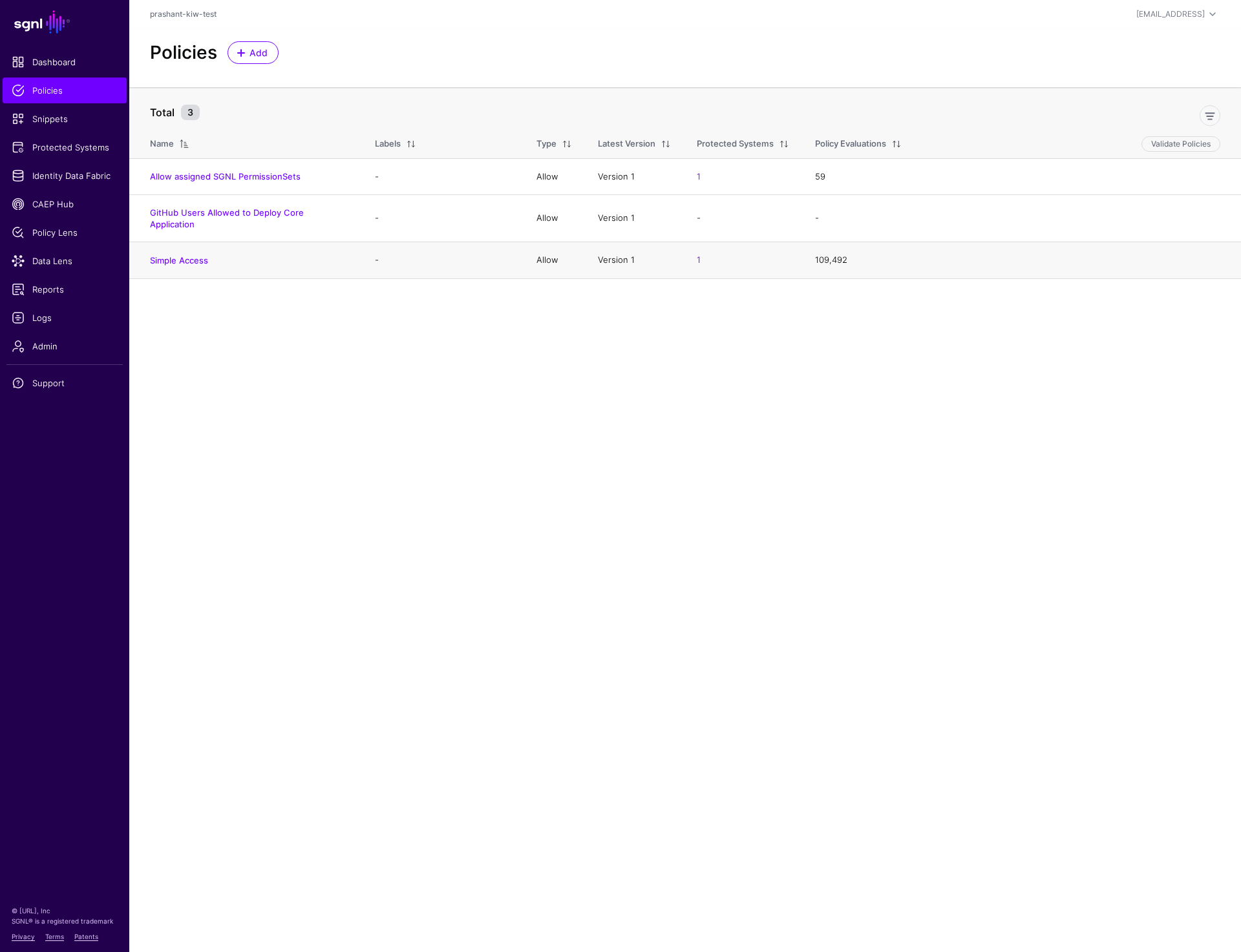
click at [184, 255] on h4 "Simple Access" at bounding box center [250, 260] width 199 height 12
click at [183, 255] on link "Simple Access" at bounding box center [180, 260] width 59 height 10
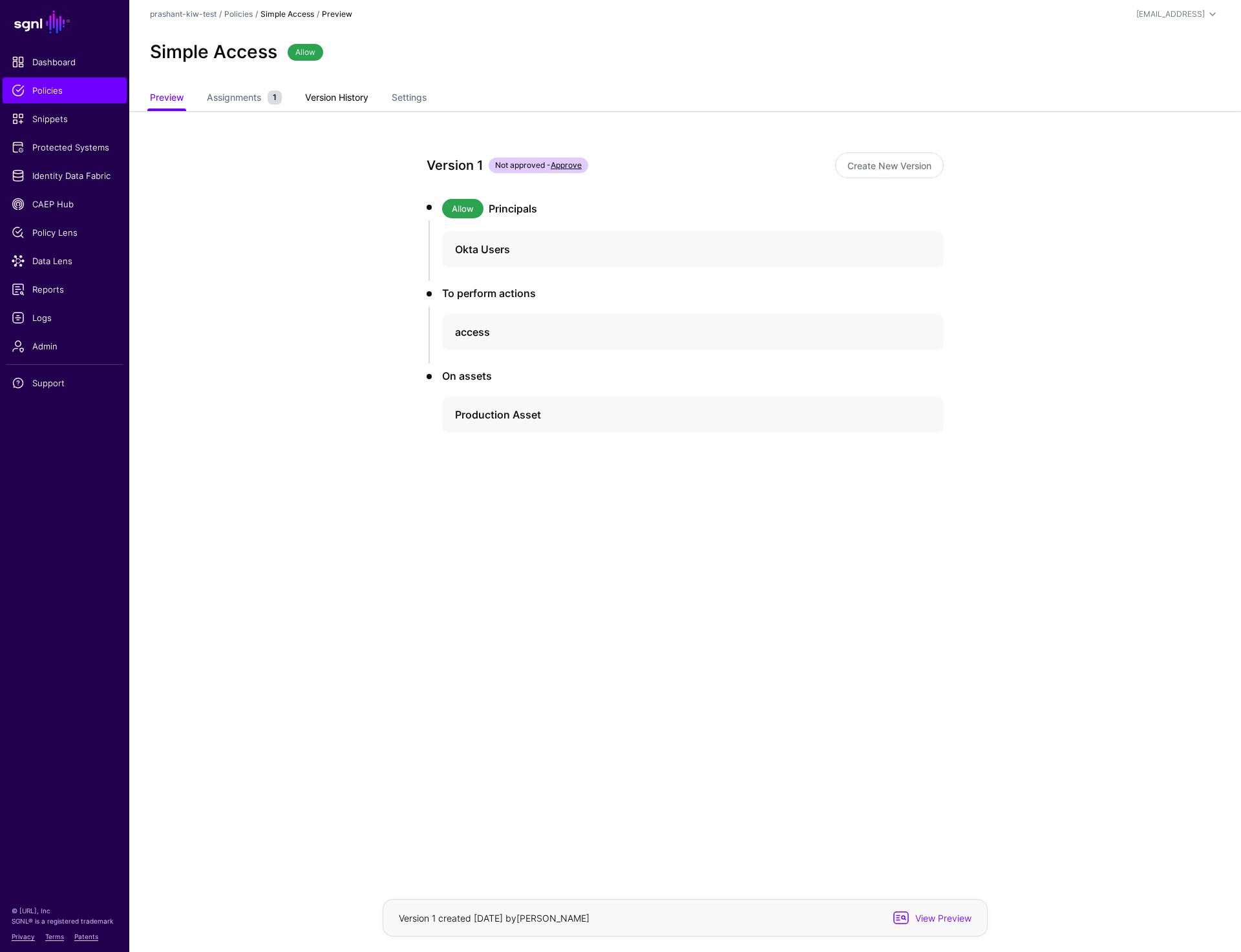
click at [325, 97] on link "Version History" at bounding box center [337, 98] width 63 height 25
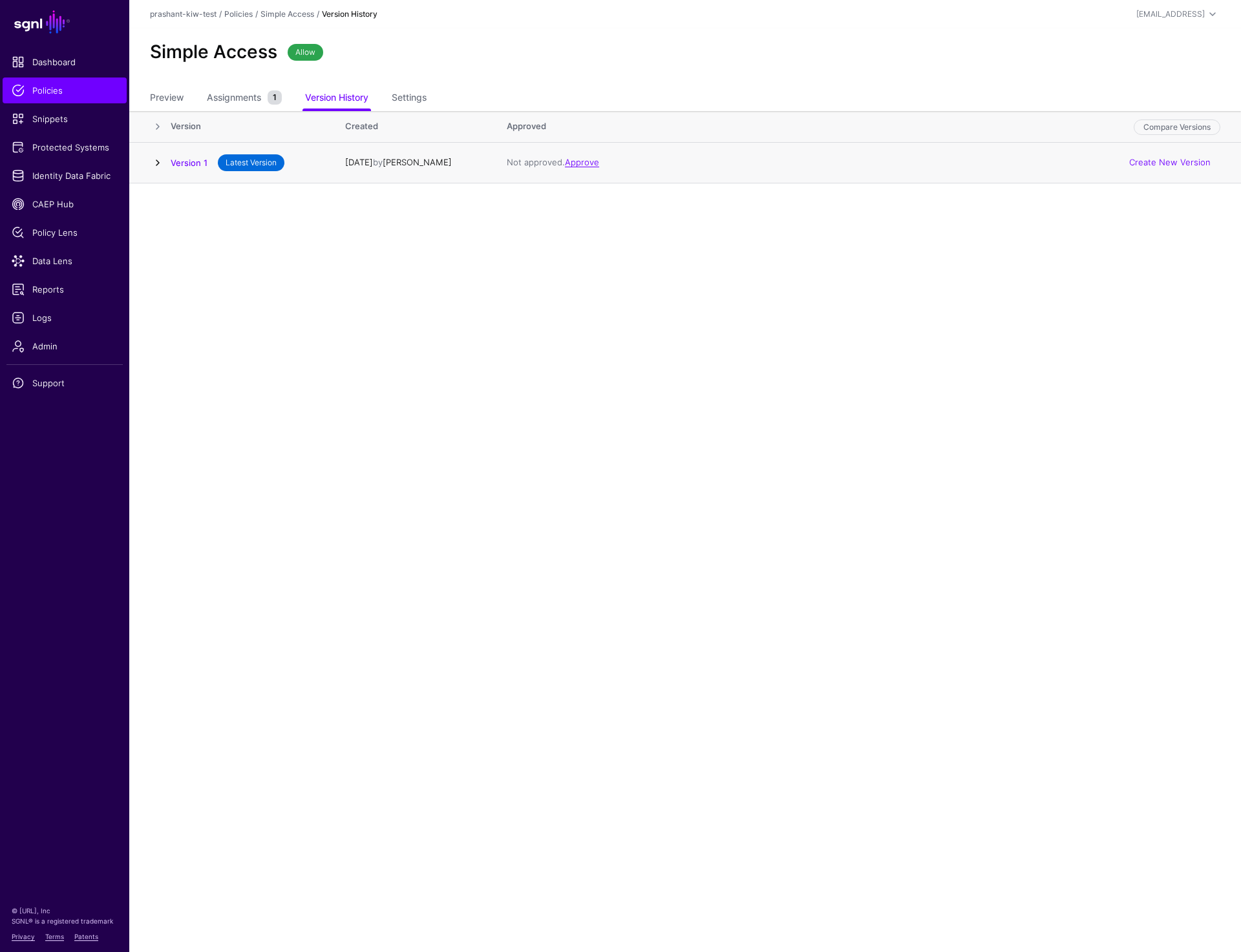
click at [159, 171] on link at bounding box center [158, 163] width 16 height 16
click at [247, 13] on link "Policies" at bounding box center [239, 13] width 28 height 9
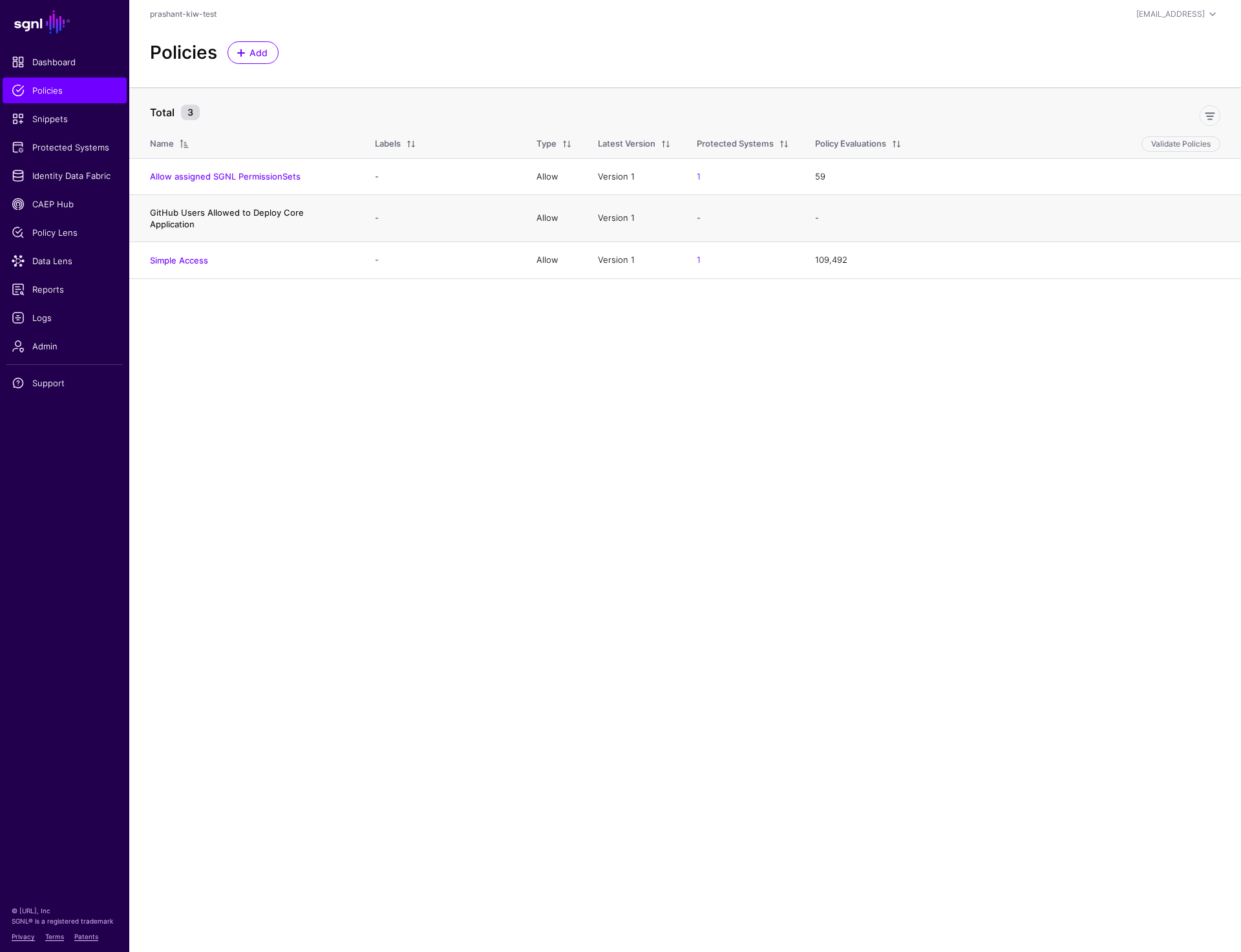
click at [210, 217] on link "GitHub Users Allowed to Deploy Core Application" at bounding box center [227, 218] width 153 height 22
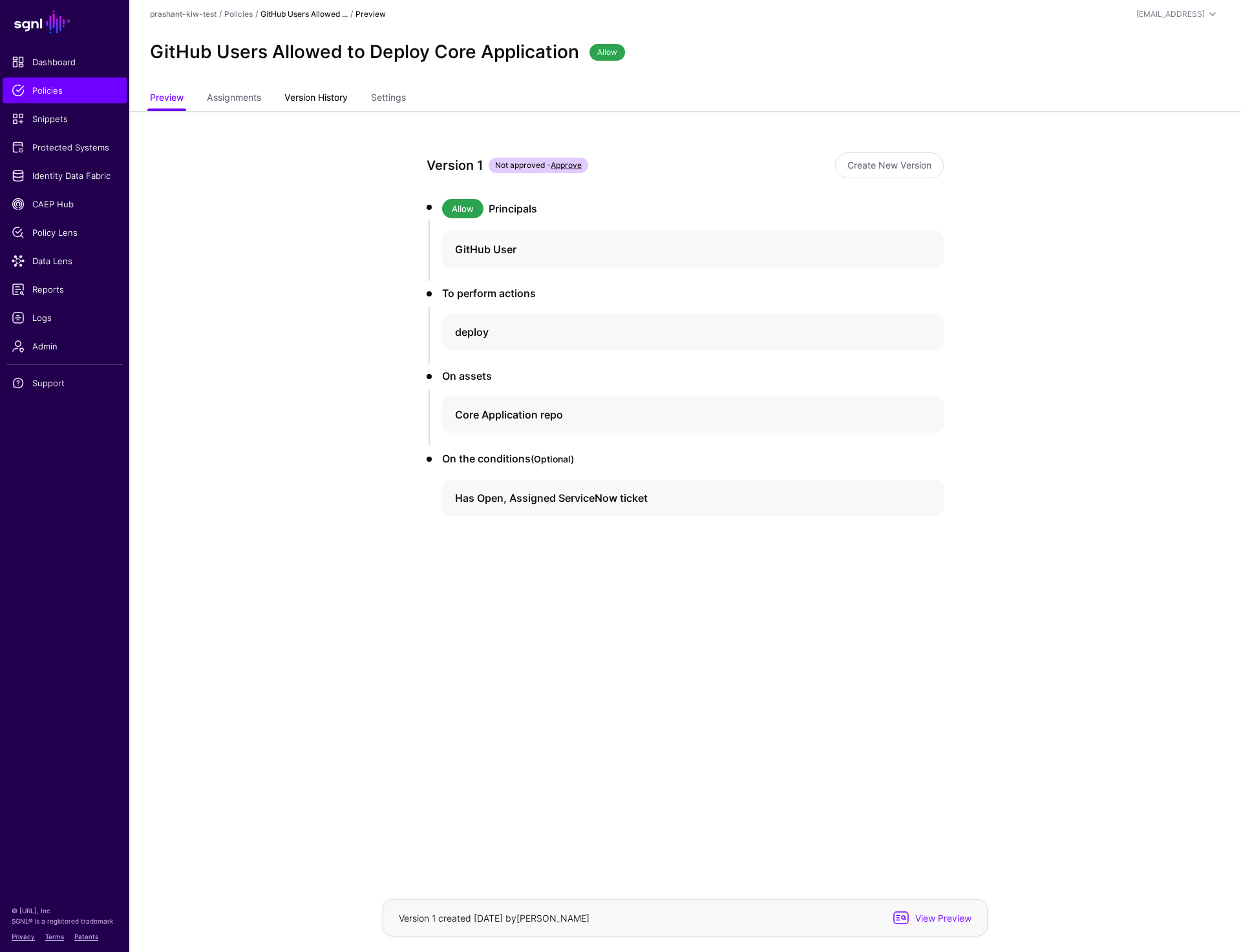
click at [334, 99] on link "Version History" at bounding box center [316, 98] width 63 height 25
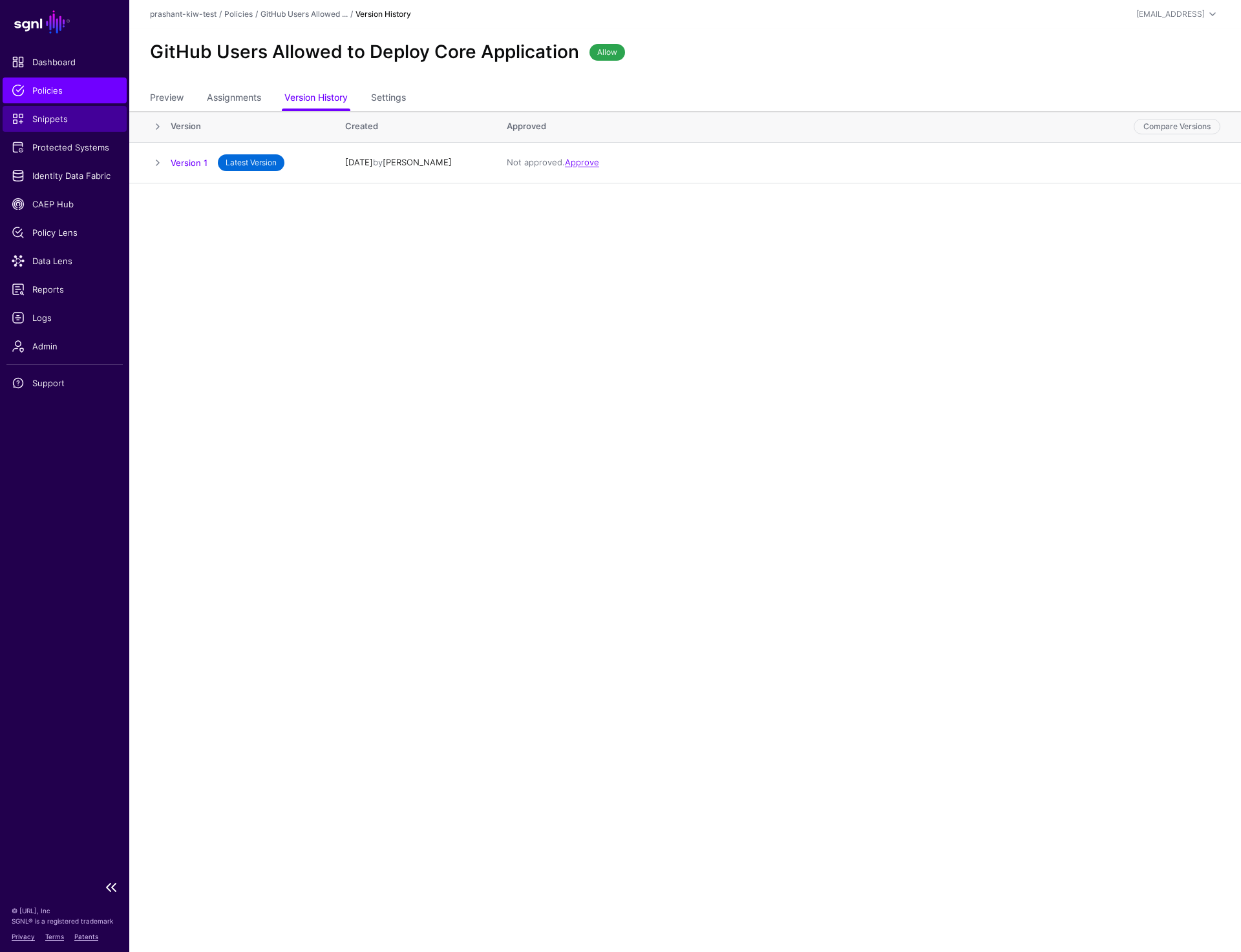
click at [70, 119] on span "Snippets" at bounding box center [65, 119] width 106 height 13
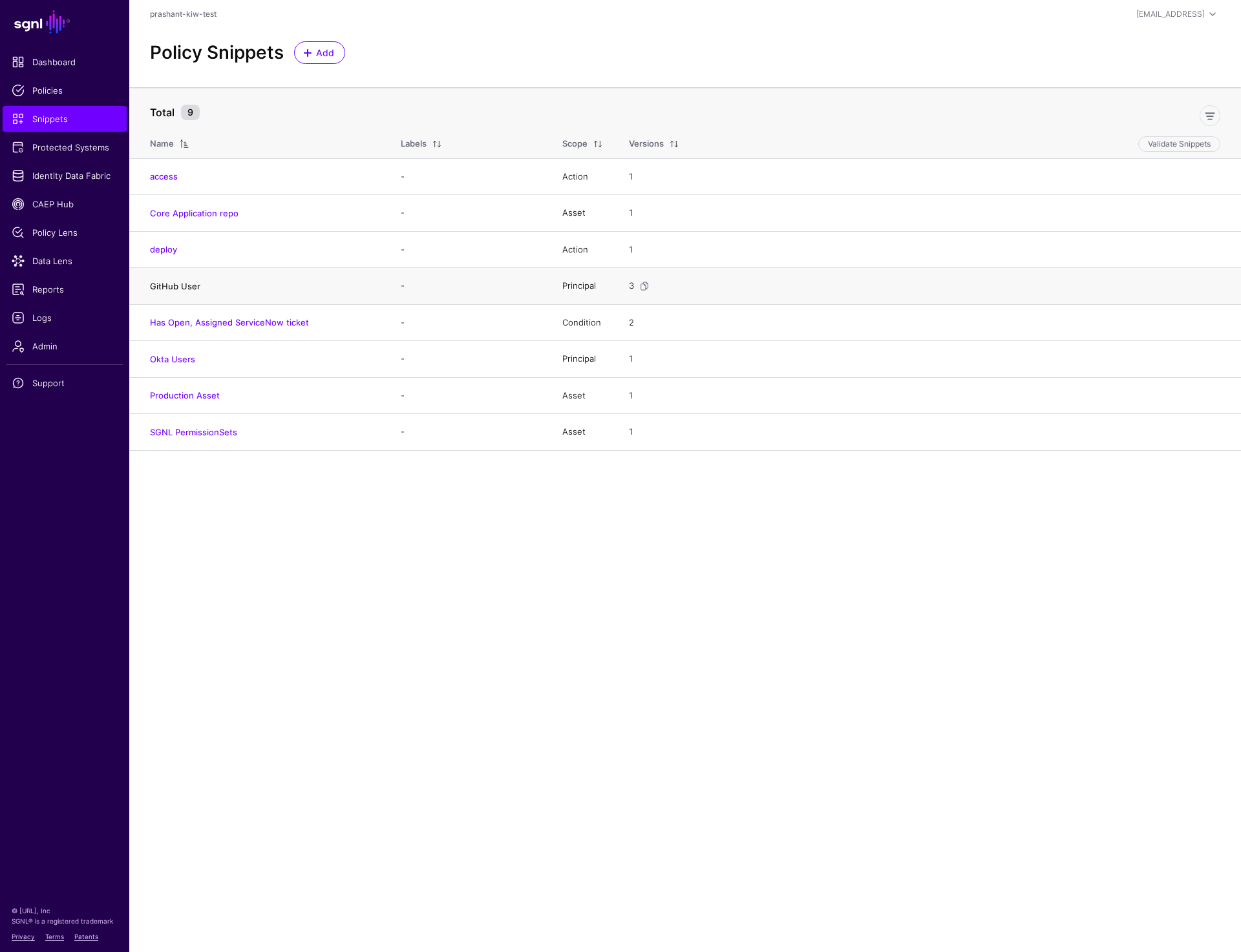
click at [168, 289] on link "GitHub User" at bounding box center [176, 285] width 51 height 10
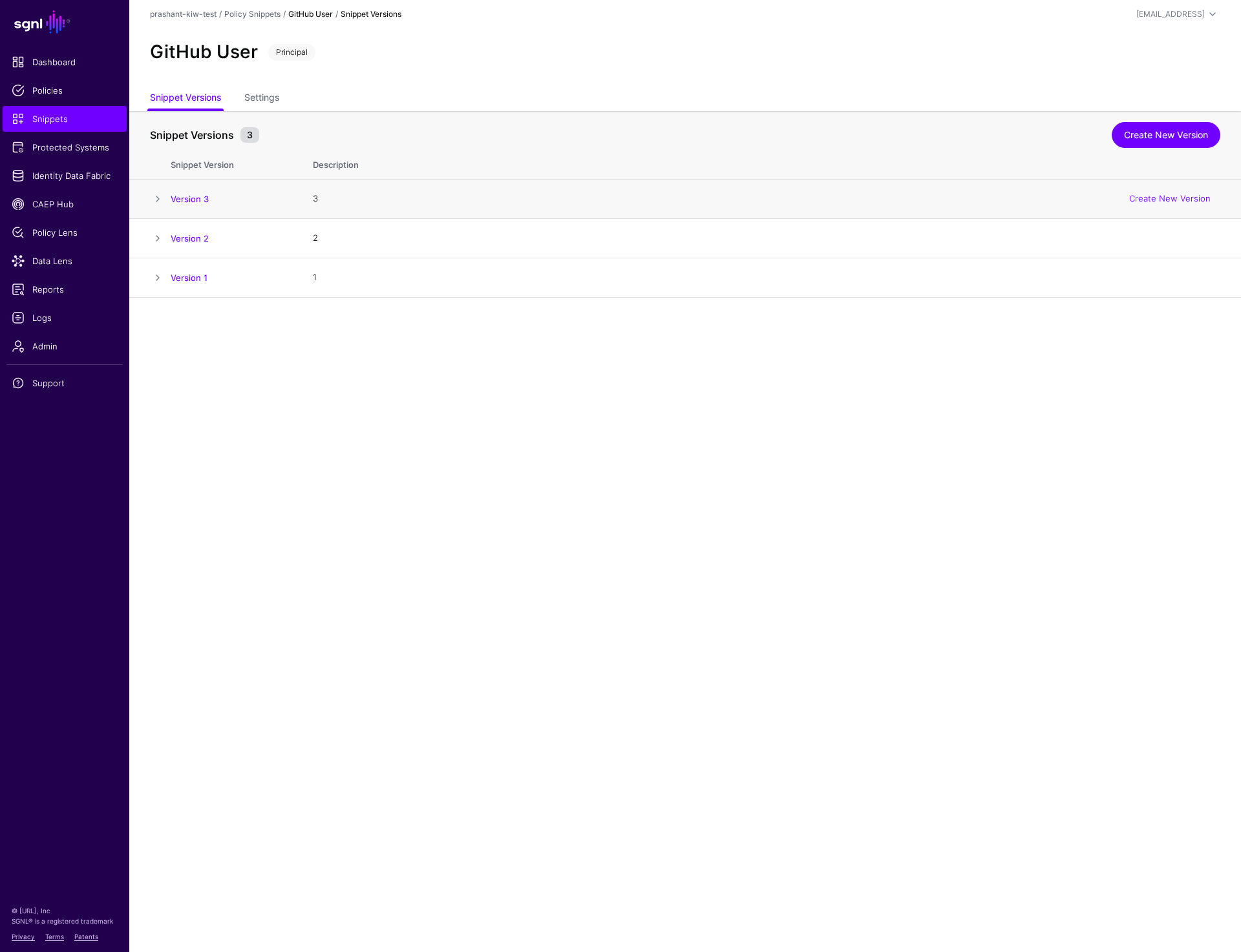
click at [157, 201] on span at bounding box center [158, 199] width 16 height 16
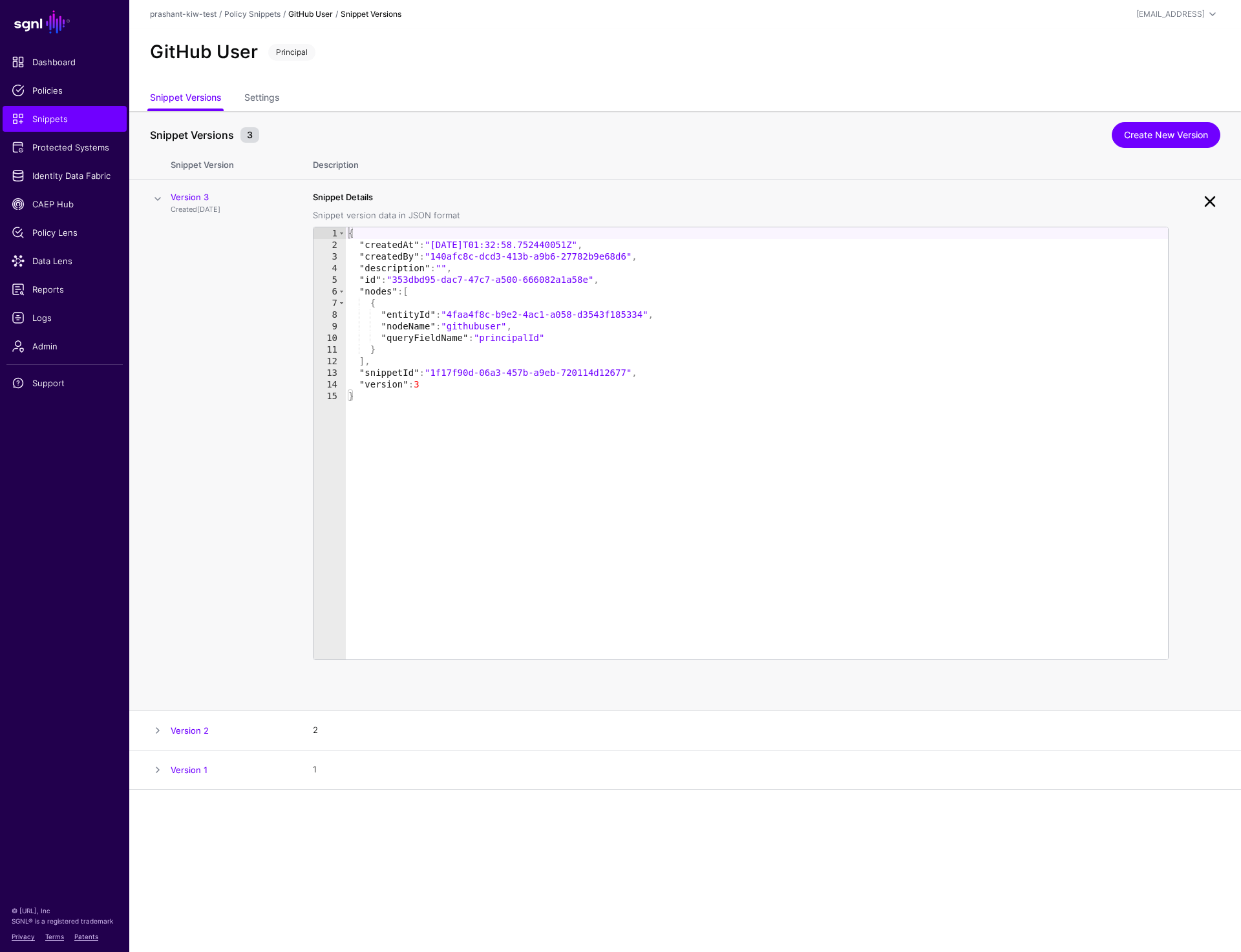
click at [1210, 199] on link at bounding box center [1209, 202] width 21 height 21
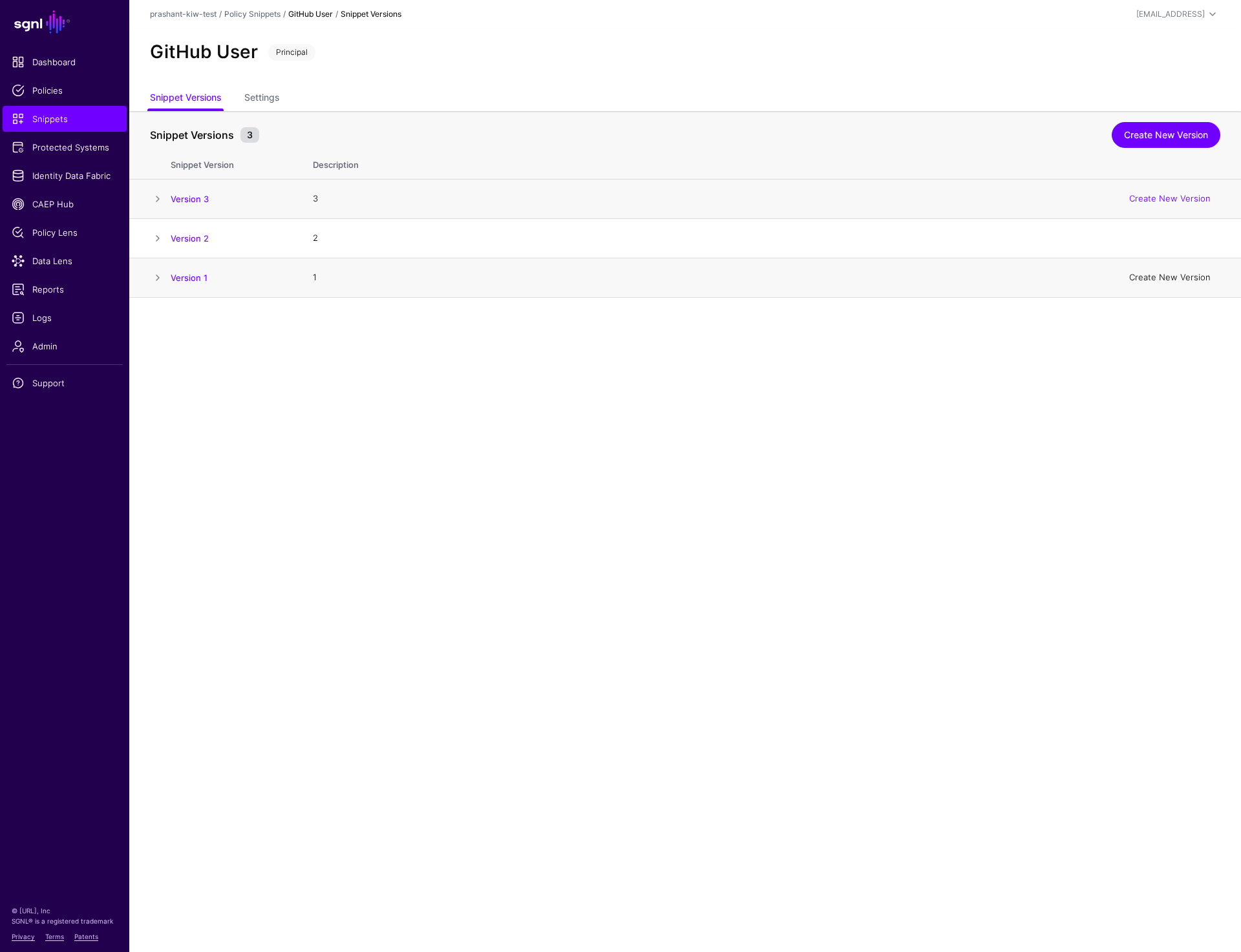
click at [1197, 278] on link "Create New Version" at bounding box center [1169, 277] width 81 height 10
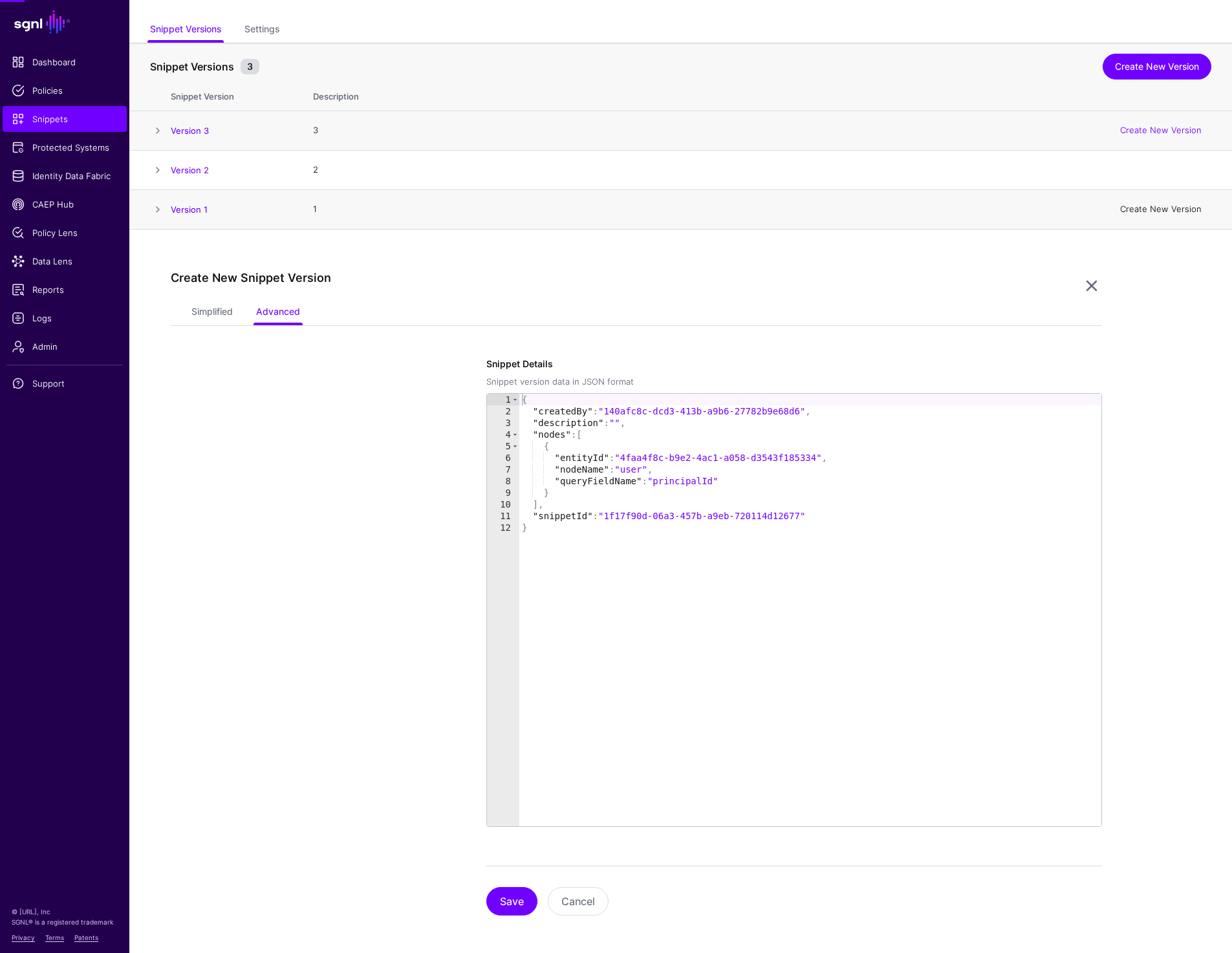
scroll to position [73, 0]
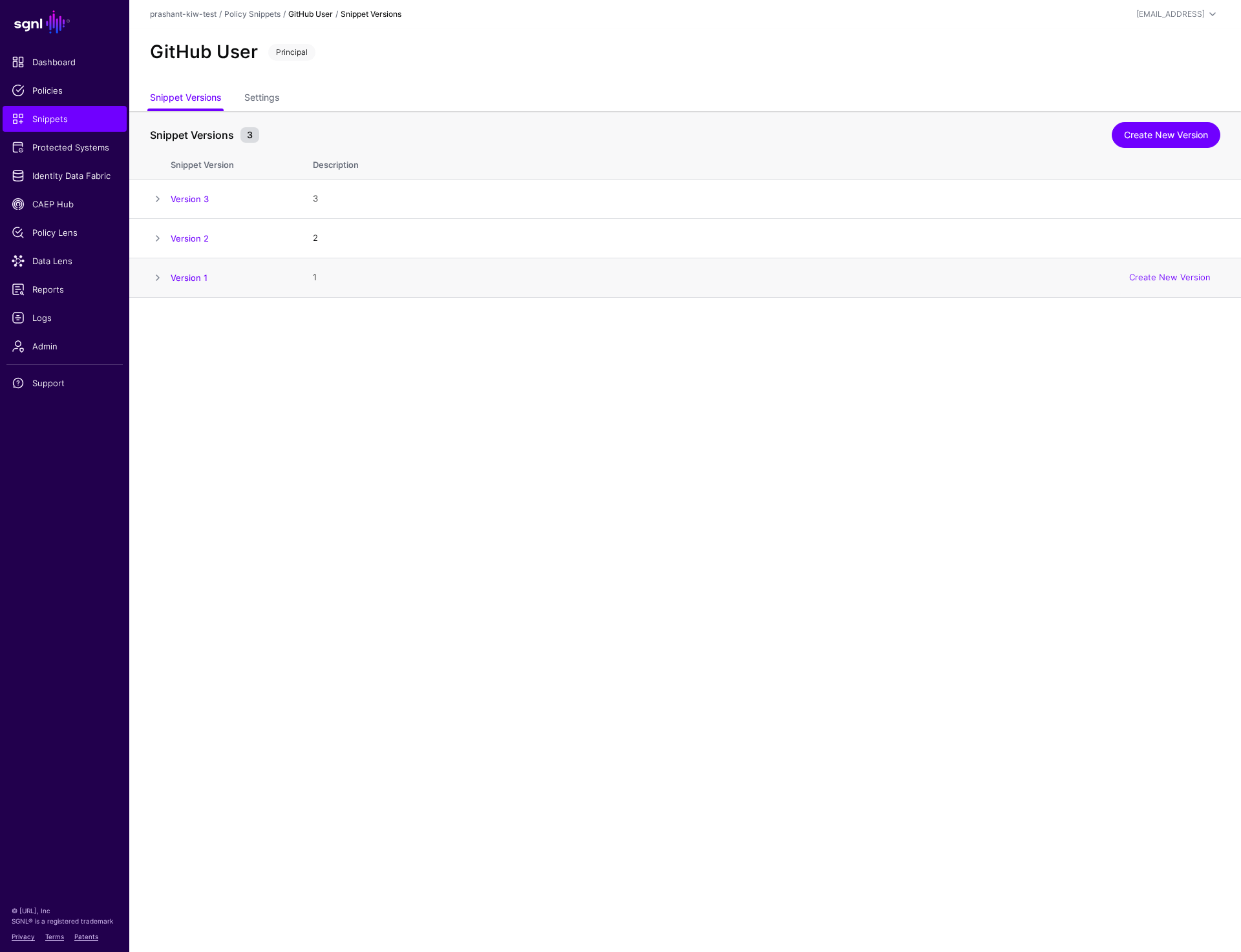
click at [157, 280] on span at bounding box center [158, 278] width 16 height 16
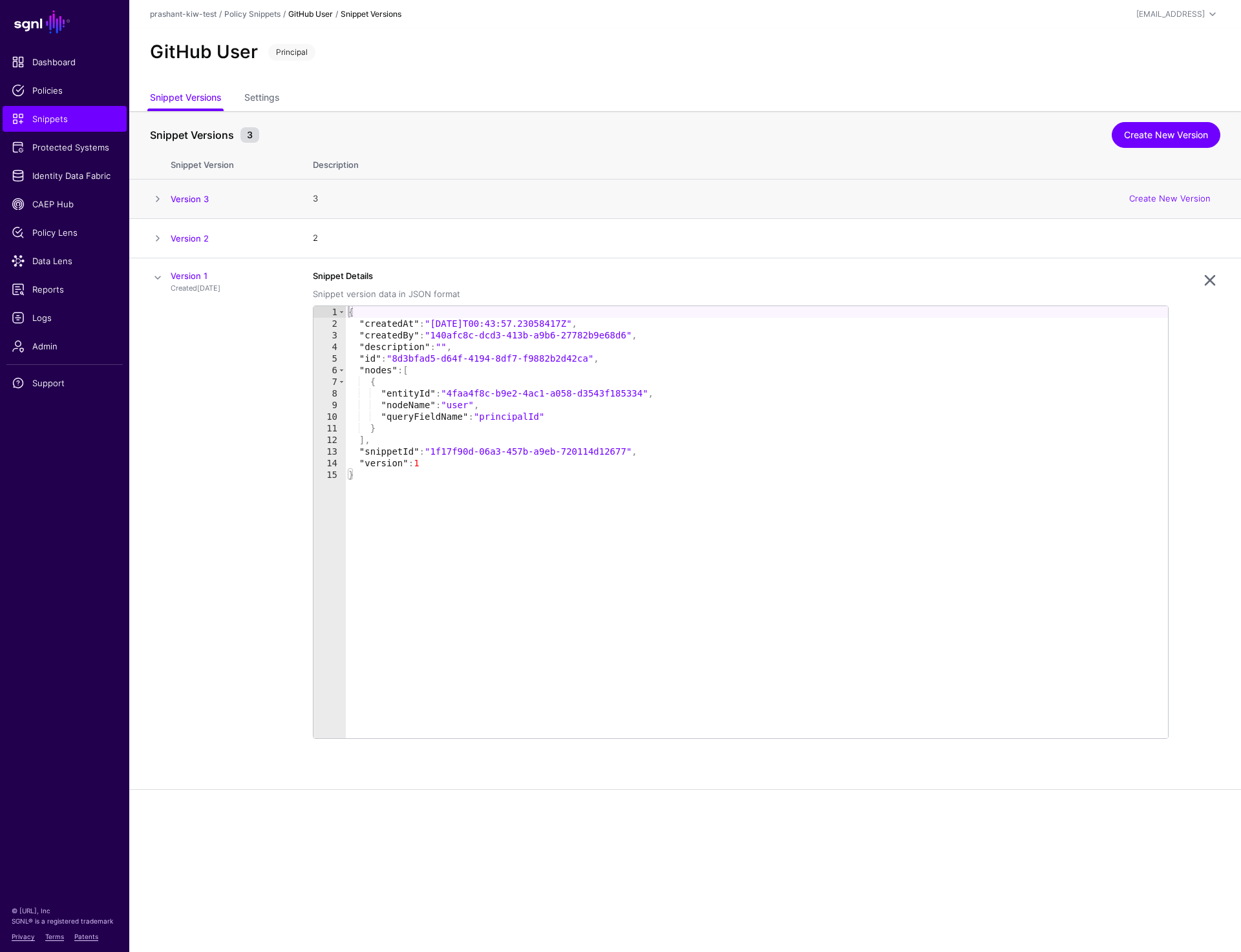
click at [157, 198] on span at bounding box center [158, 199] width 16 height 16
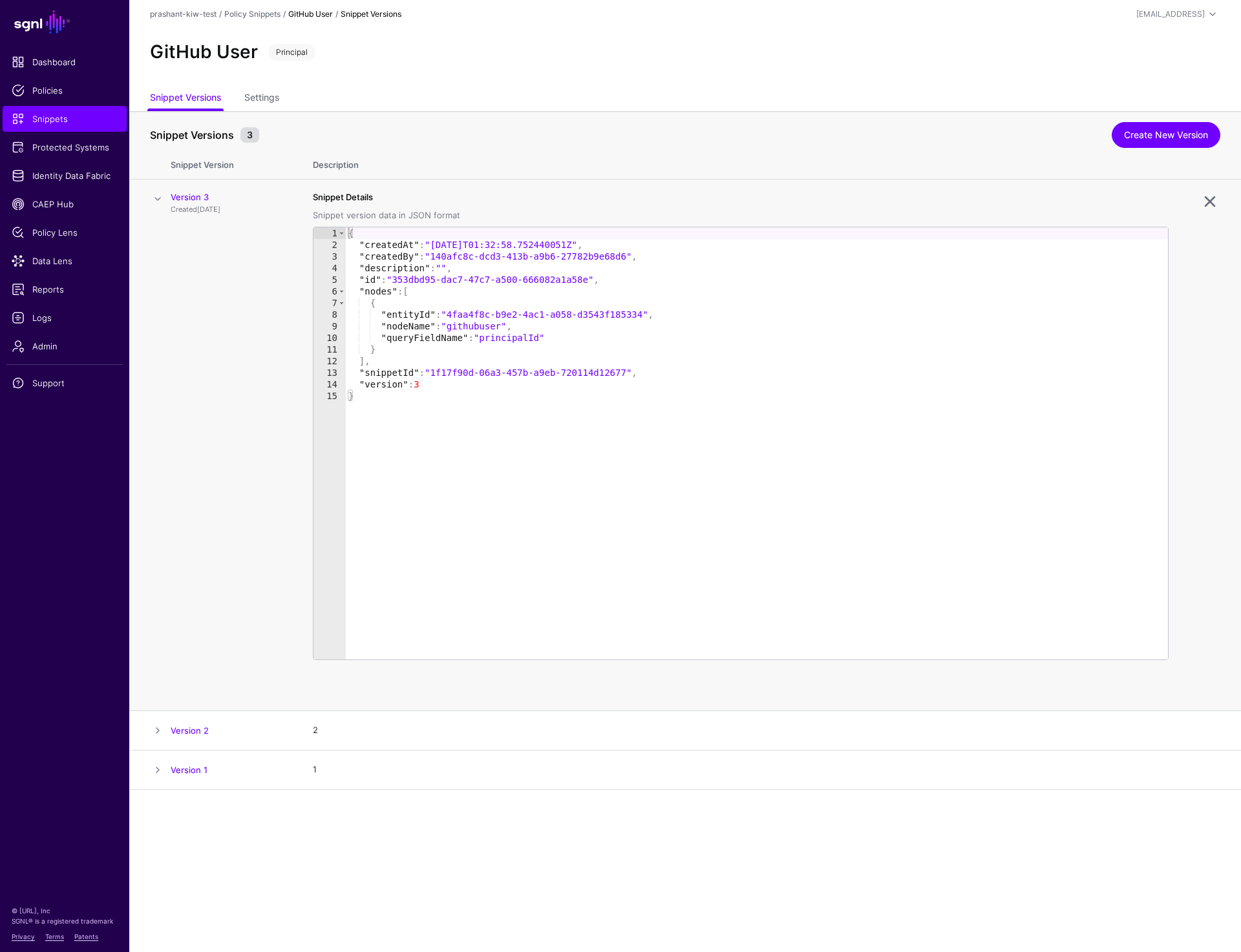
click at [156, 198] on span at bounding box center [158, 199] width 16 height 16
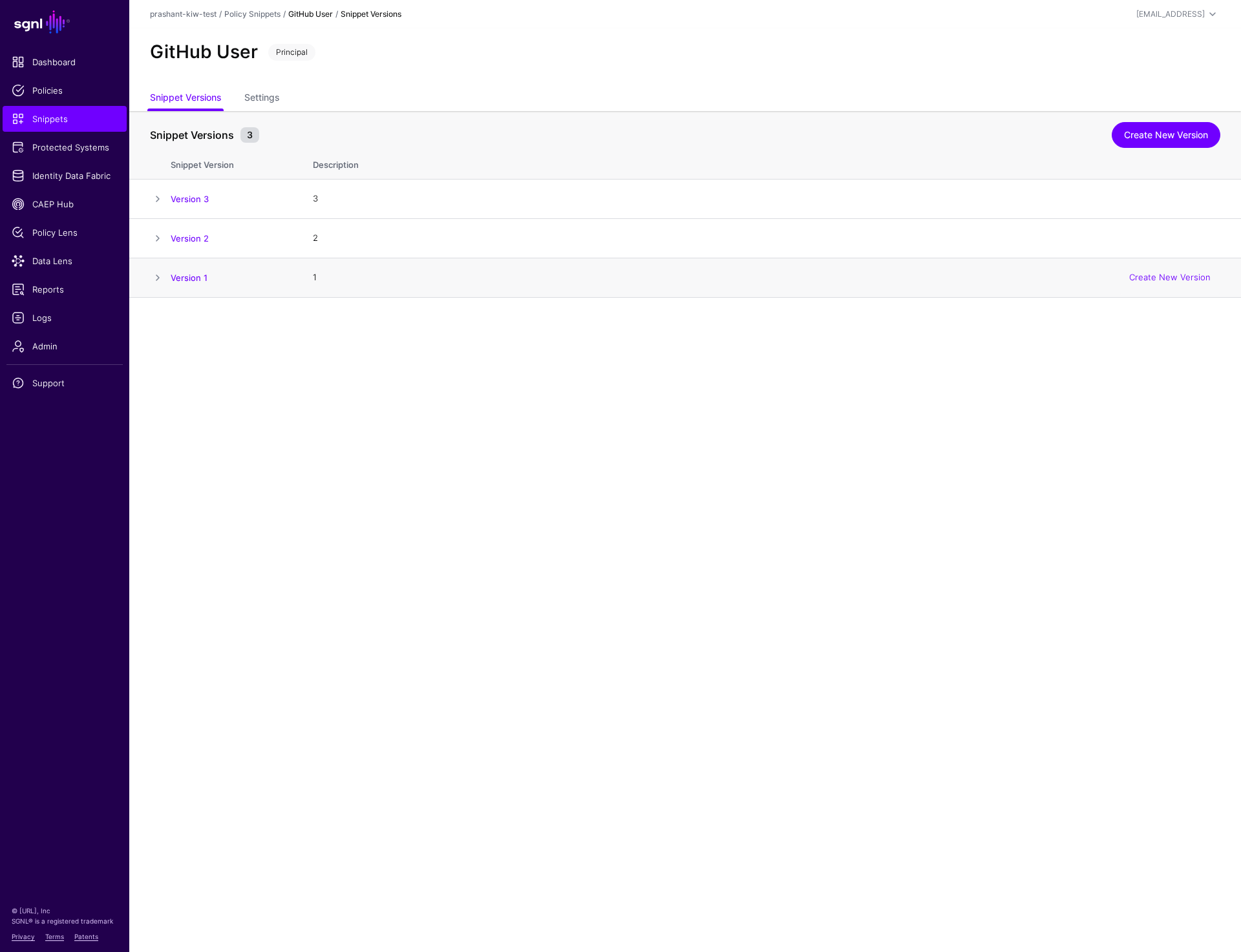
click at [160, 275] on span at bounding box center [158, 278] width 16 height 16
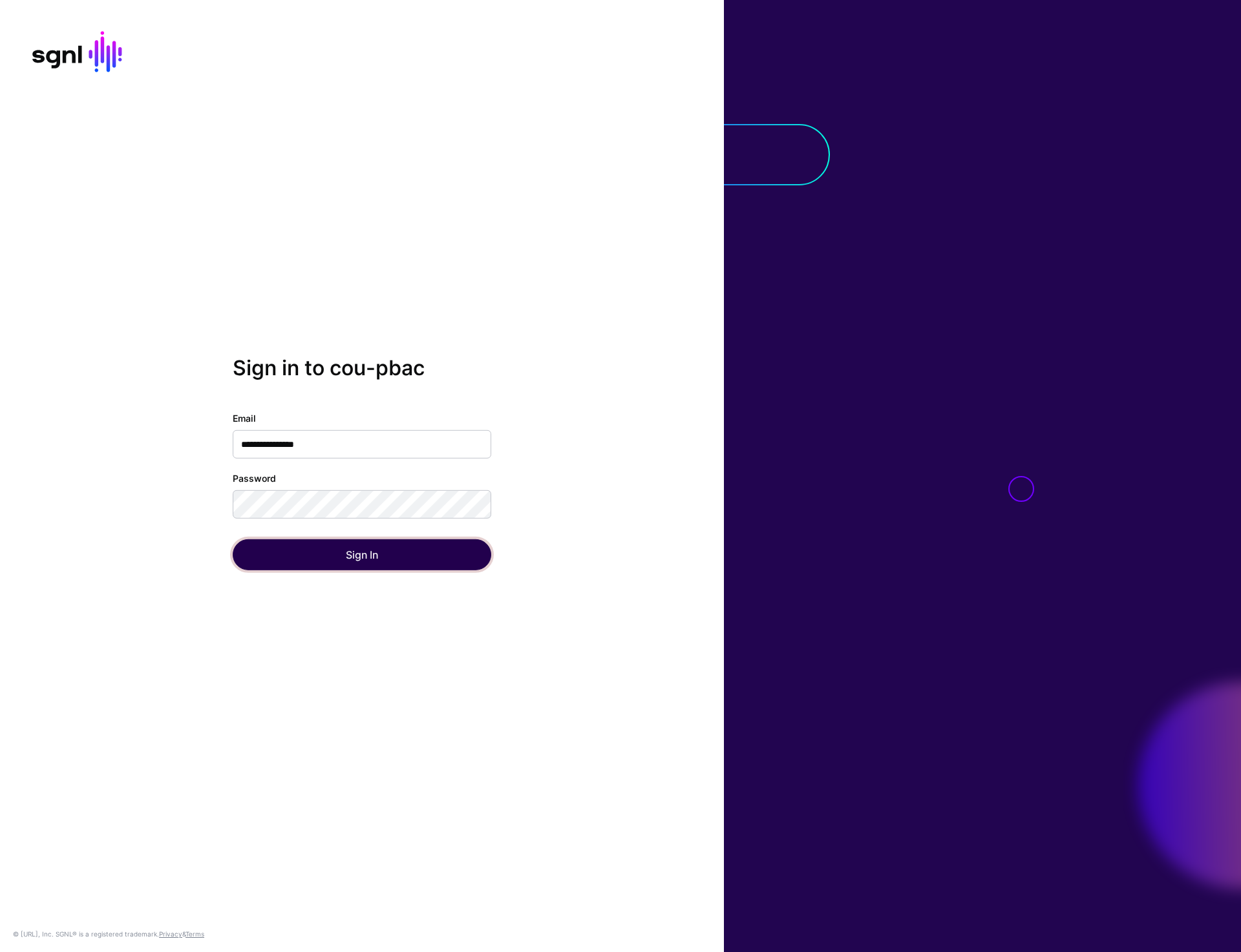
click at [417, 556] on button "Sign In" at bounding box center [361, 554] width 259 height 31
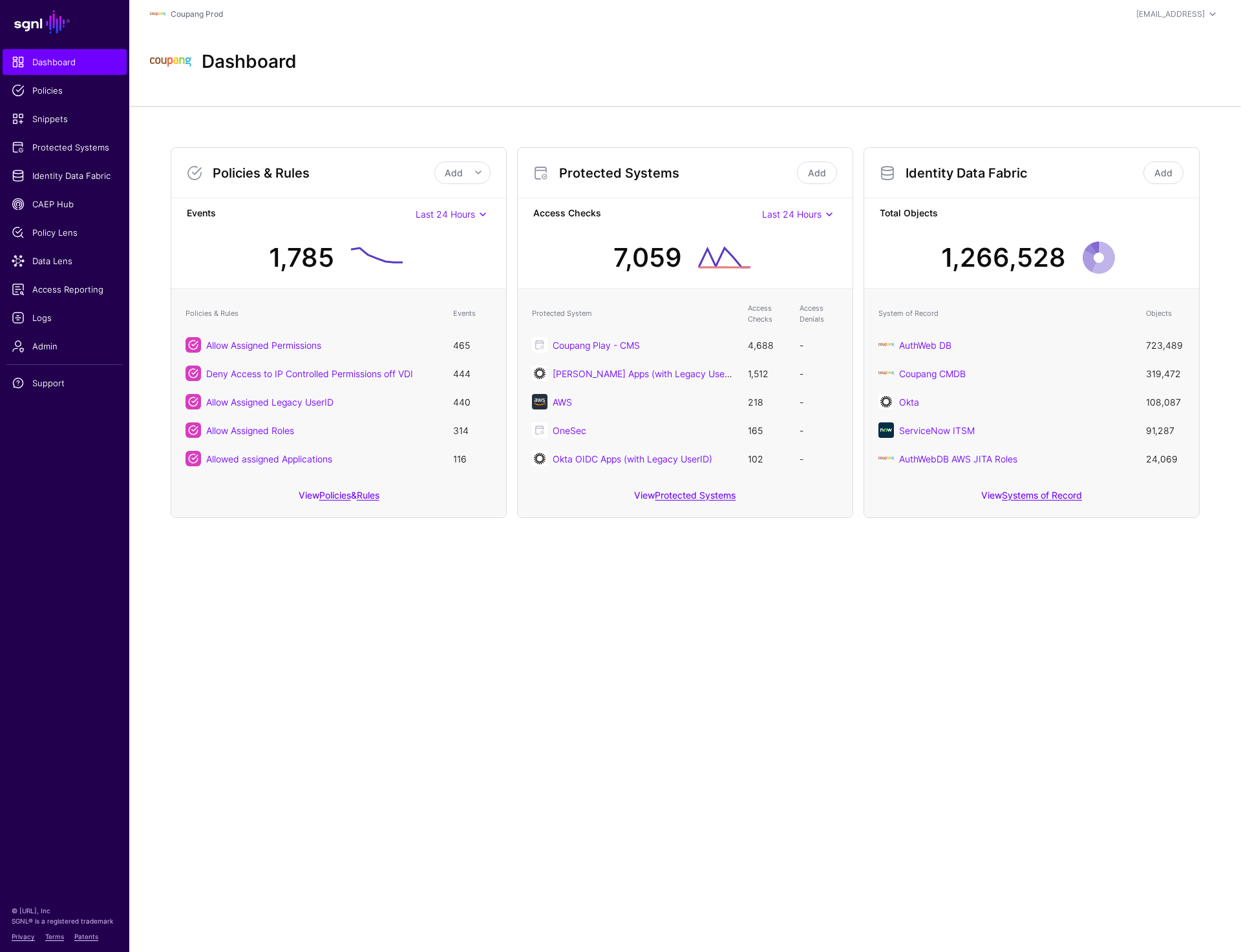
click at [821, 93] on div "Dashboard" at bounding box center [684, 67] width 1111 height 77
click at [51, 347] on span "Admin" at bounding box center [65, 346] width 106 height 13
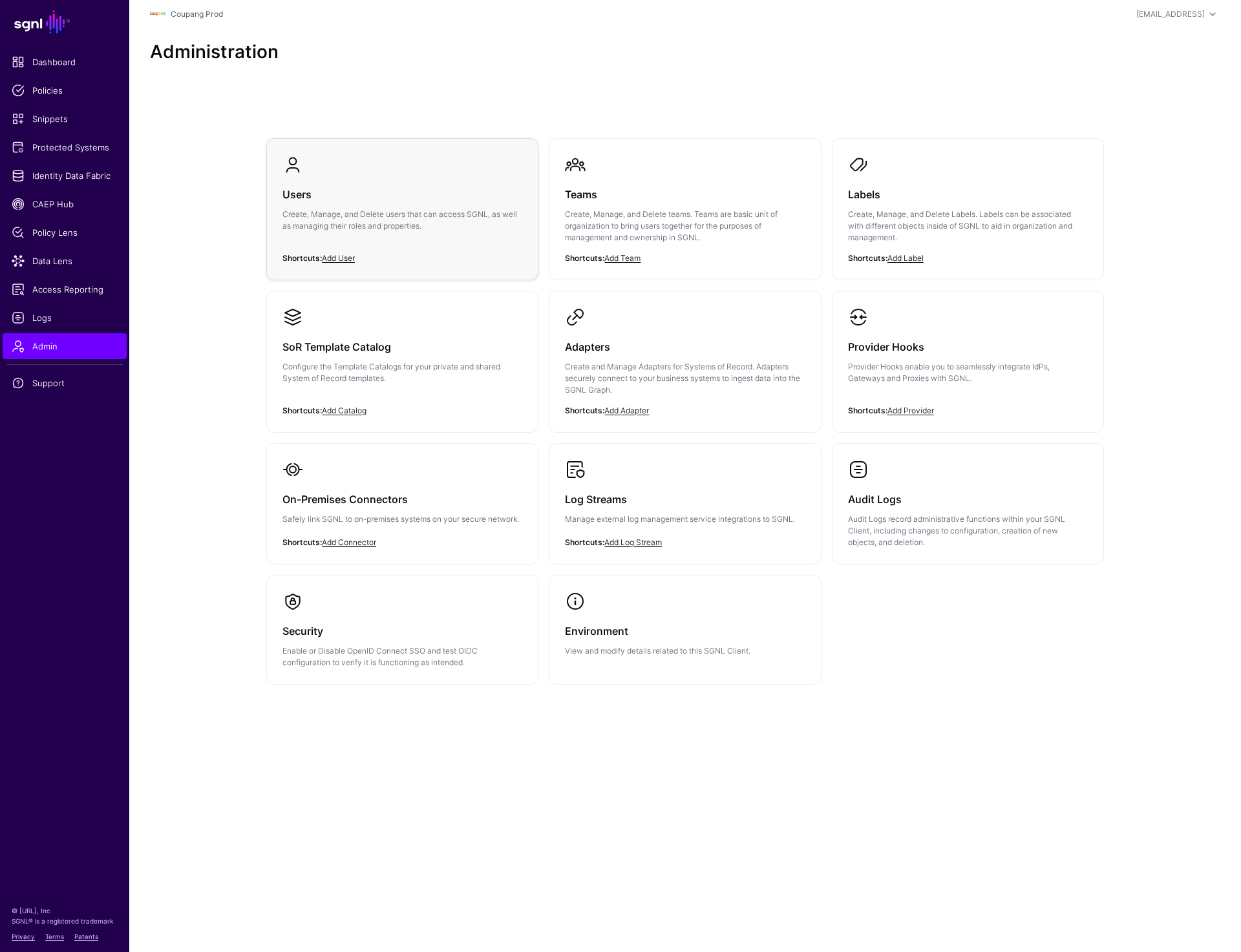
click at [412, 213] on p "Create, Manage, and Delete users that can access SGNL, as well as managing thei…" at bounding box center [402, 220] width 240 height 23
